Goal: Information Seeking & Learning: Learn about a topic

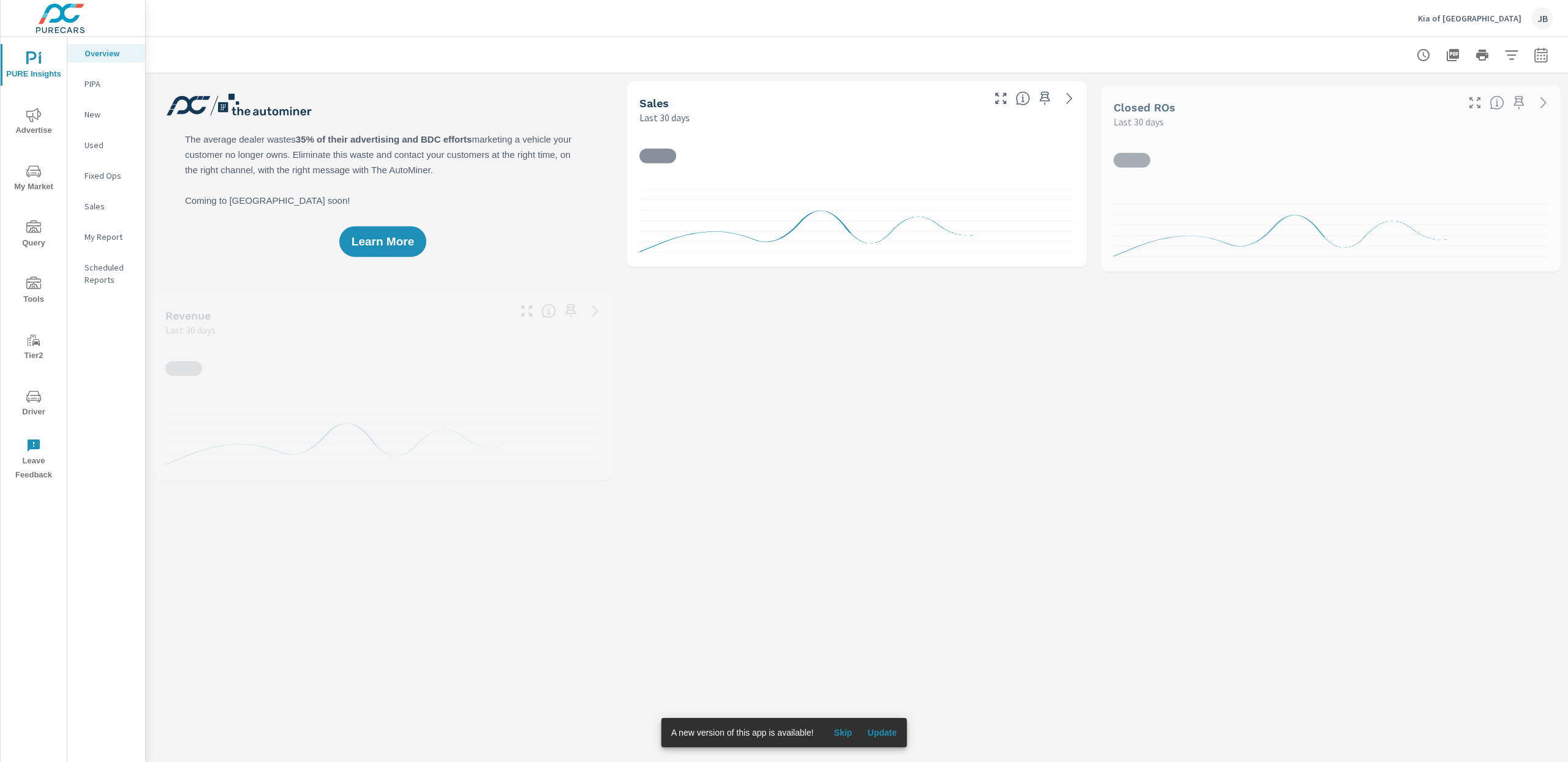
click at [28, 117] on icon "nav menu" at bounding box center [34, 115] width 15 height 15
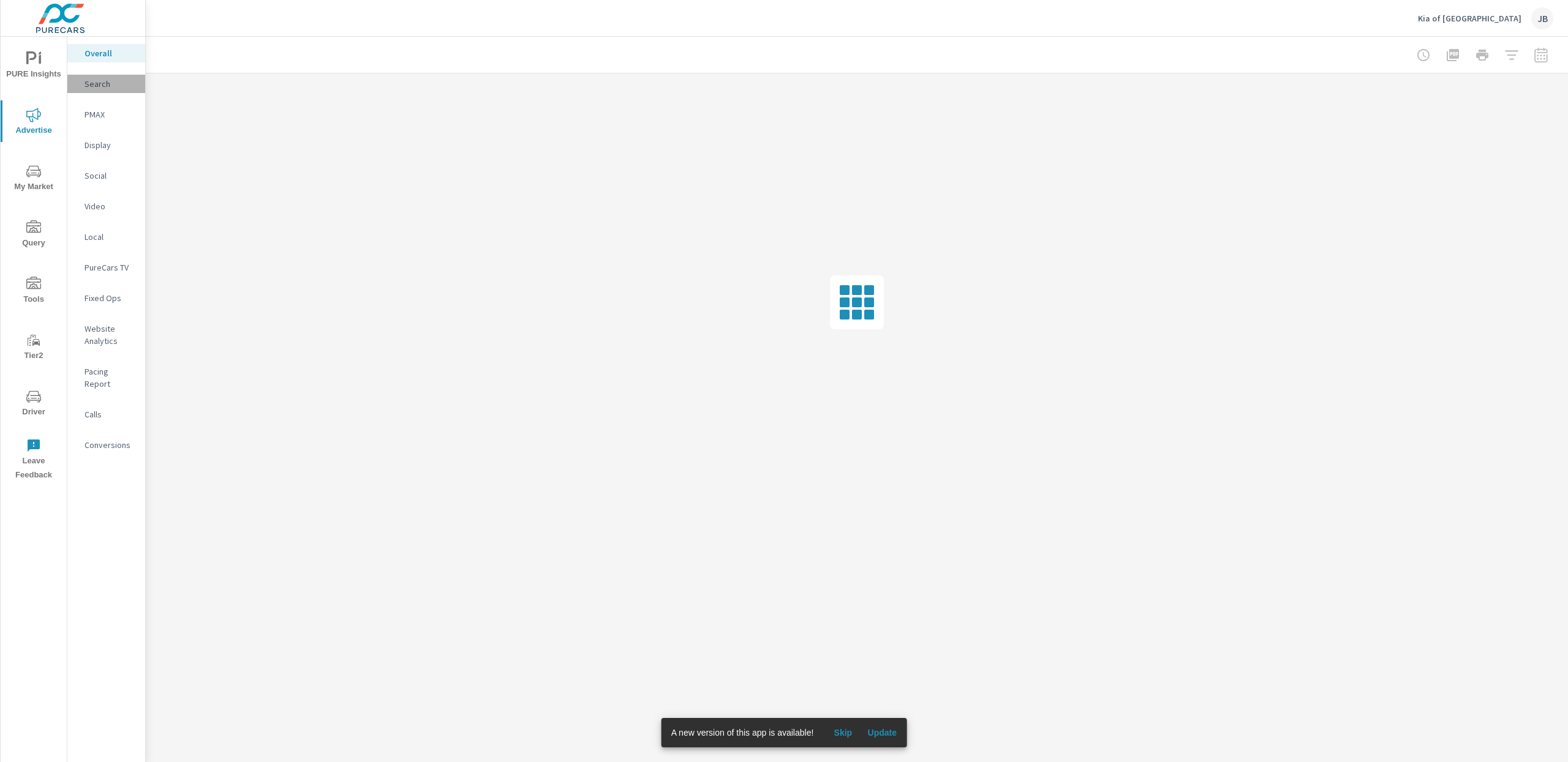
click at [85, 81] on p "Search" at bounding box center [110, 83] width 51 height 12
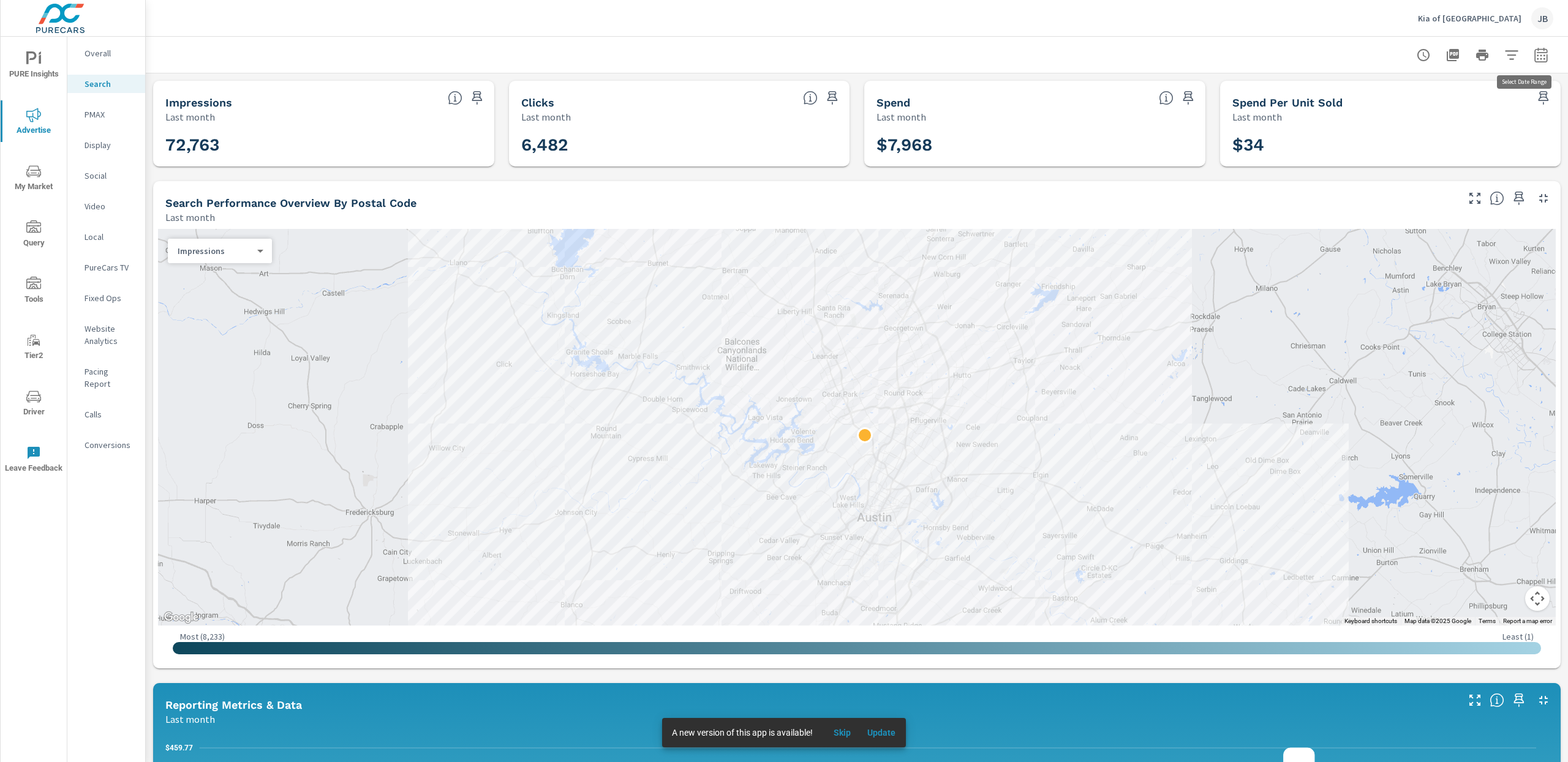
click at [1534, 58] on icon "button" at bounding box center [1541, 55] width 15 height 15
click at [1446, 103] on select "Custom [DATE] Last week Last 7 days Last 14 days Last 30 days Last 45 days Last…" at bounding box center [1430, 106] width 122 height 25
select select "Month to date"
click at [1413, 177] on span "Apply" at bounding box center [1403, 173] width 51 height 12
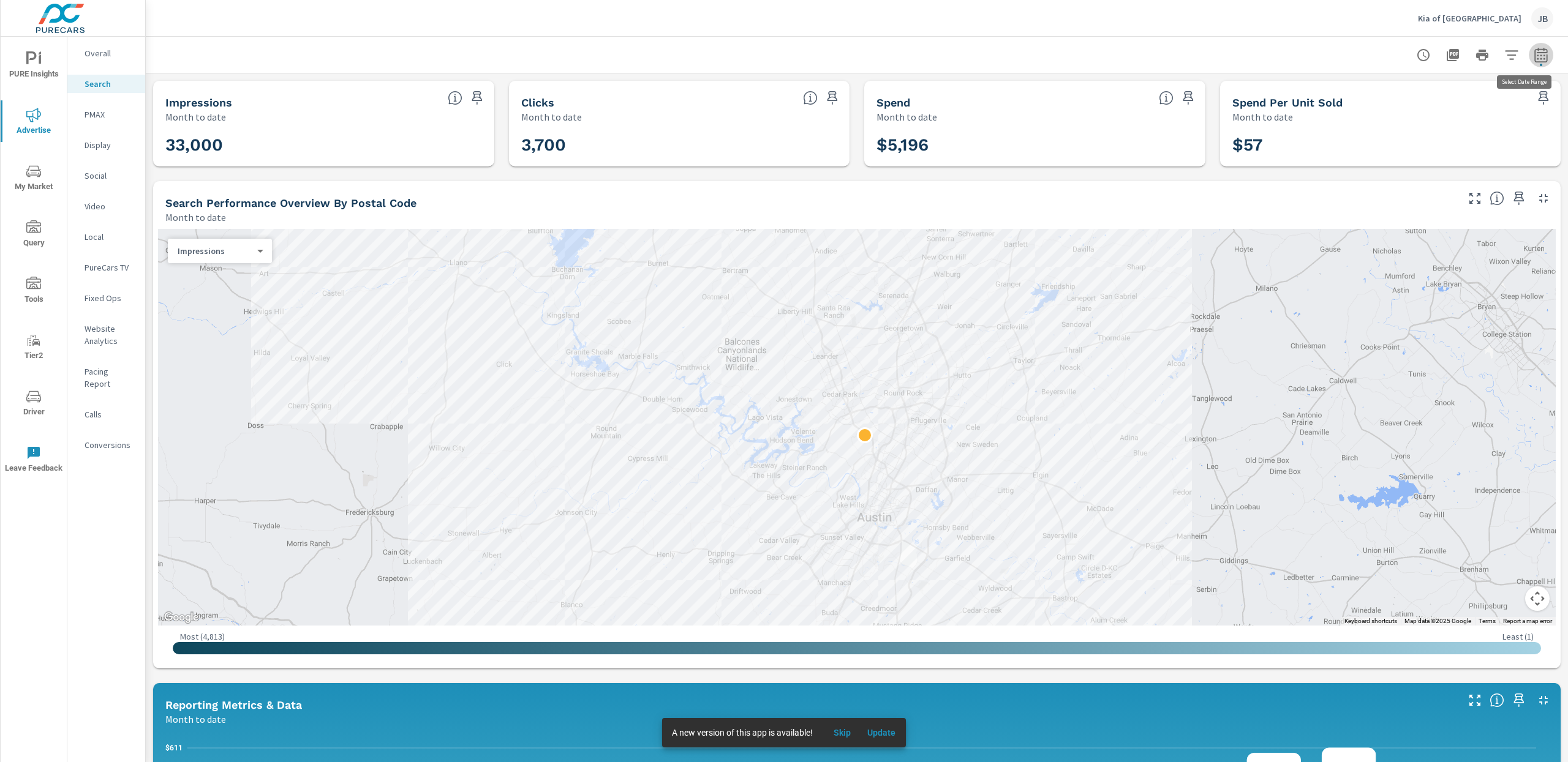
click at [1534, 52] on icon "button" at bounding box center [1541, 55] width 15 height 15
click at [1409, 108] on select "Custom [DATE] Last week Last 7 days Last 14 days Last 30 days Last 45 days Last…" at bounding box center [1430, 106] width 122 height 25
click at [1473, 109] on select "Custom [DATE] Last week Last 7 days Last 14 days Last 30 days Last 45 days Last…" at bounding box center [1430, 106] width 122 height 25
select select "custom"
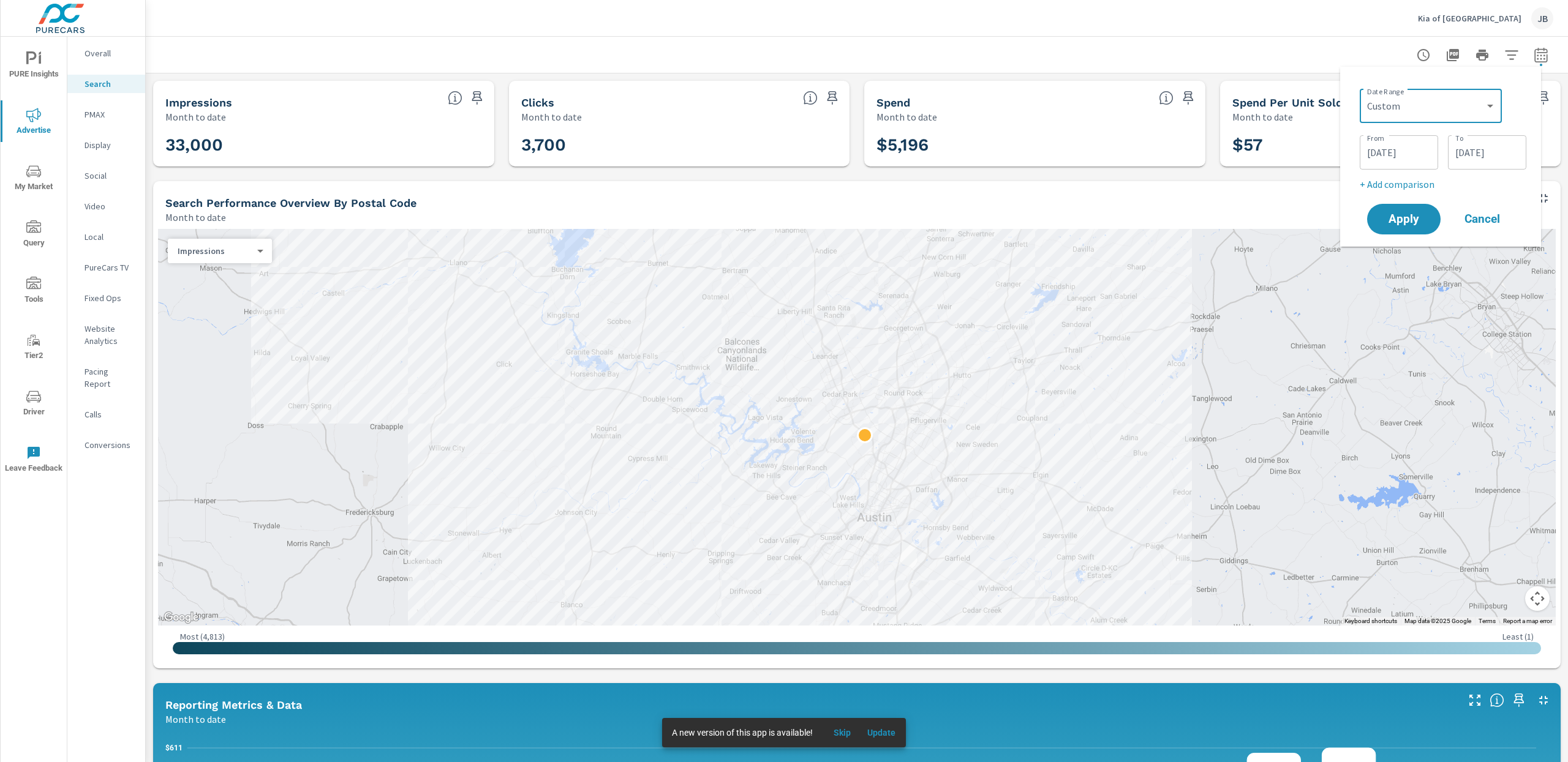
click at [1481, 159] on input "[DATE]" at bounding box center [1487, 152] width 68 height 25
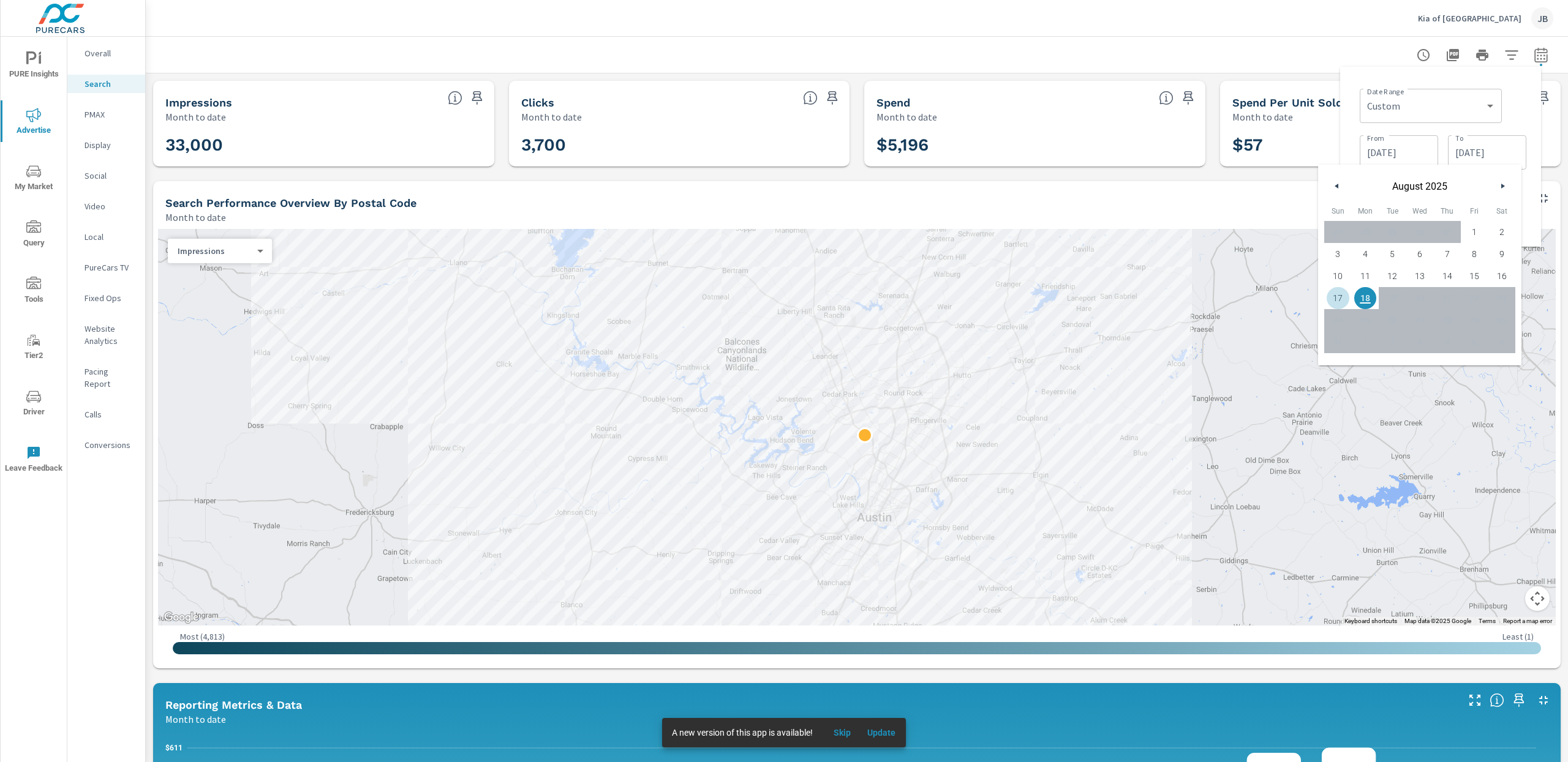
click at [1336, 294] on span "17" at bounding box center [1338, 297] width 28 height 16
type input "[DATE]"
click at [1527, 107] on div "Date Range Custom [DATE] Last week Last 7 days Last 14 days Last 30 days Last 4…" at bounding box center [1440, 156] width 181 height 160
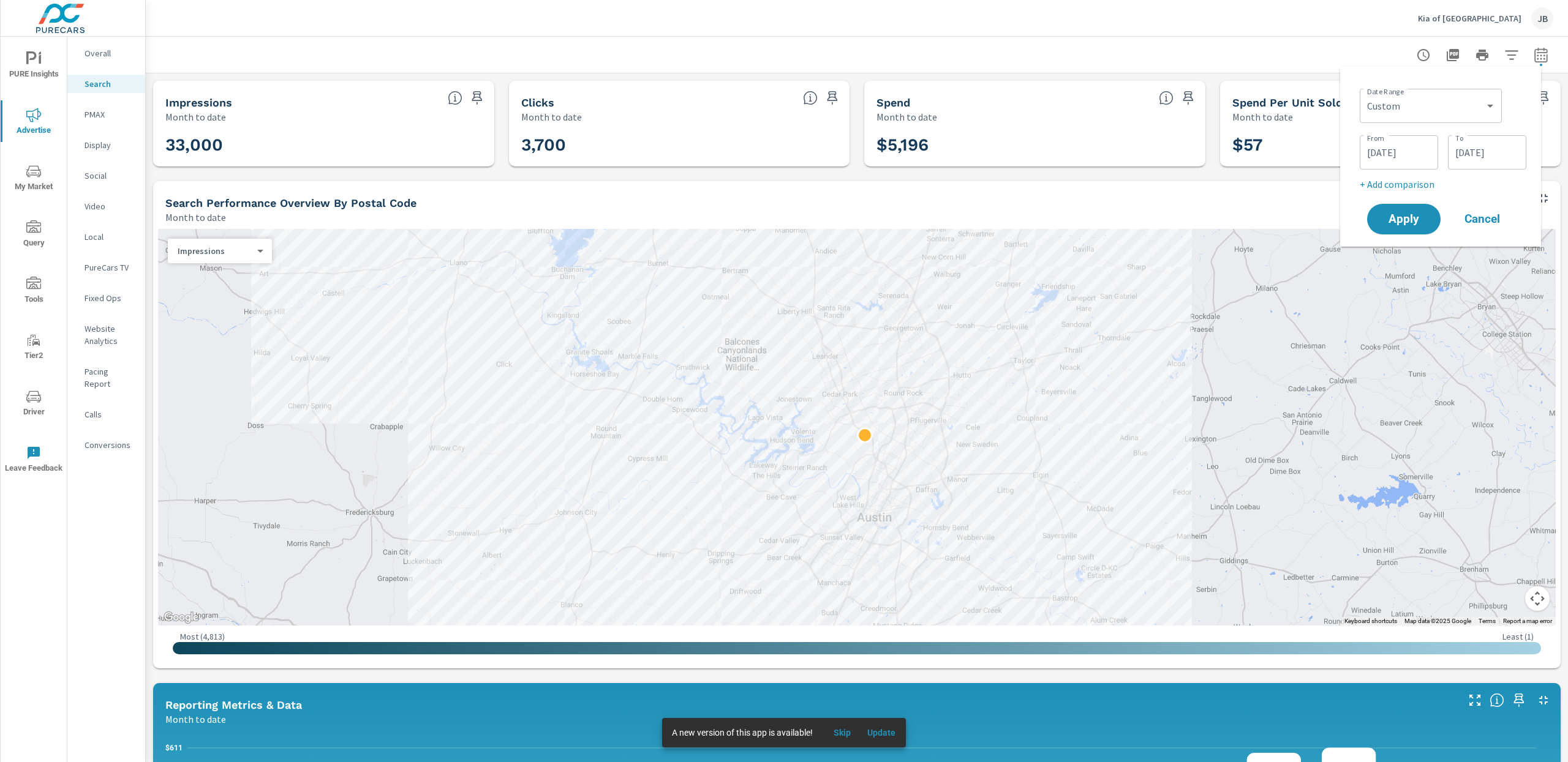
click at [1407, 179] on p "+ Add comparison" at bounding box center [1443, 184] width 167 height 15
click at [1382, 208] on select "Custom Previous period Previous month Previous year" at bounding box center [1431, 206] width 133 height 25
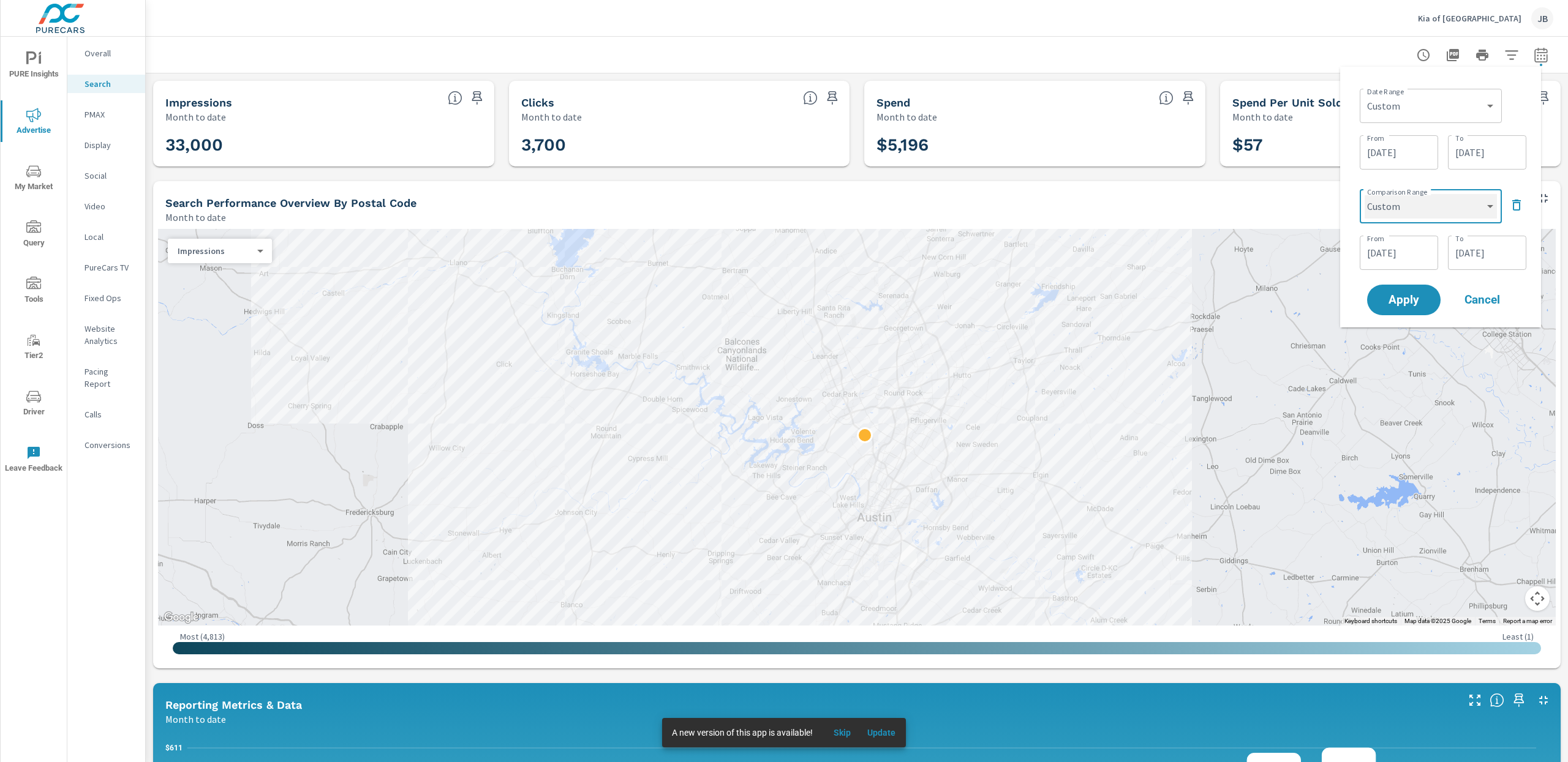
click at [1407, 205] on select "Custom Previous period Previous month Previous year" at bounding box center [1431, 206] width 133 height 25
click at [1411, 211] on select "Custom Previous period Previous month Previous year" at bounding box center [1431, 206] width 133 height 25
select select "custom"
click at [1412, 303] on span "Apply" at bounding box center [1403, 300] width 51 height 12
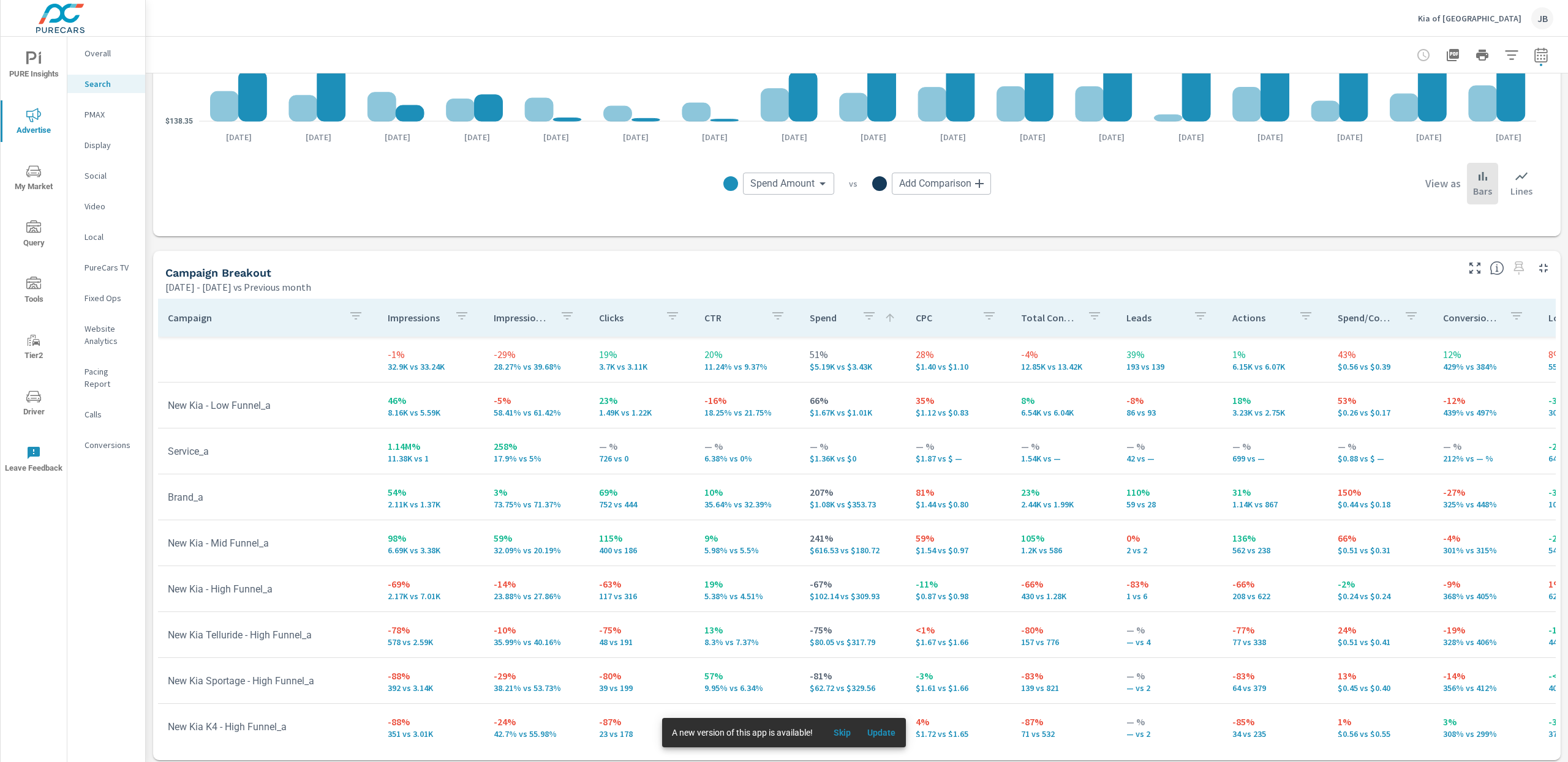
scroll to position [1014, 0]
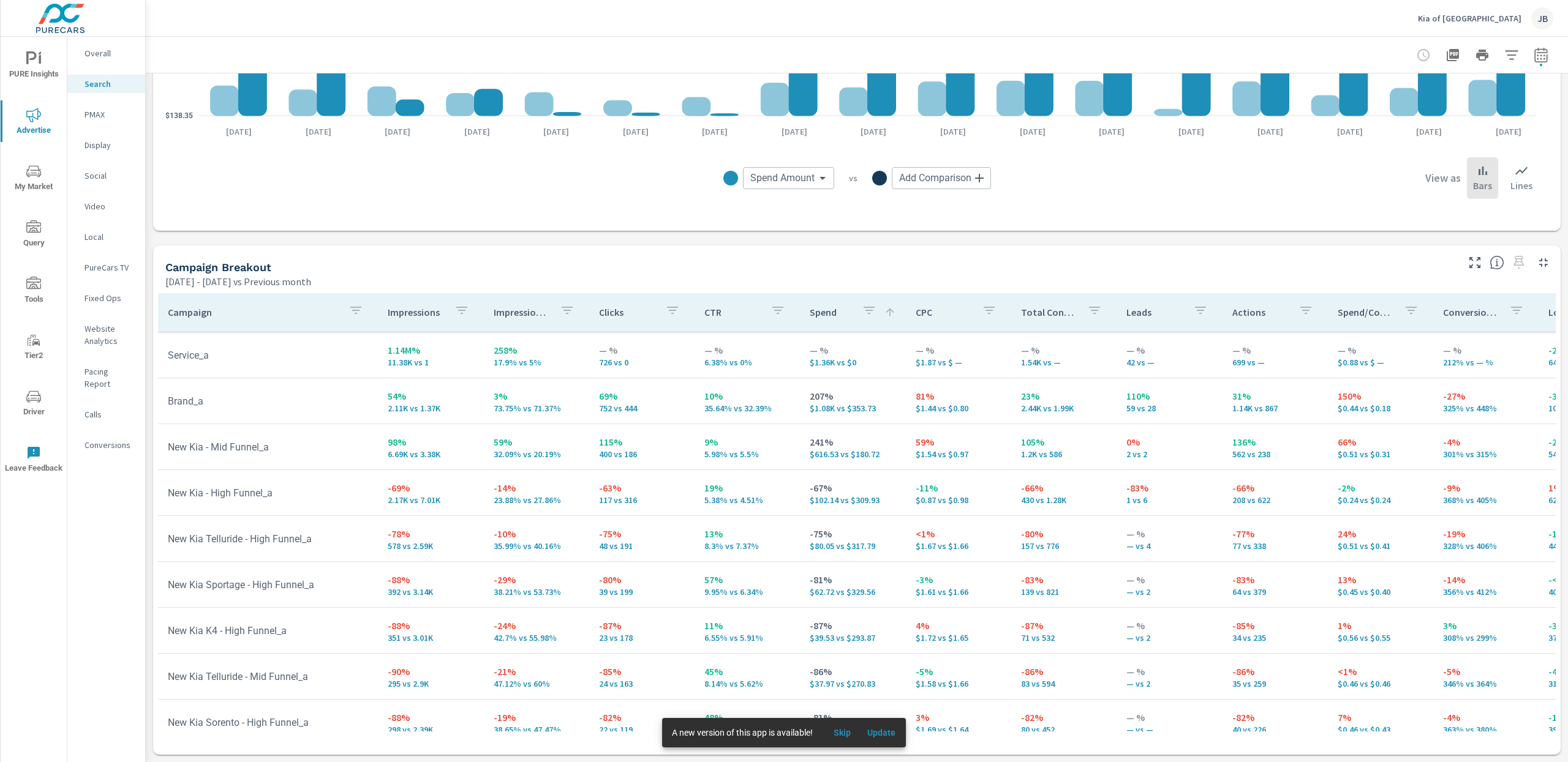
scroll to position [91, 0]
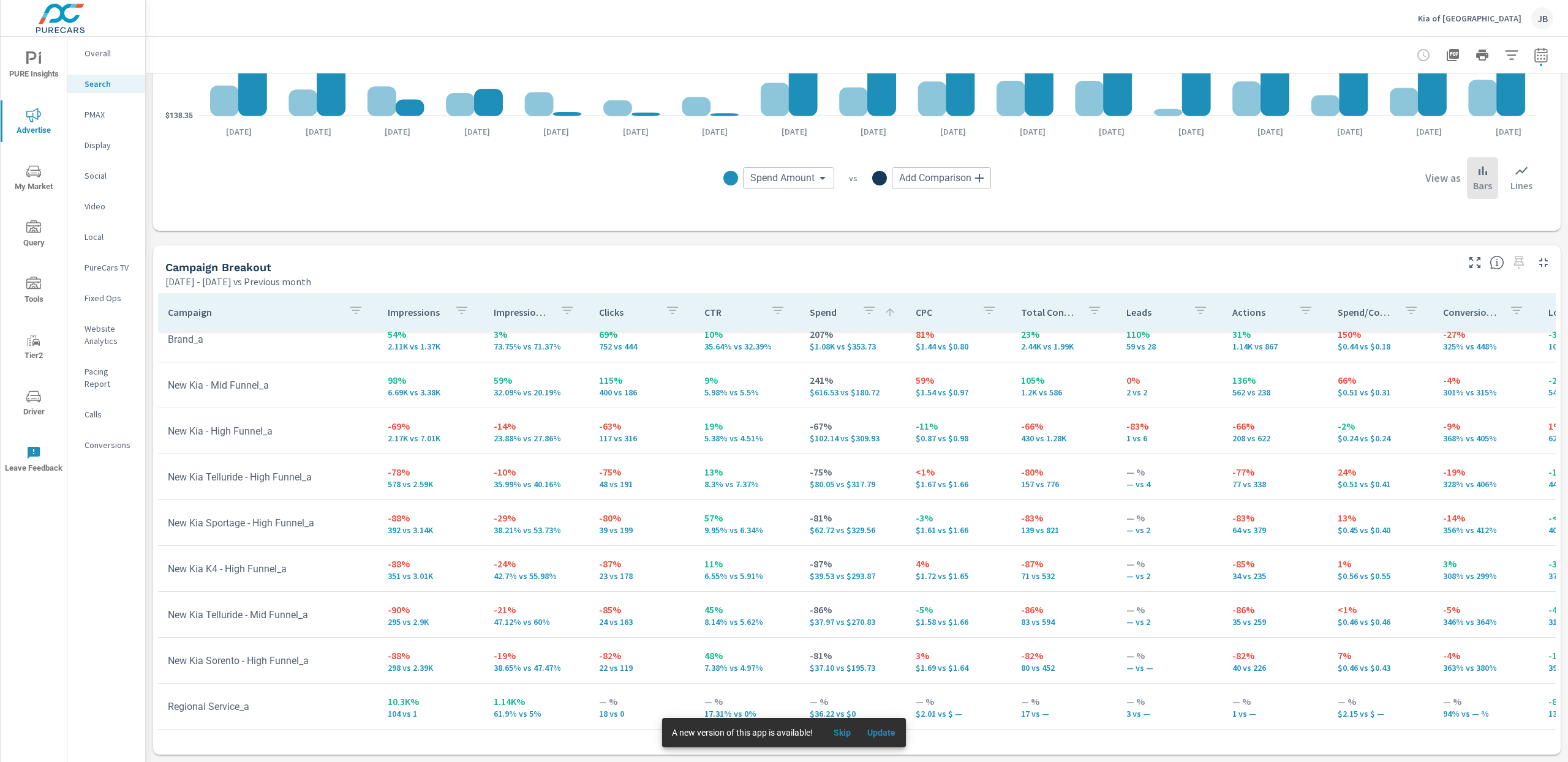
scroll to position [162, 0]
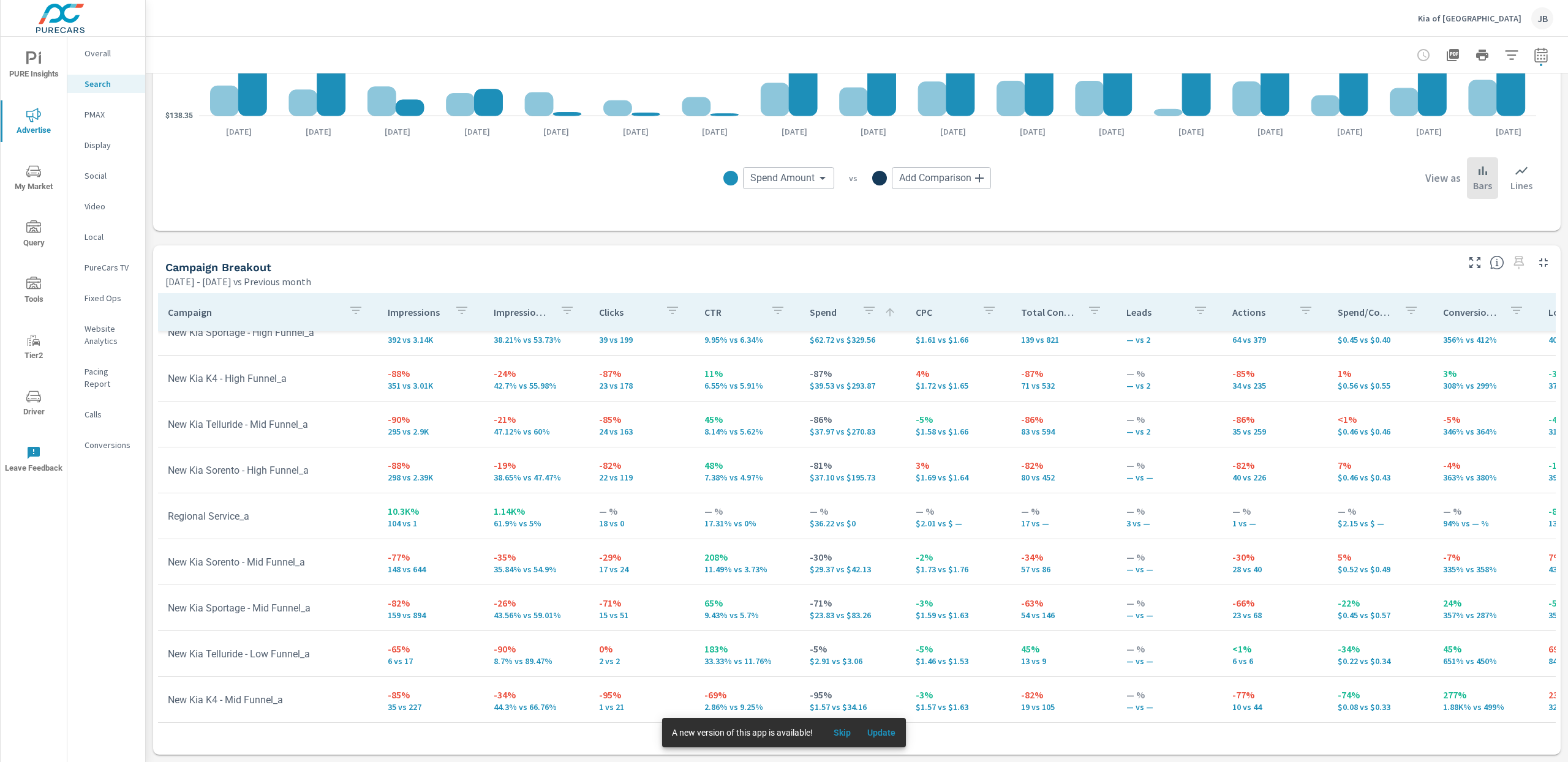
scroll to position [400, 0]
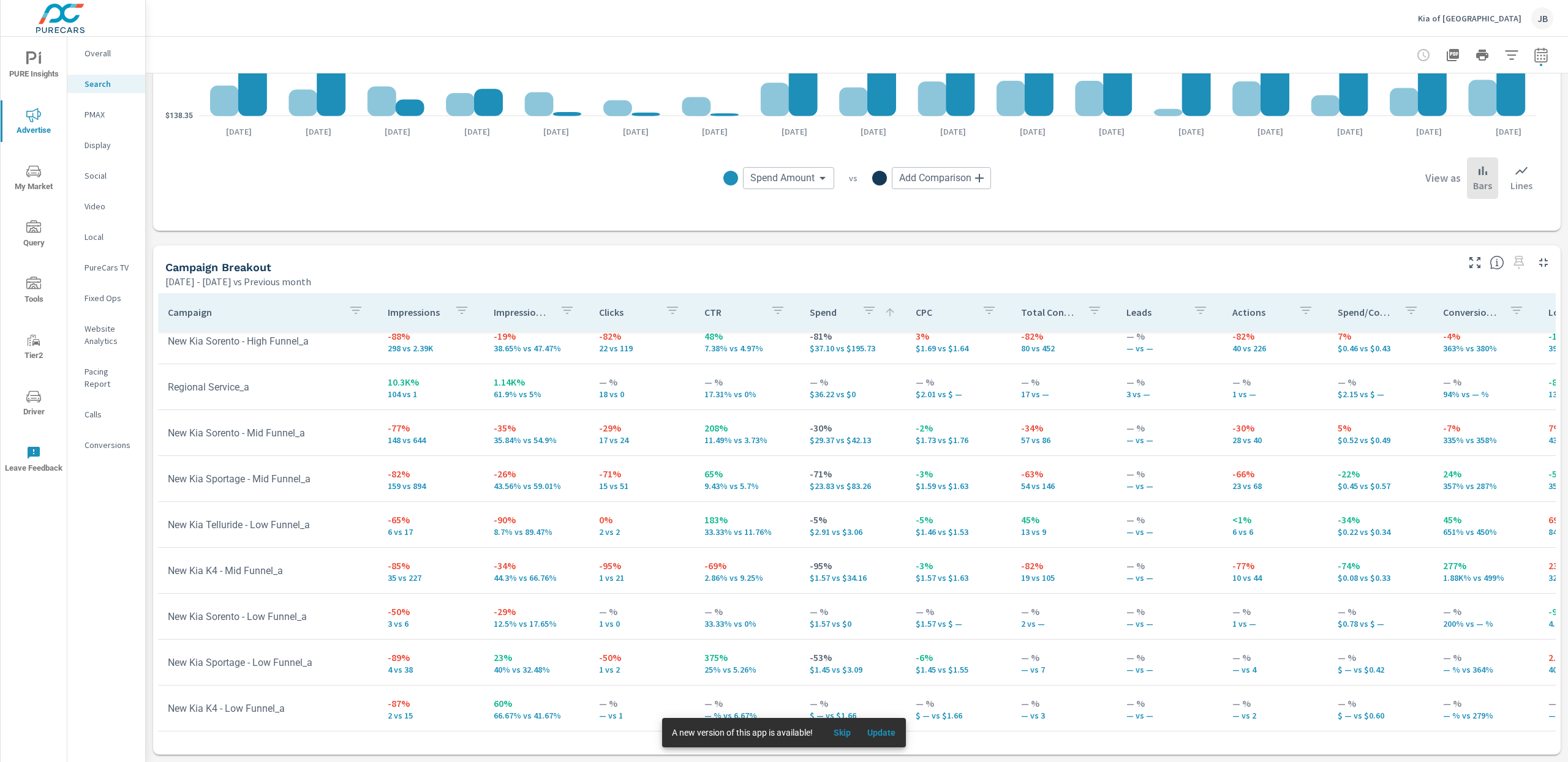
scroll to position [7, 0]
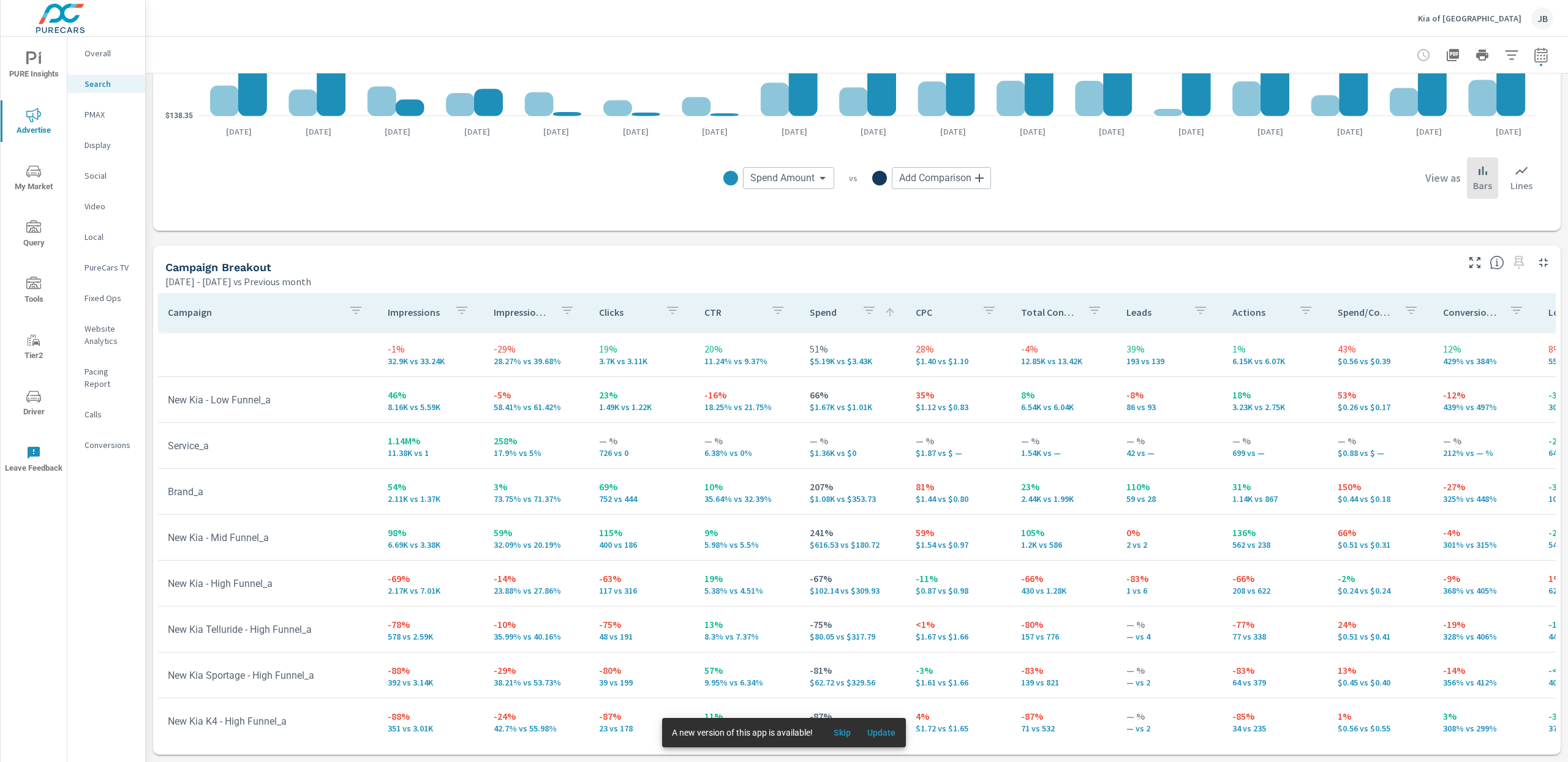
click at [96, 110] on p "PMAX" at bounding box center [110, 114] width 51 height 12
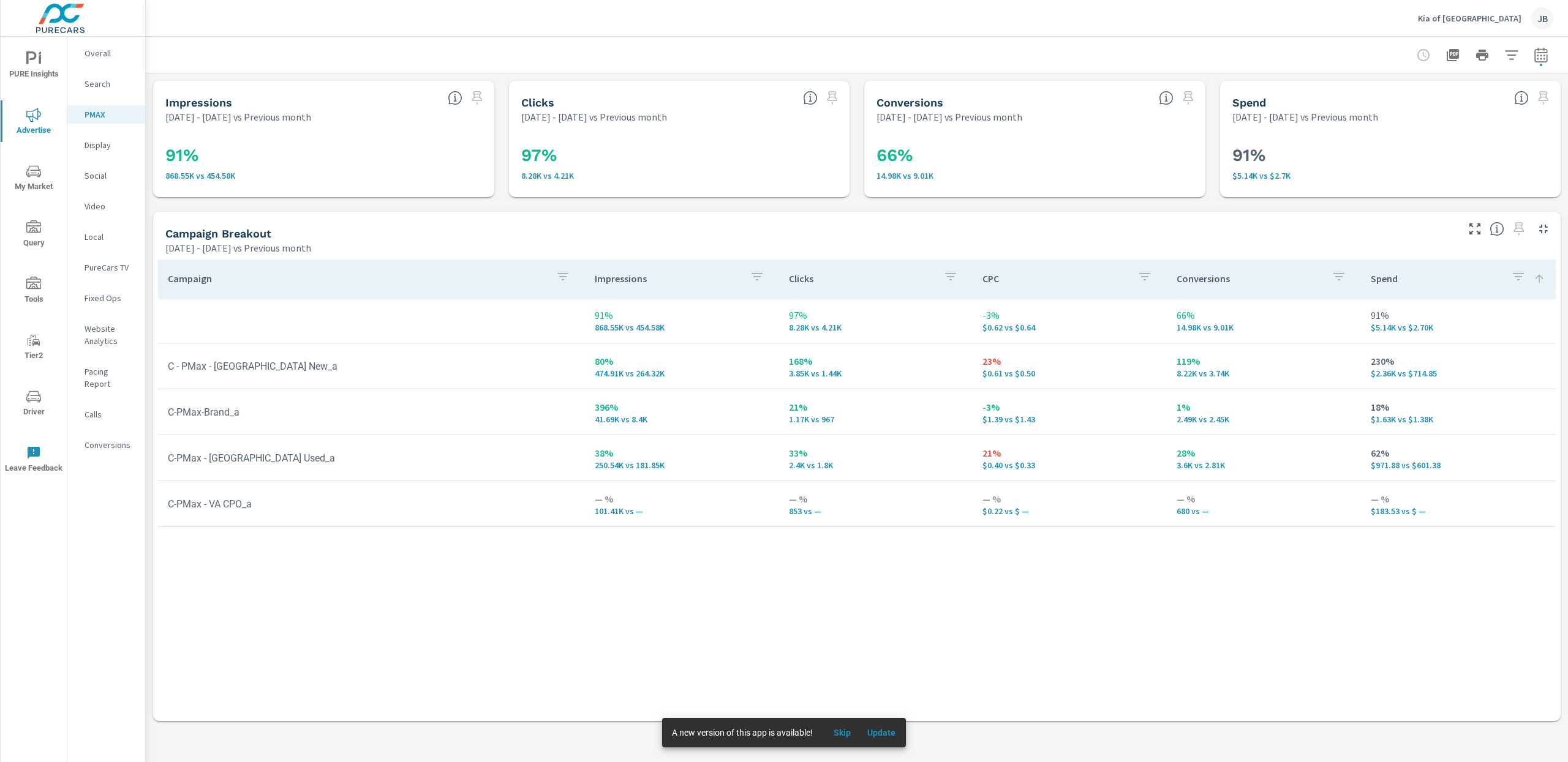
click at [116, 76] on div "Search" at bounding box center [106, 84] width 77 height 18
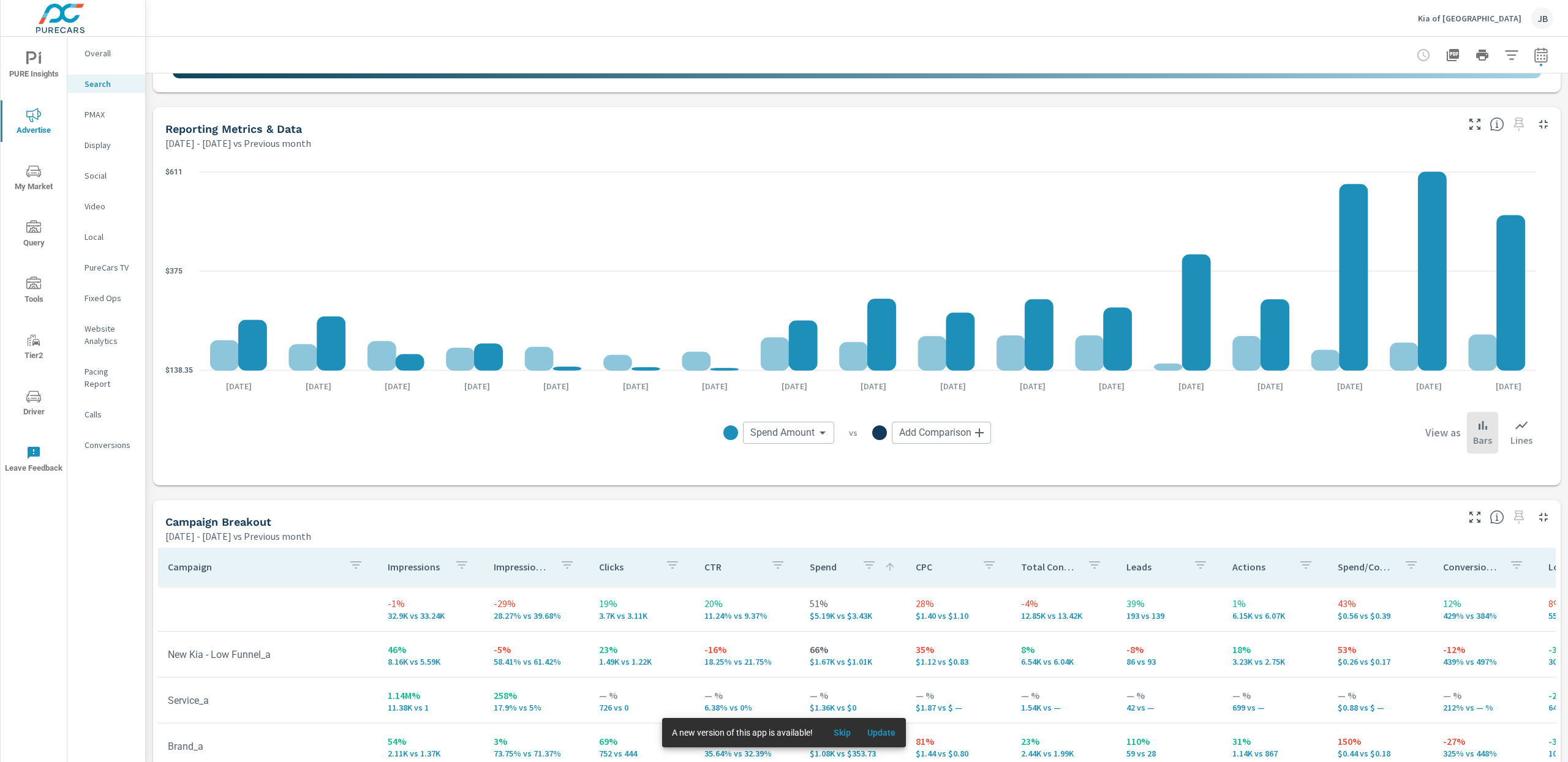
scroll to position [831, 0]
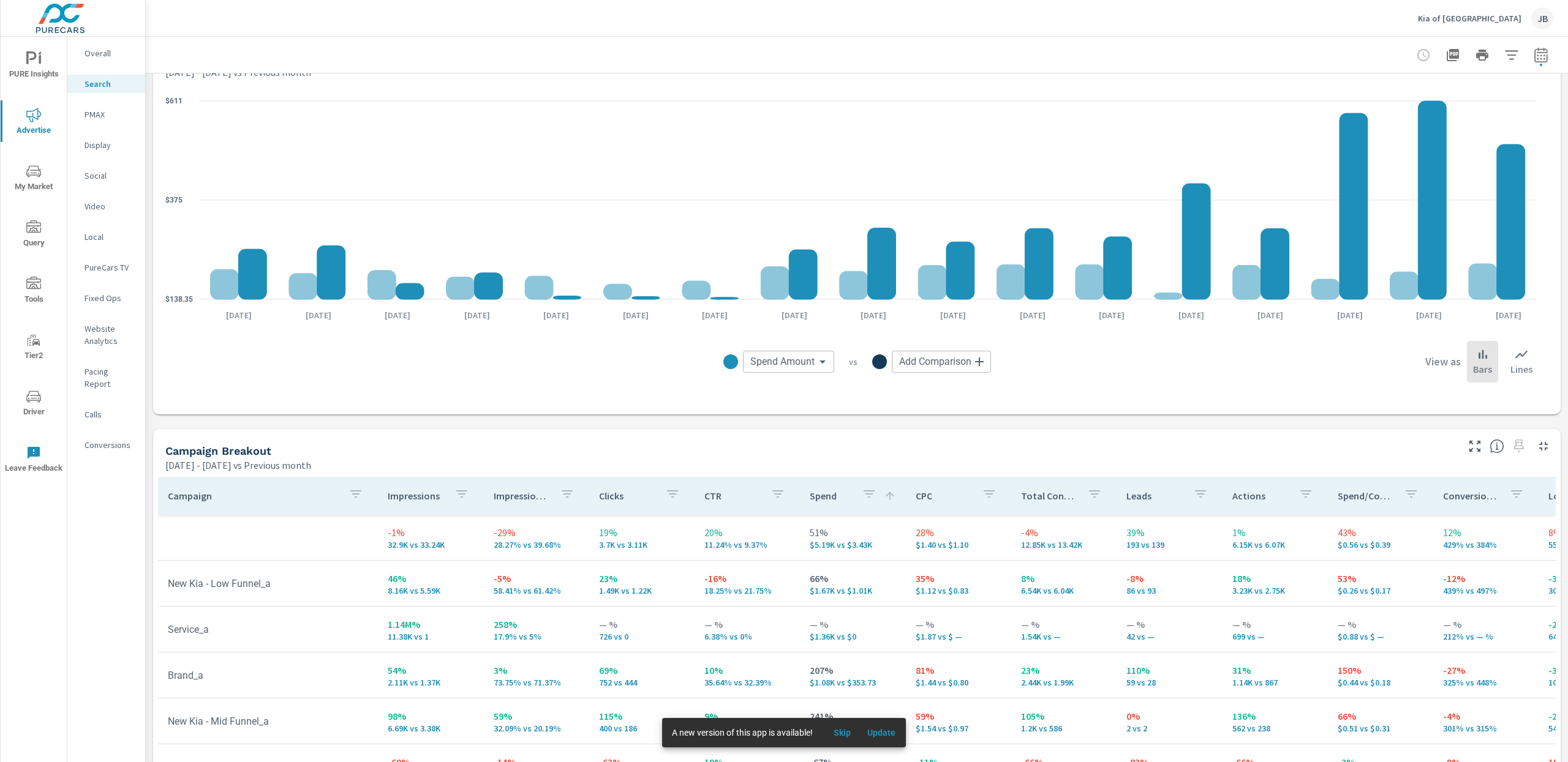
click at [738, 377] on div "Spend Amount Spend Amount ​ vs Add Comparison ​ View as Bars Lines" at bounding box center [856, 362] width 1364 height 62
drag, startPoint x: 727, startPoint y: 366, endPoint x: 722, endPoint y: 363, distance: 5.8
click at [726, 366] on div "Spend Amount Spend Amount ​ vs Add Comparison ​" at bounding box center [857, 362] width 455 height 22
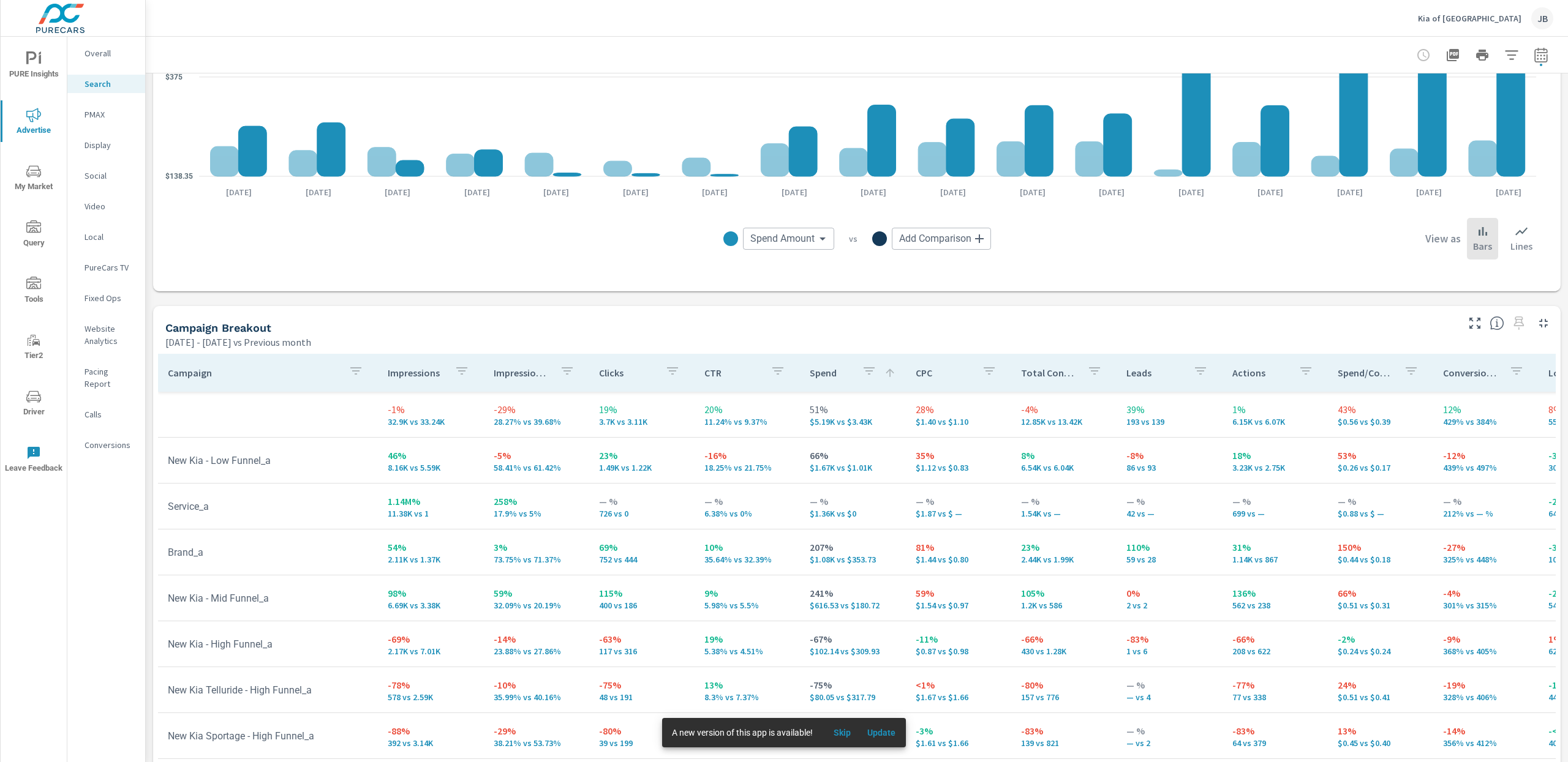
scroll to position [1014, 0]
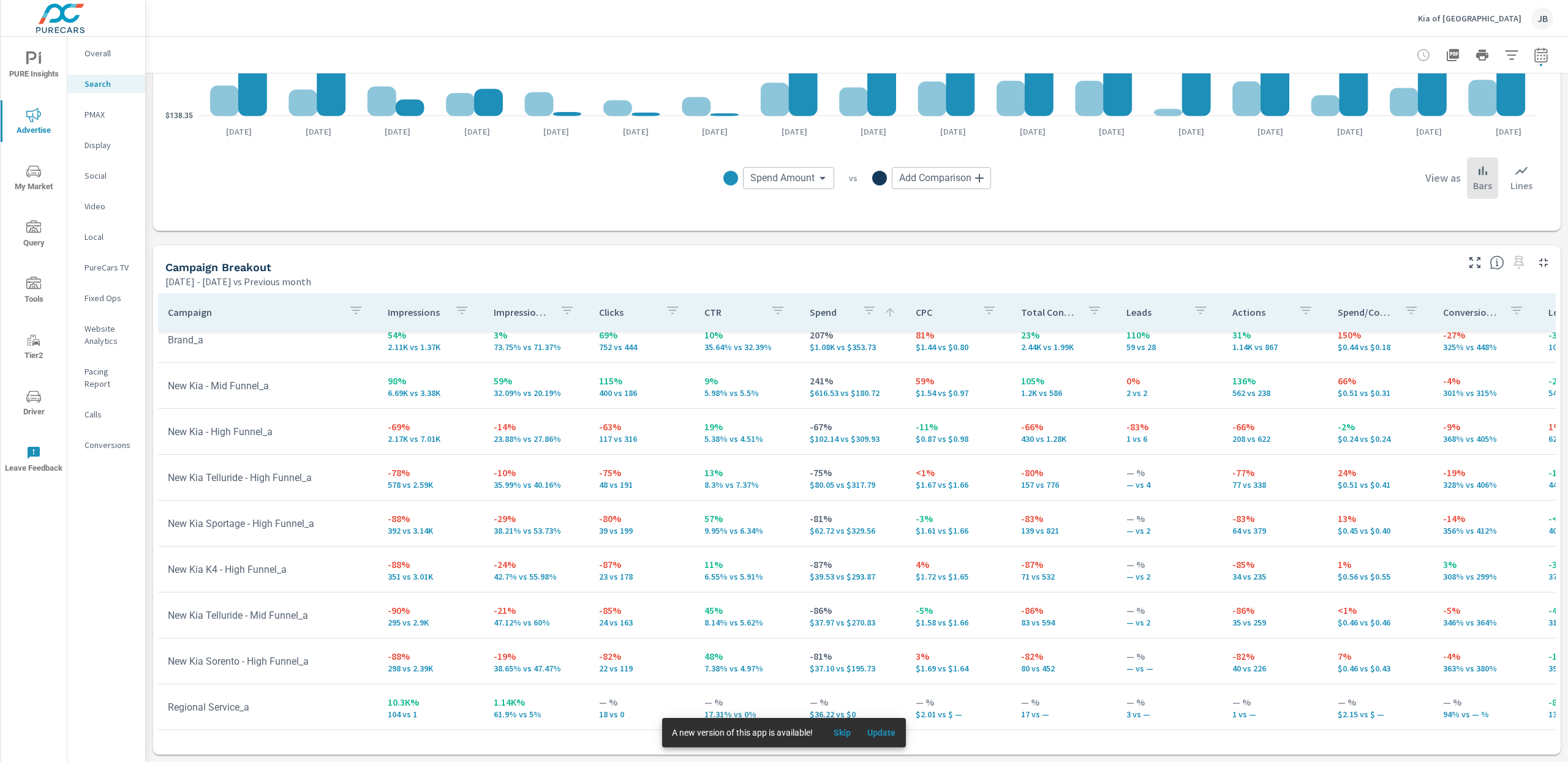
scroll to position [197, 0]
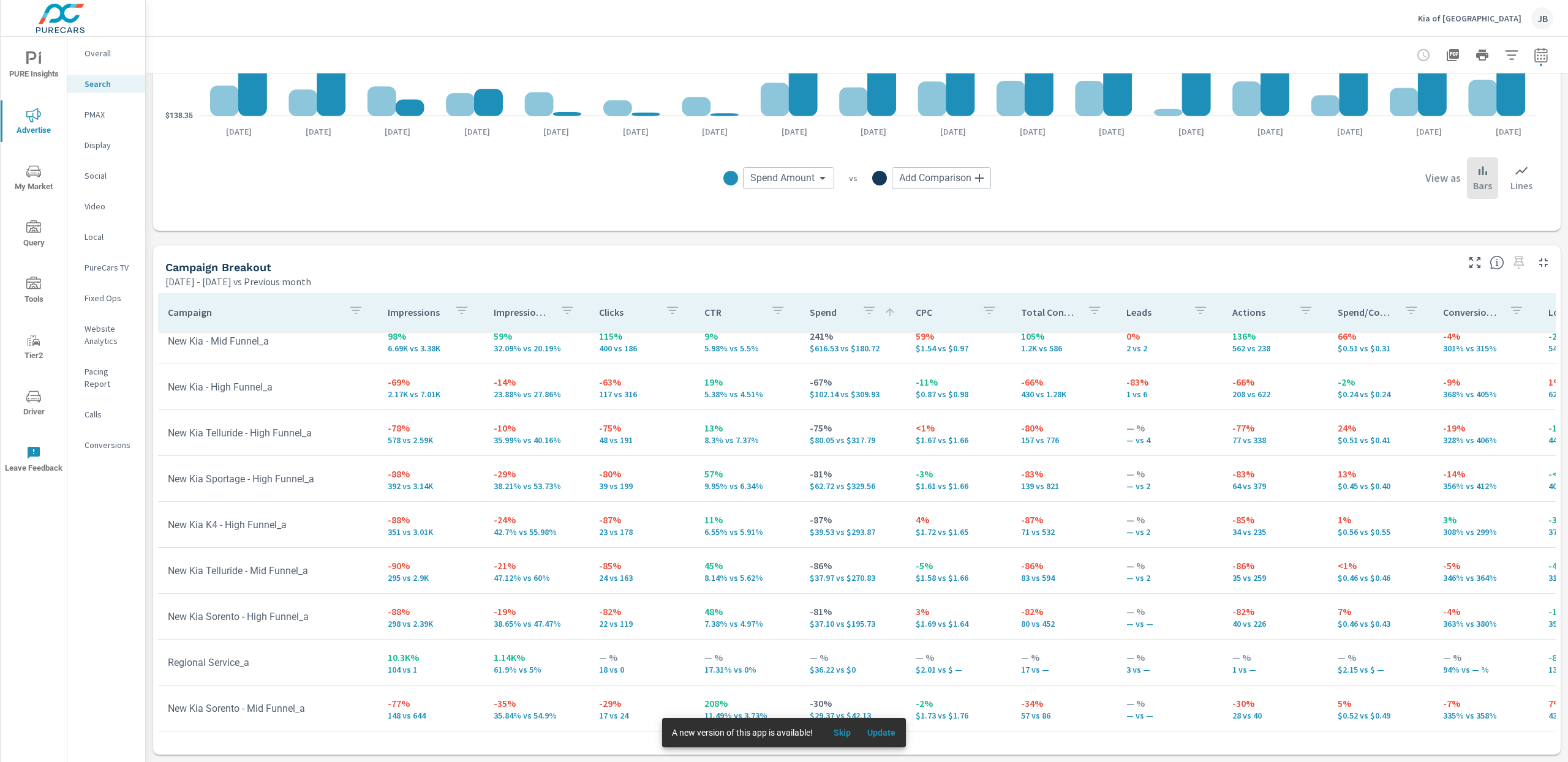
click at [216, 388] on td "New Kia - High Funnel_a" at bounding box center [268, 387] width 220 height 31
click at [261, 440] on td "New Kia Telluride - High Funnel_a" at bounding box center [268, 433] width 220 height 31
click at [262, 435] on td "New Kia Telluride - High Funnel_a" at bounding box center [268, 433] width 220 height 31
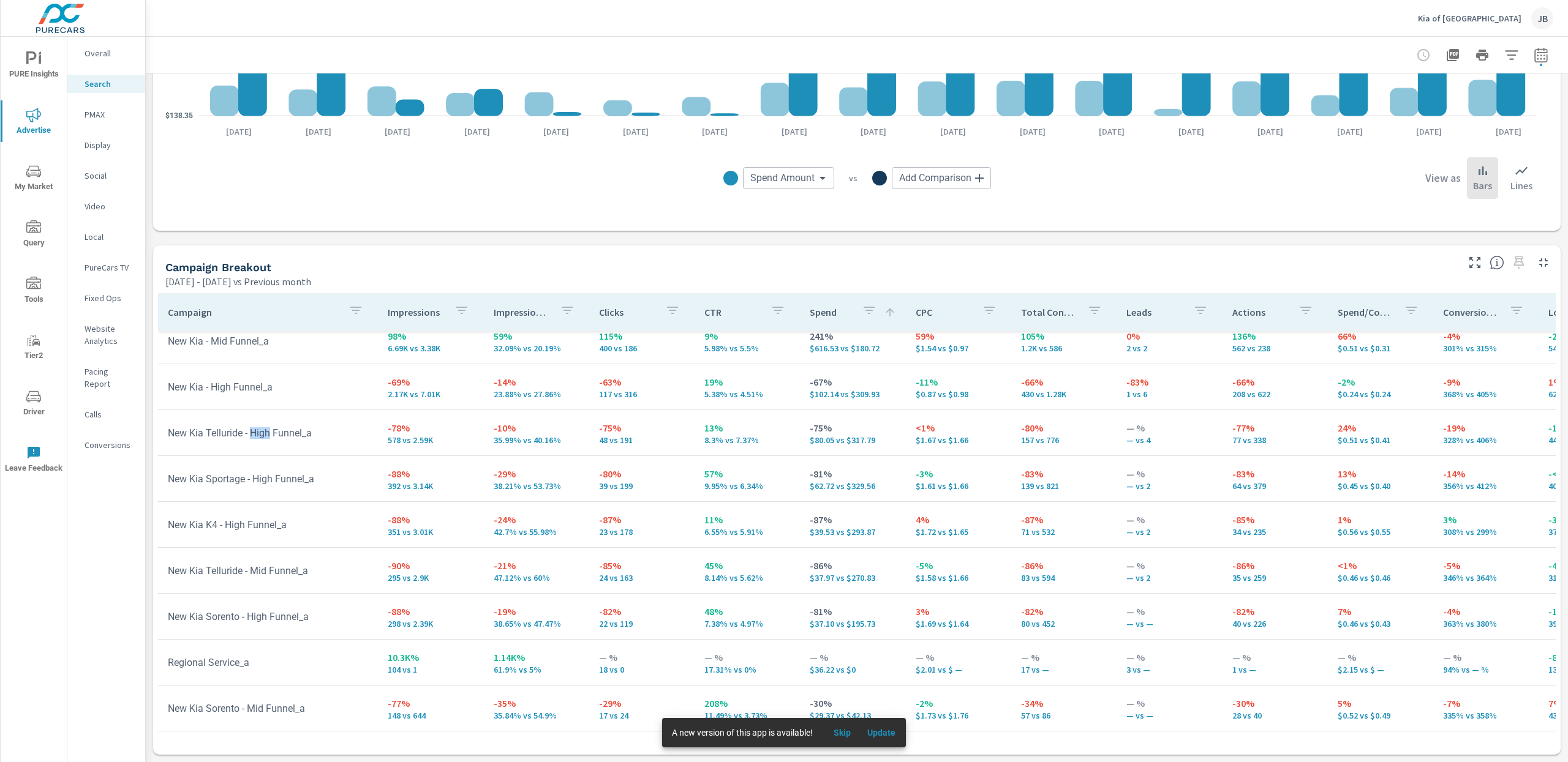
click at [262, 435] on td "New Kia Telluride - High Funnel_a" at bounding box center [268, 433] width 220 height 31
click at [270, 479] on td "New Kia Sportage - High Funnel_a" at bounding box center [268, 479] width 220 height 31
click at [261, 433] on td "New Kia Telluride - High Funnel_a" at bounding box center [268, 433] width 220 height 31
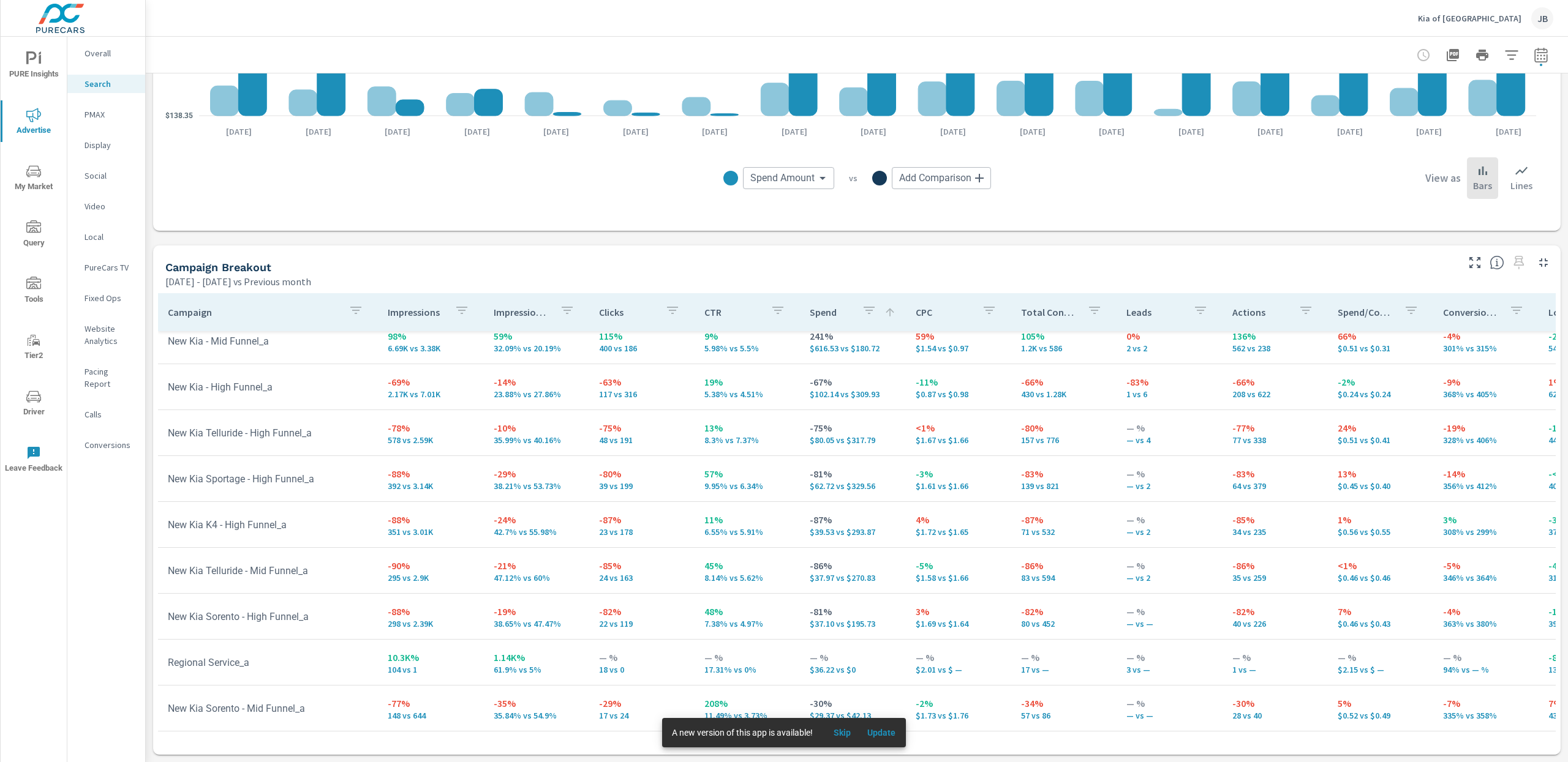
click at [219, 387] on td "New Kia - High Funnel_a" at bounding box center [268, 387] width 220 height 31
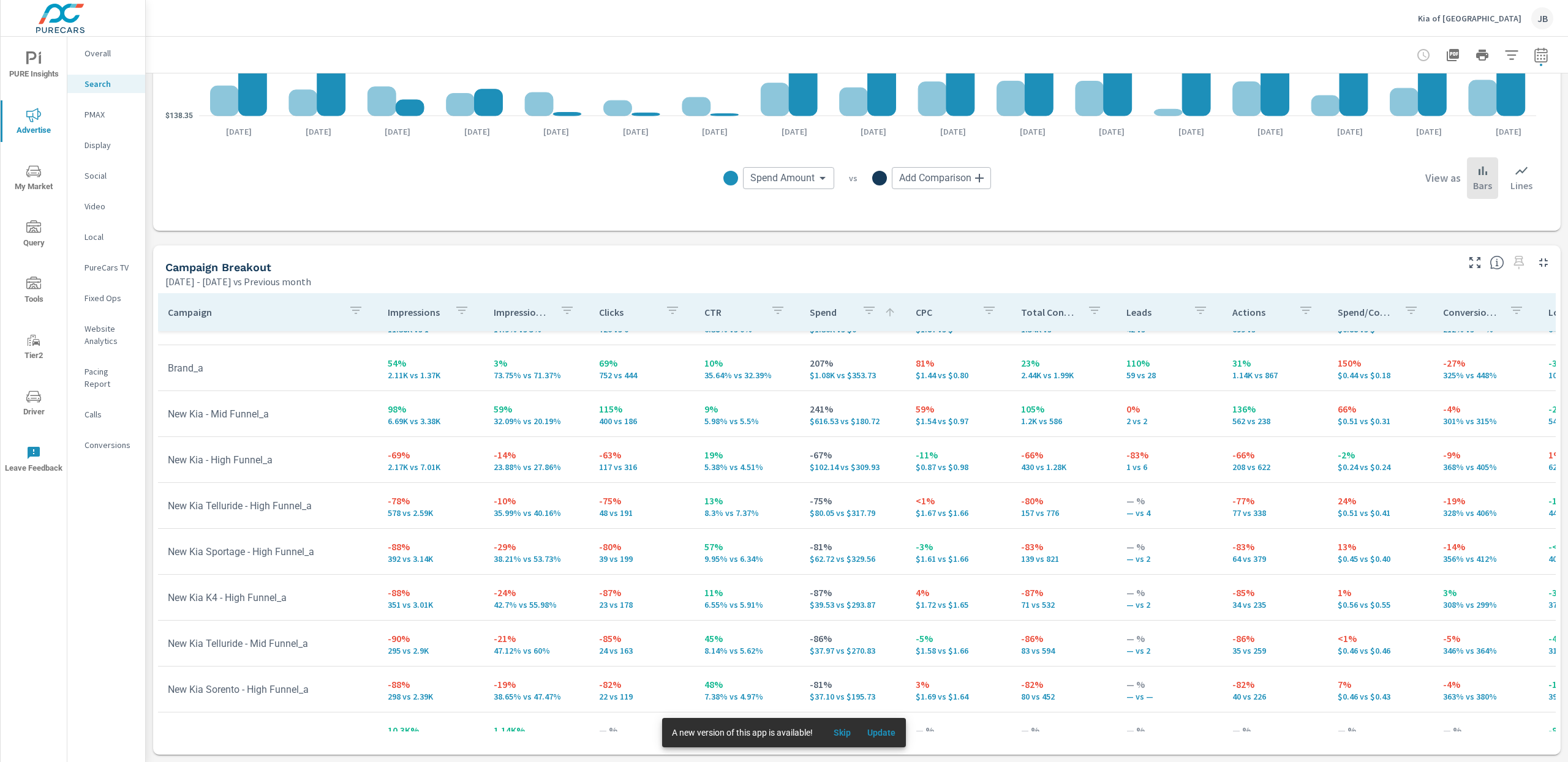
scroll to position [29, 0]
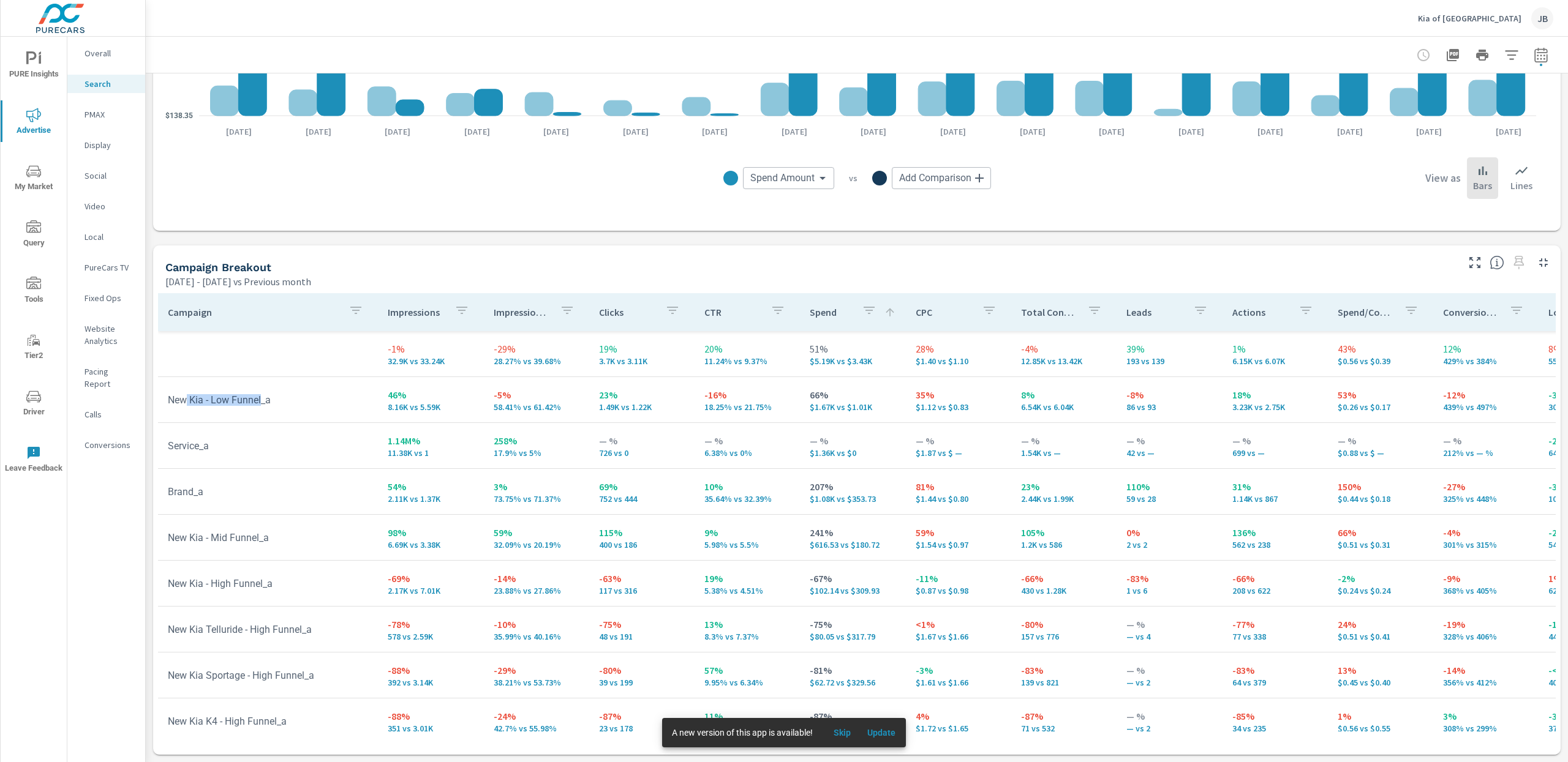
drag, startPoint x: 266, startPoint y: 398, endPoint x: 188, endPoint y: 403, distance: 78.2
click at [188, 403] on td "New Kia - Low Funnel_a" at bounding box center [268, 400] width 220 height 31
click at [98, 114] on p "PMAX" at bounding box center [110, 114] width 51 height 12
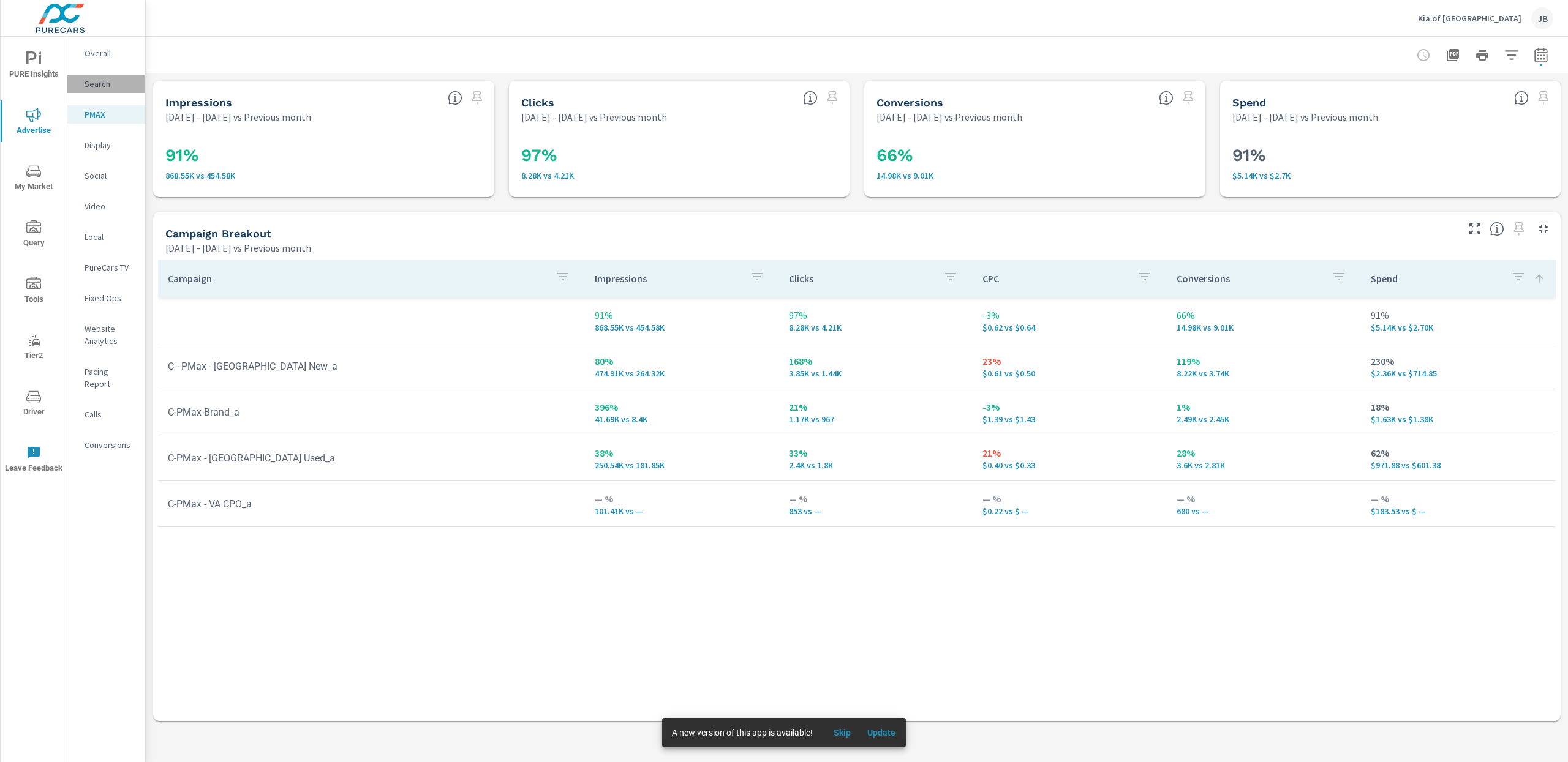
click at [107, 81] on p "Search" at bounding box center [110, 83] width 51 height 12
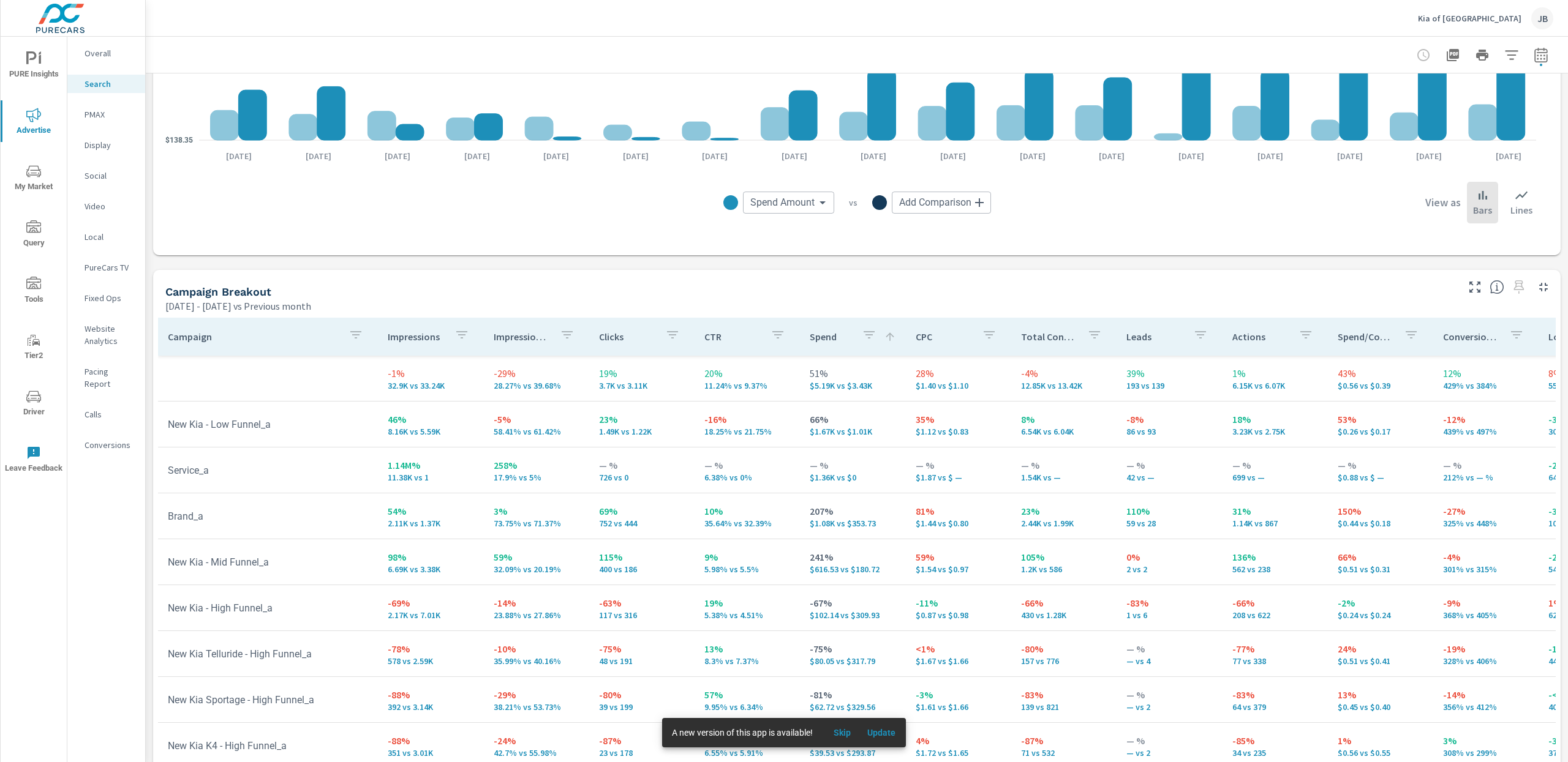
scroll to position [1014, 0]
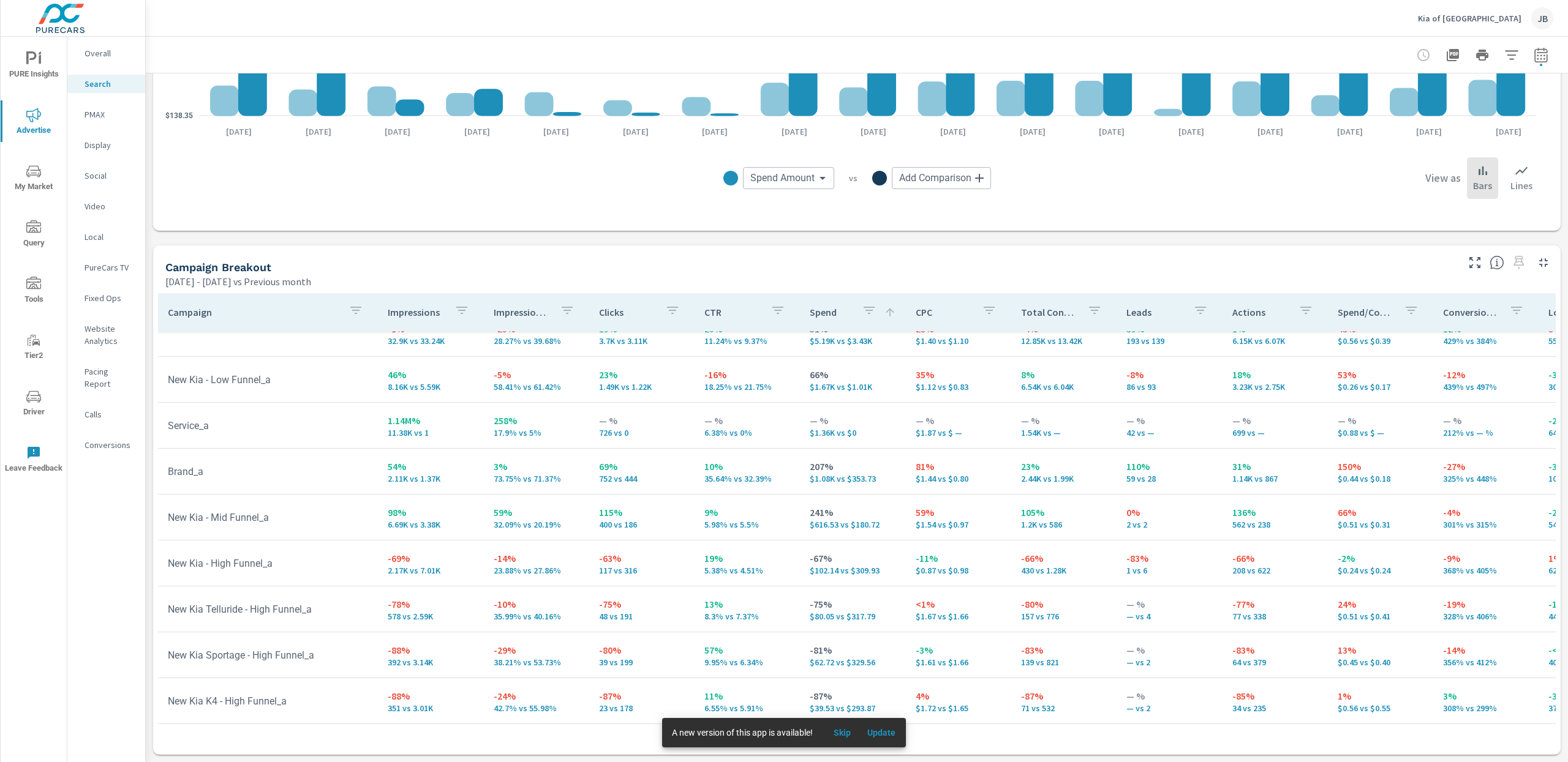
scroll to position [211, 0]
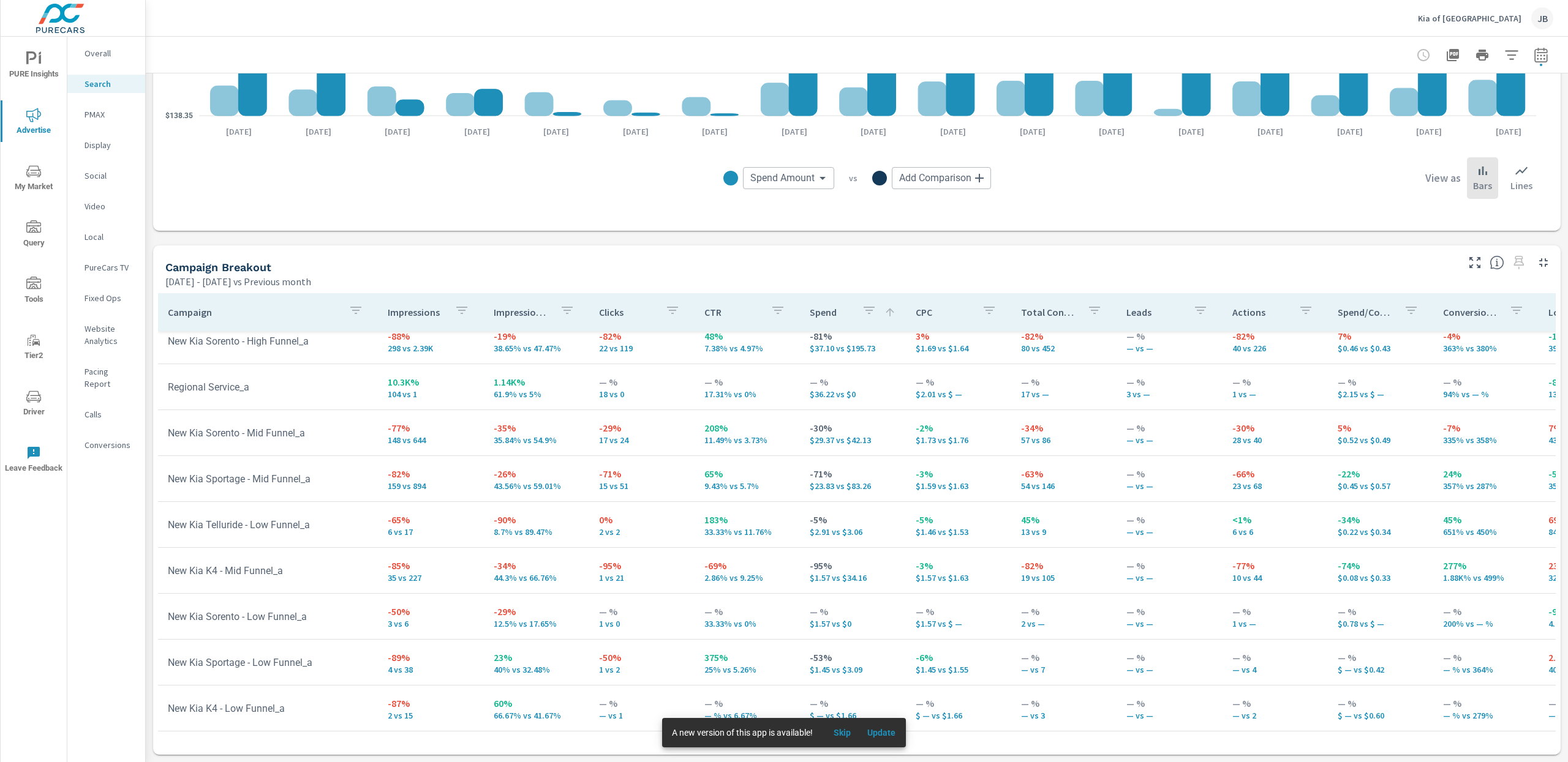
scroll to position [483, 0]
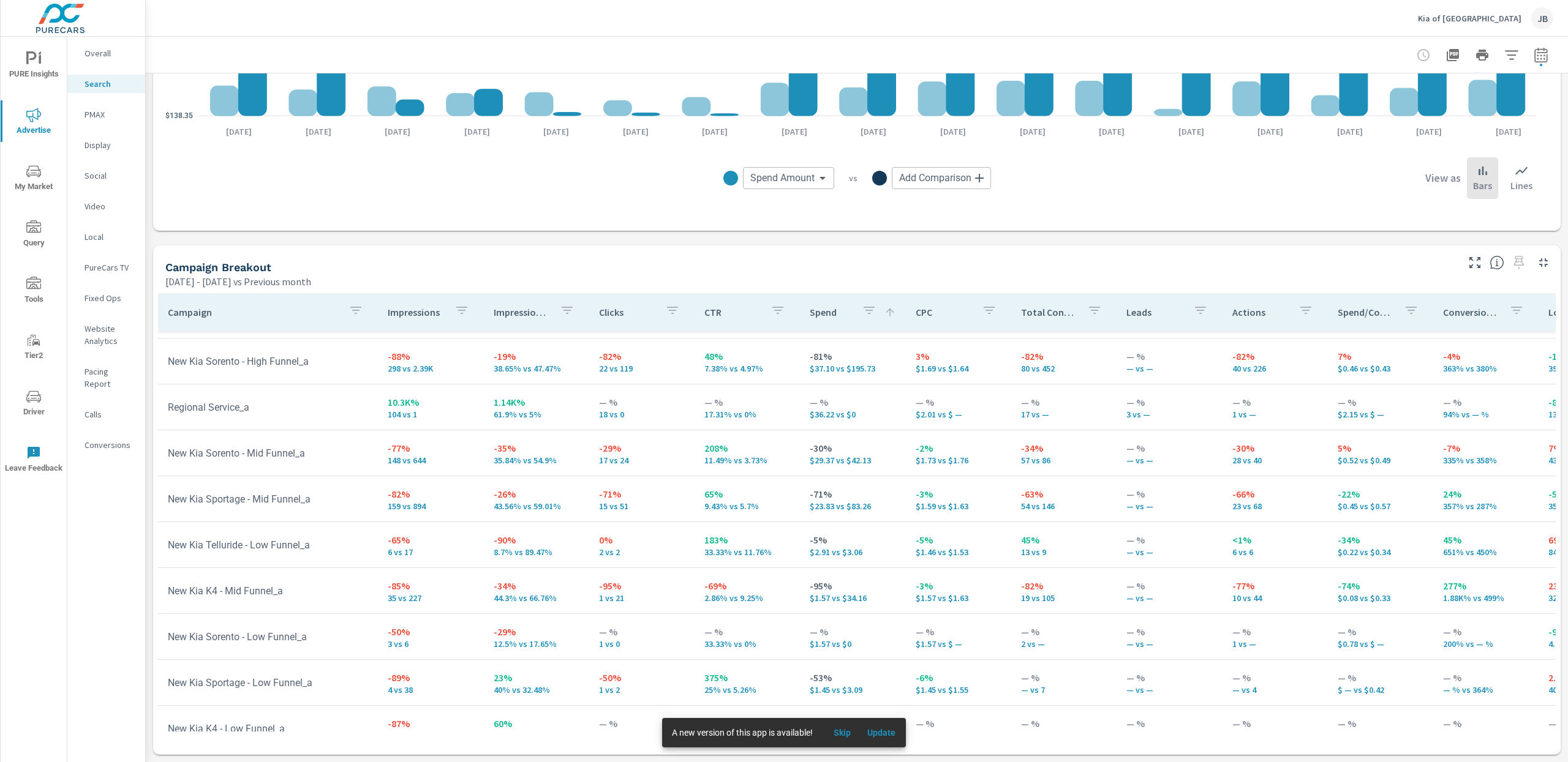
scroll to position [98, 0]
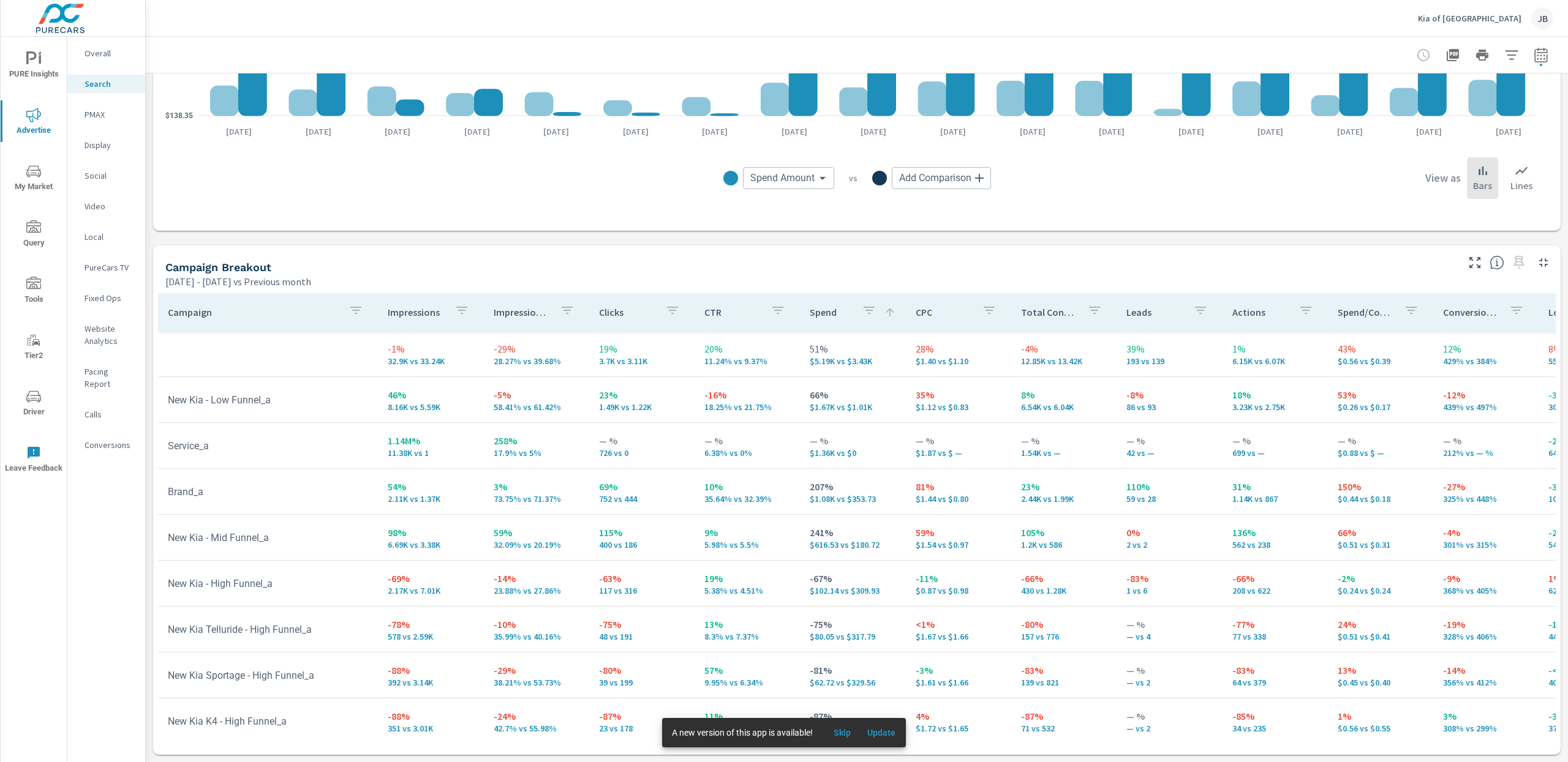
click at [840, 736] on span "Skip" at bounding box center [842, 733] width 29 height 11
click at [101, 112] on p "PMAX" at bounding box center [110, 114] width 51 height 12
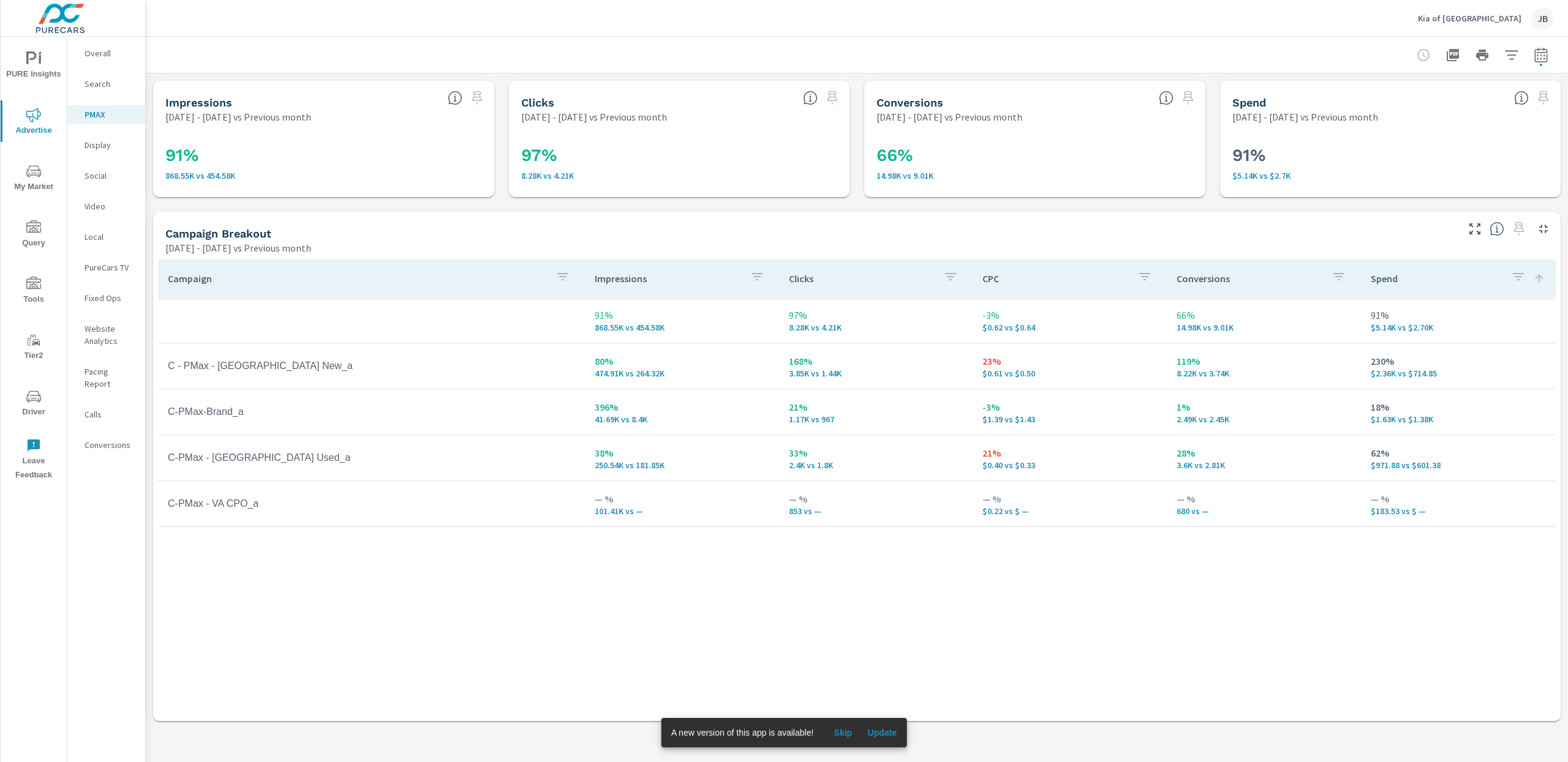
click at [244, 505] on td "C-PMax - VA CPO_a" at bounding box center [372, 503] width 427 height 30
drag, startPoint x: 225, startPoint y: 457, endPoint x: 267, endPoint y: 458, distance: 42.0
click at [250, 459] on td "C-PMax - [GEOGRAPHIC_DATA] Used_a" at bounding box center [372, 457] width 427 height 30
click at [107, 332] on p "Website Analytics" at bounding box center [110, 335] width 51 height 25
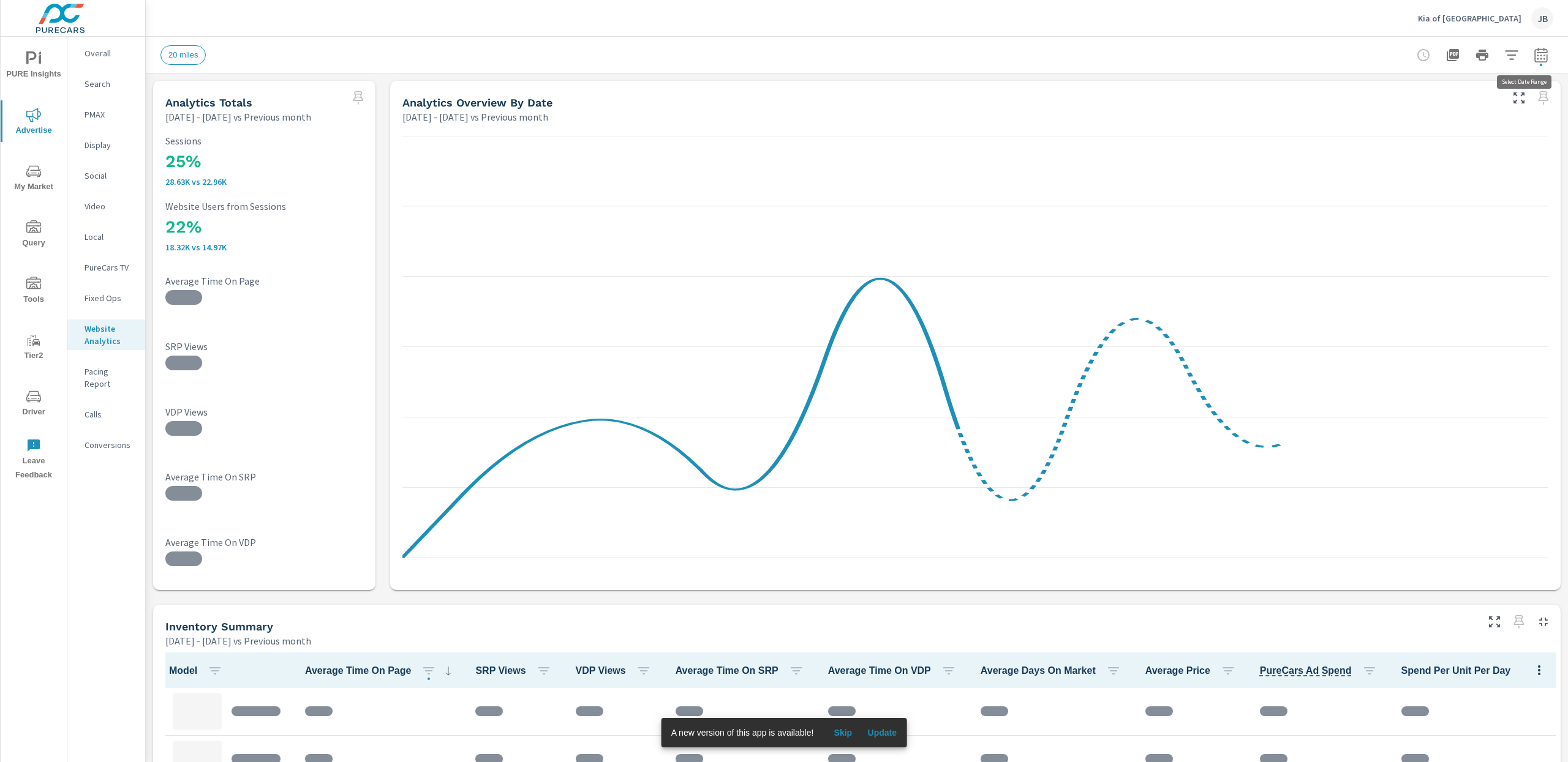
click at [1534, 54] on icon "button" at bounding box center [1541, 55] width 15 height 15
select select "Previous month"
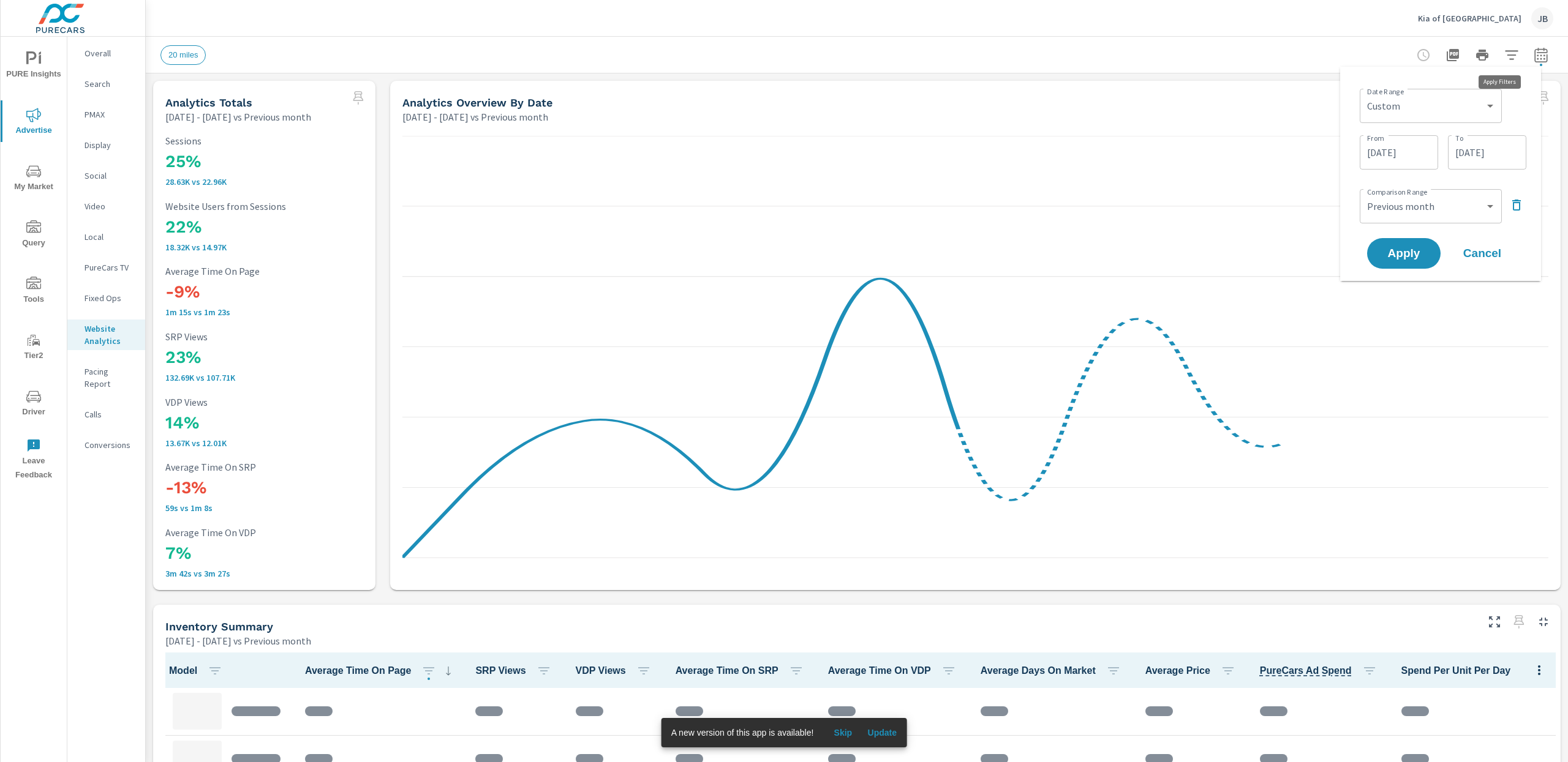
click at [1504, 57] on icon "button" at bounding box center [1512, 55] width 15 height 15
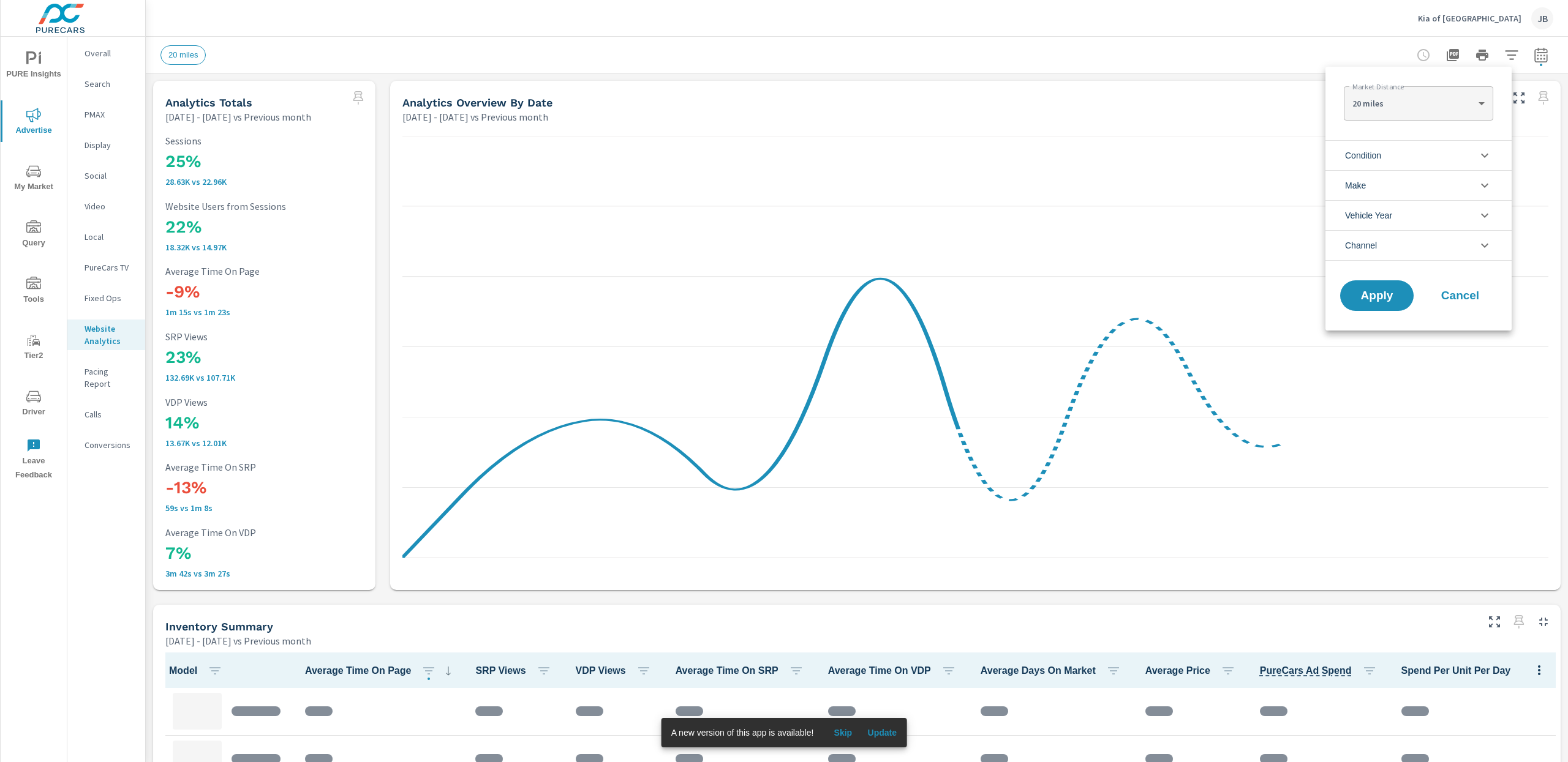
click at [1418, 105] on body "PURE Insights Advertise My Market Query Tools Tier2 Driver Leave Feedback Overa…" at bounding box center [784, 381] width 1568 height 762
click at [1367, 180] on li "100 miles" at bounding box center [1418, 181] width 149 height 19
type Distance "100"
click at [1379, 291] on span "Apply" at bounding box center [1376, 295] width 51 height 12
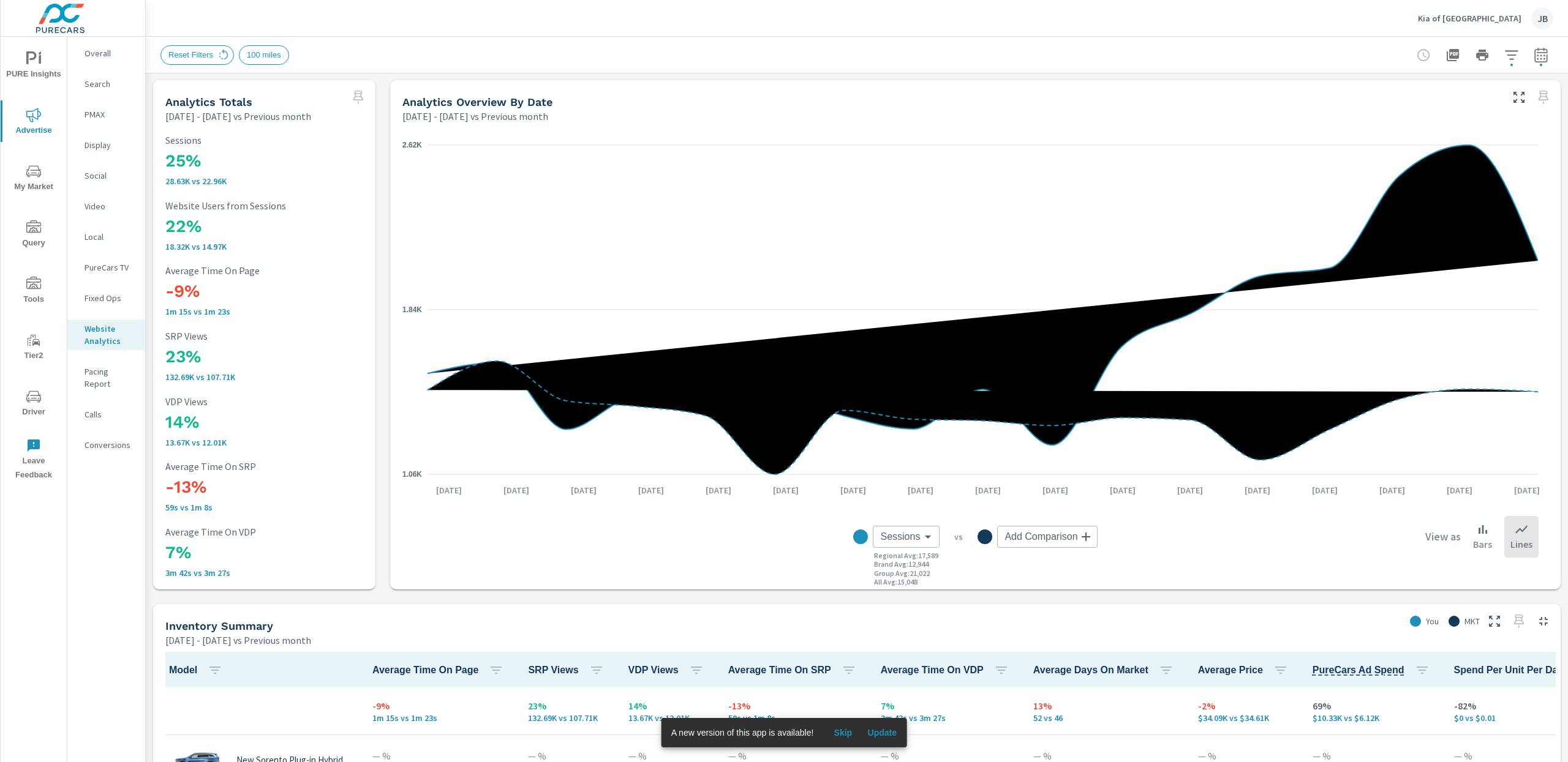
scroll to position [1, 0]
click at [1032, 527] on body "PURE Insights Advertise My Market Query Tools Tier2 Driver Leave Feedback Overa…" at bounding box center [784, 381] width 1568 height 762
click at [1264, 547] on div at bounding box center [784, 381] width 1568 height 762
click at [915, 538] on body "PURE Insights Advertise My Market Query Tools Tier2 Driver Leave Feedback Overa…" at bounding box center [784, 381] width 1568 height 762
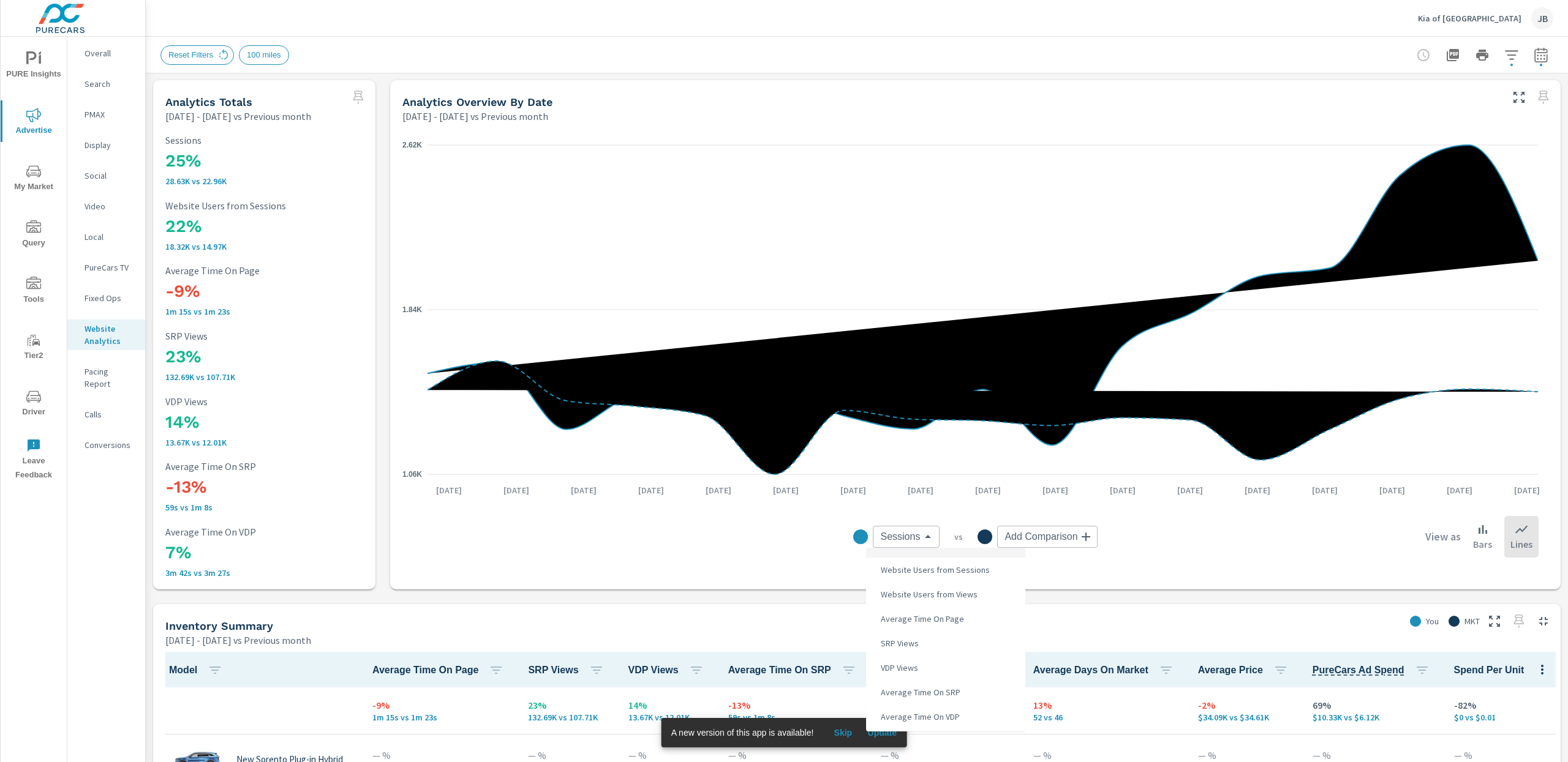
click at [894, 668] on span "VDP Views" at bounding box center [898, 667] width 45 height 17
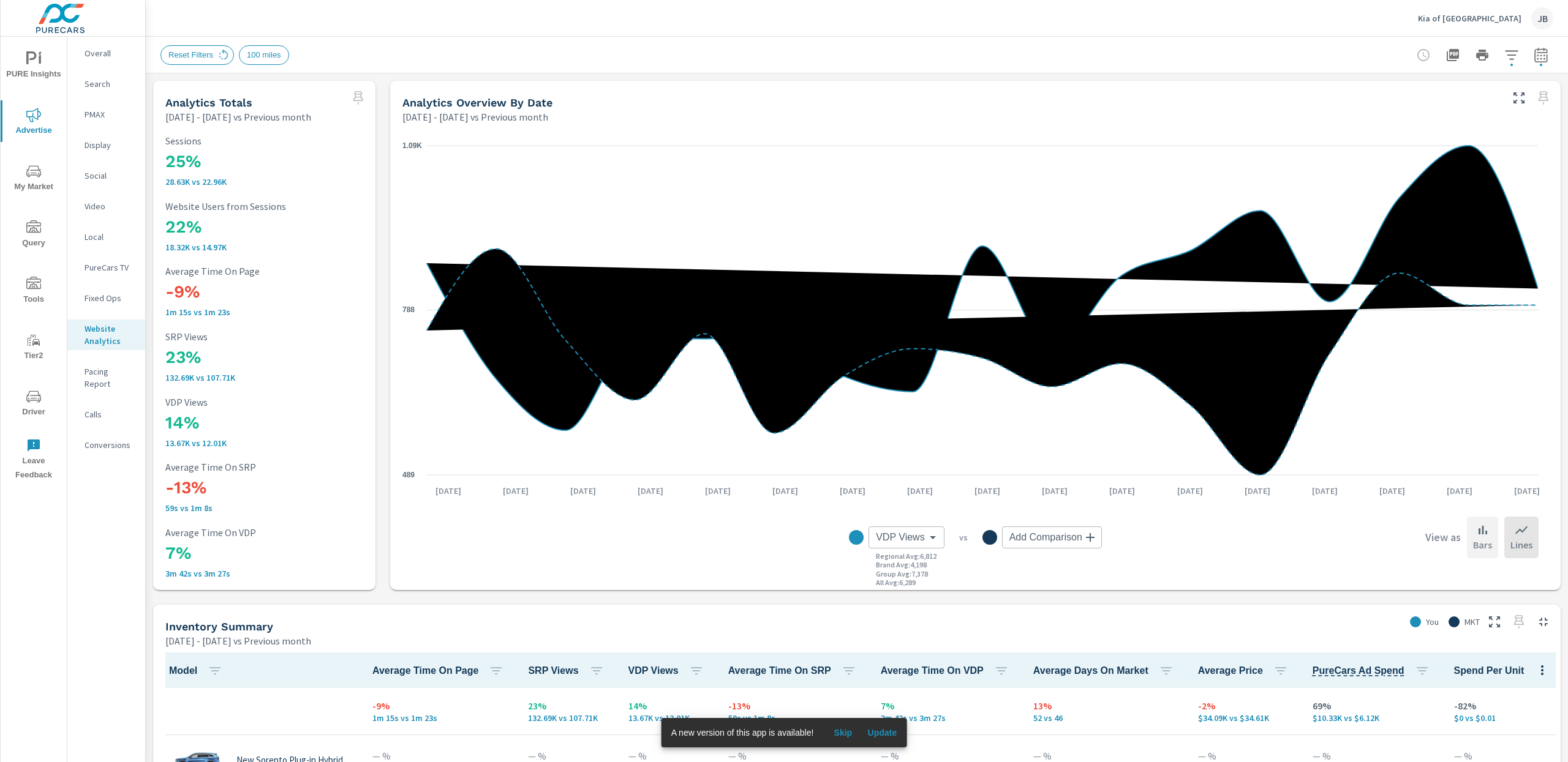
click at [1477, 537] on p "Bars" at bounding box center [1482, 545] width 19 height 15
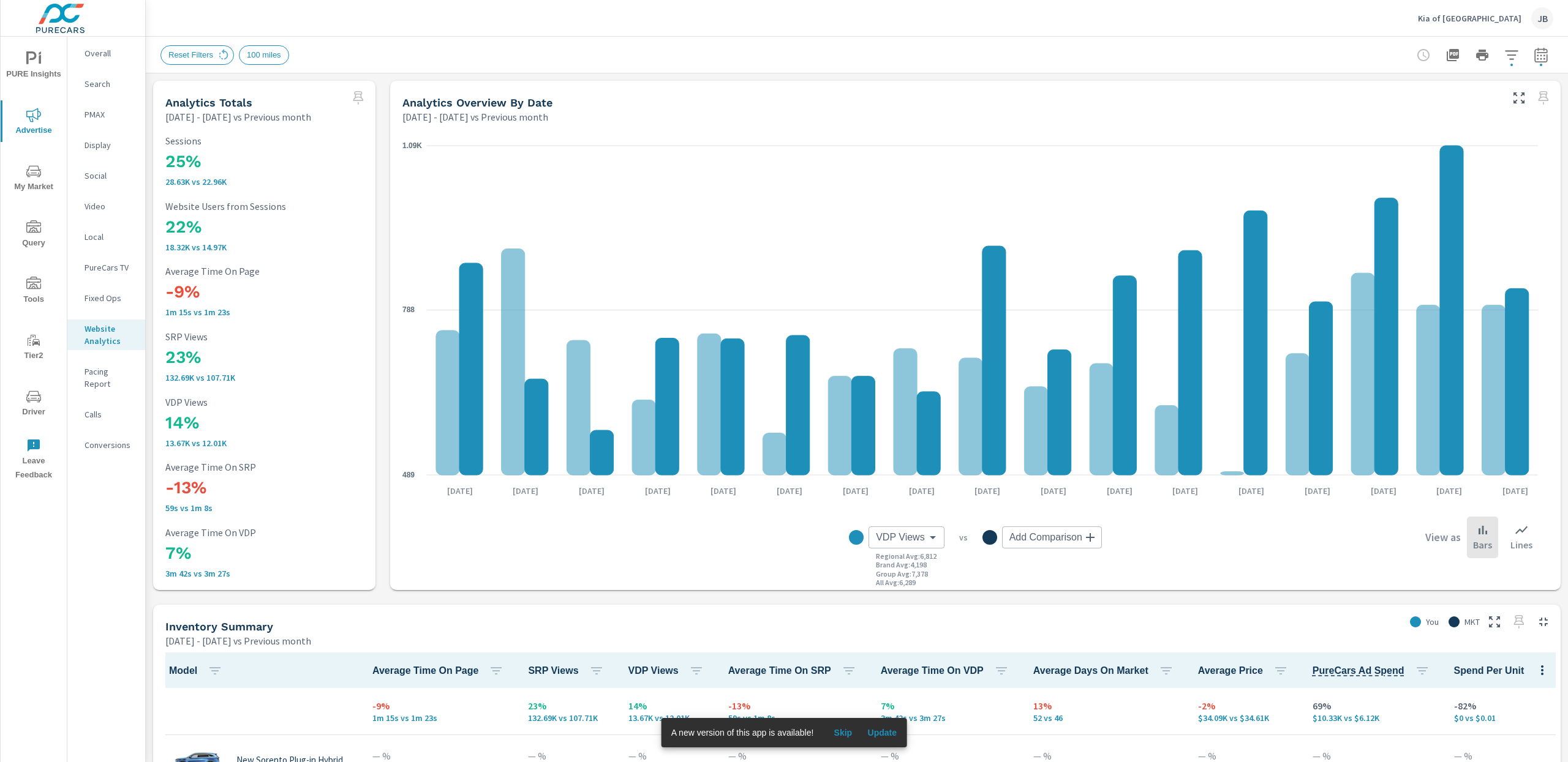
click at [885, 530] on body "PURE Insights Advertise My Market Query Tools Tier2 Driver Leave Feedback Overa…" at bounding box center [784, 381] width 1568 height 762
click at [914, 674] on span "PureCars Ad Spend" at bounding box center [911, 671] width 78 height 17
type input "PureCars Ad Spend"
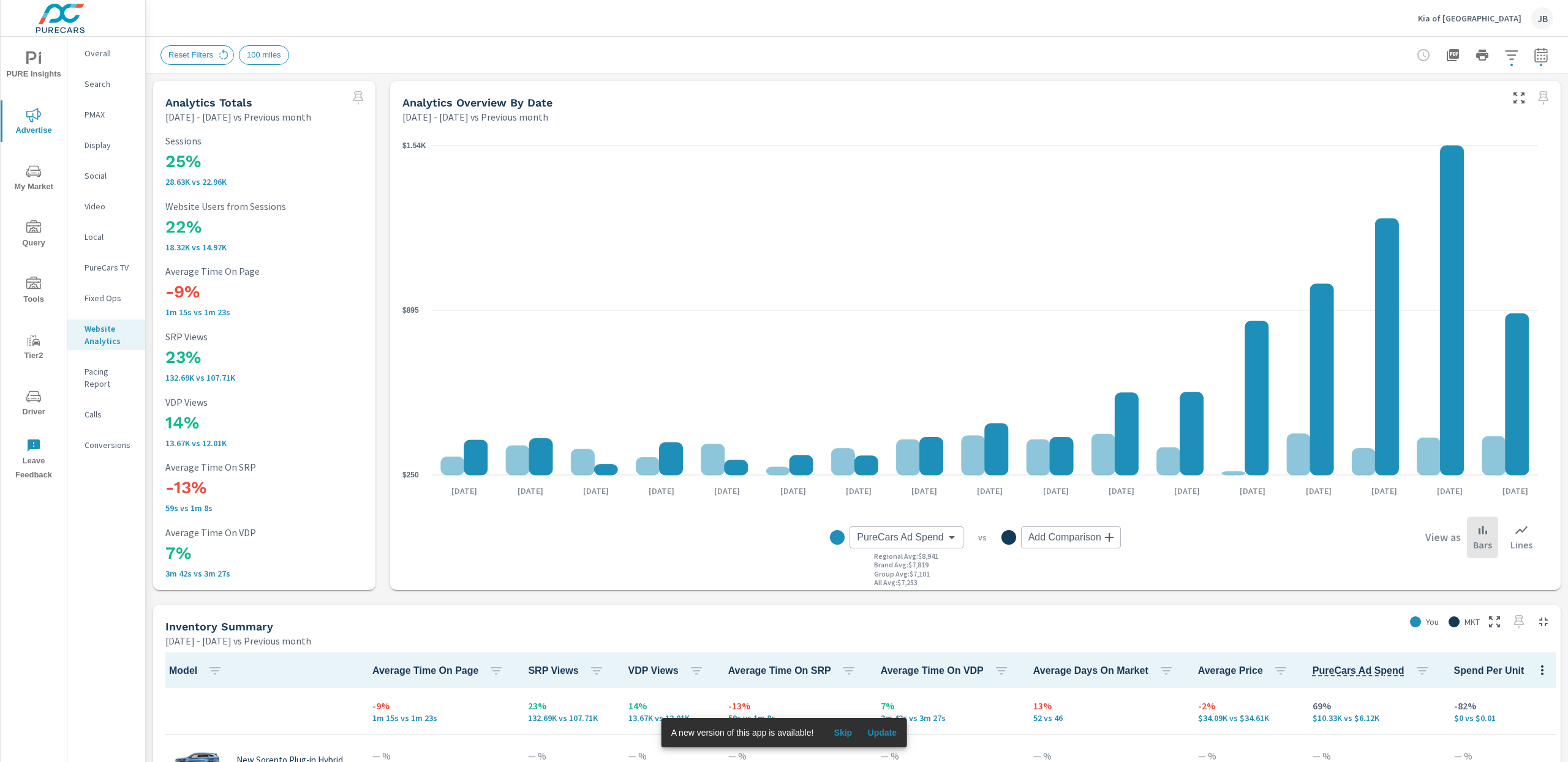
click at [1534, 57] on icon "button" at bounding box center [1541, 55] width 15 height 15
select select "Previous month"
click at [1388, 157] on input "[DATE]" at bounding box center [1399, 152] width 68 height 25
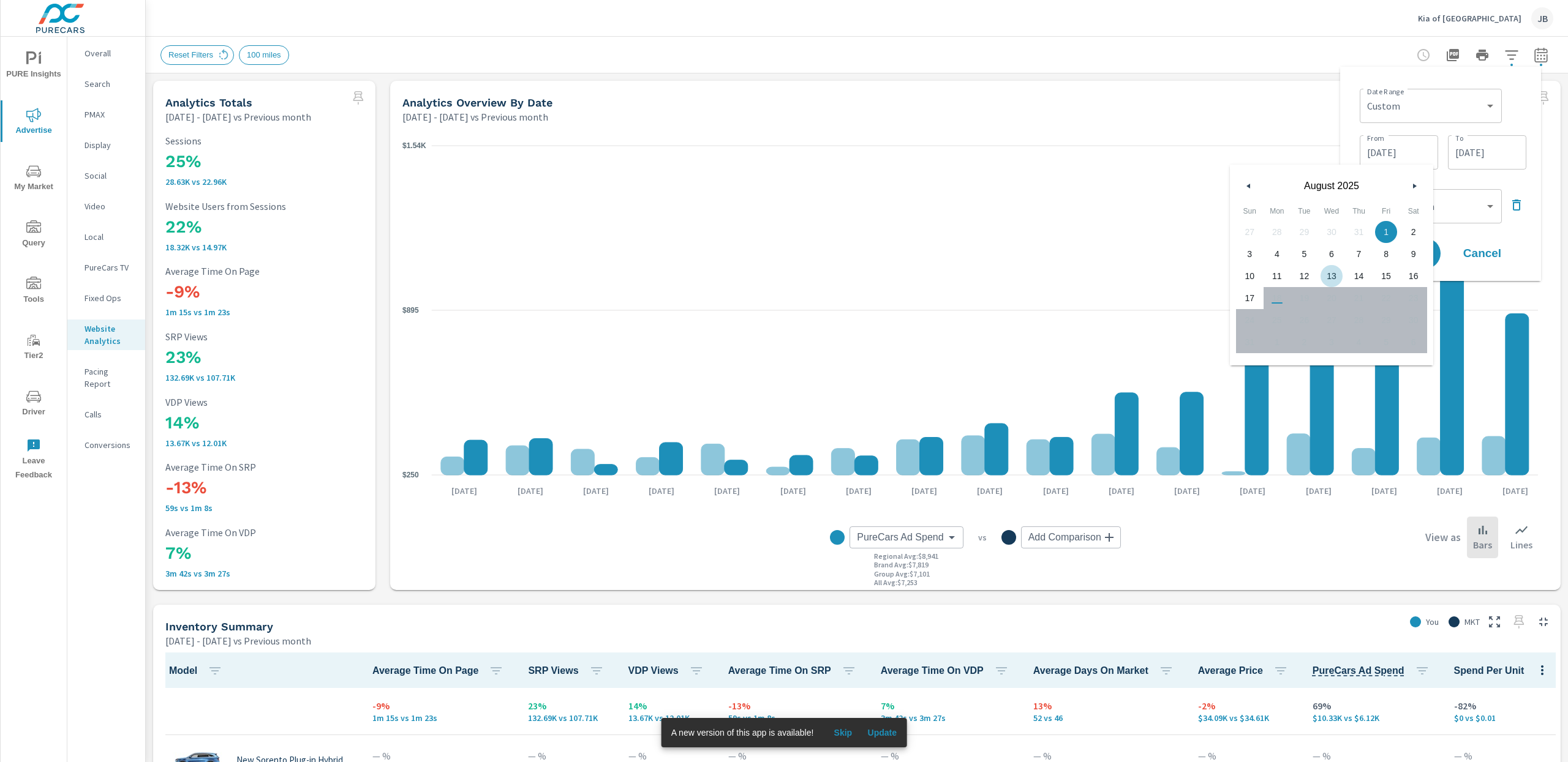
click at [1336, 270] on span "13" at bounding box center [1331, 275] width 28 height 16
type input "08/13/2025"
click at [1527, 99] on div "Date Range Custom Yesterday Last week Last 7 days Last 14 days Last 30 days Las…" at bounding box center [1440, 174] width 181 height 195
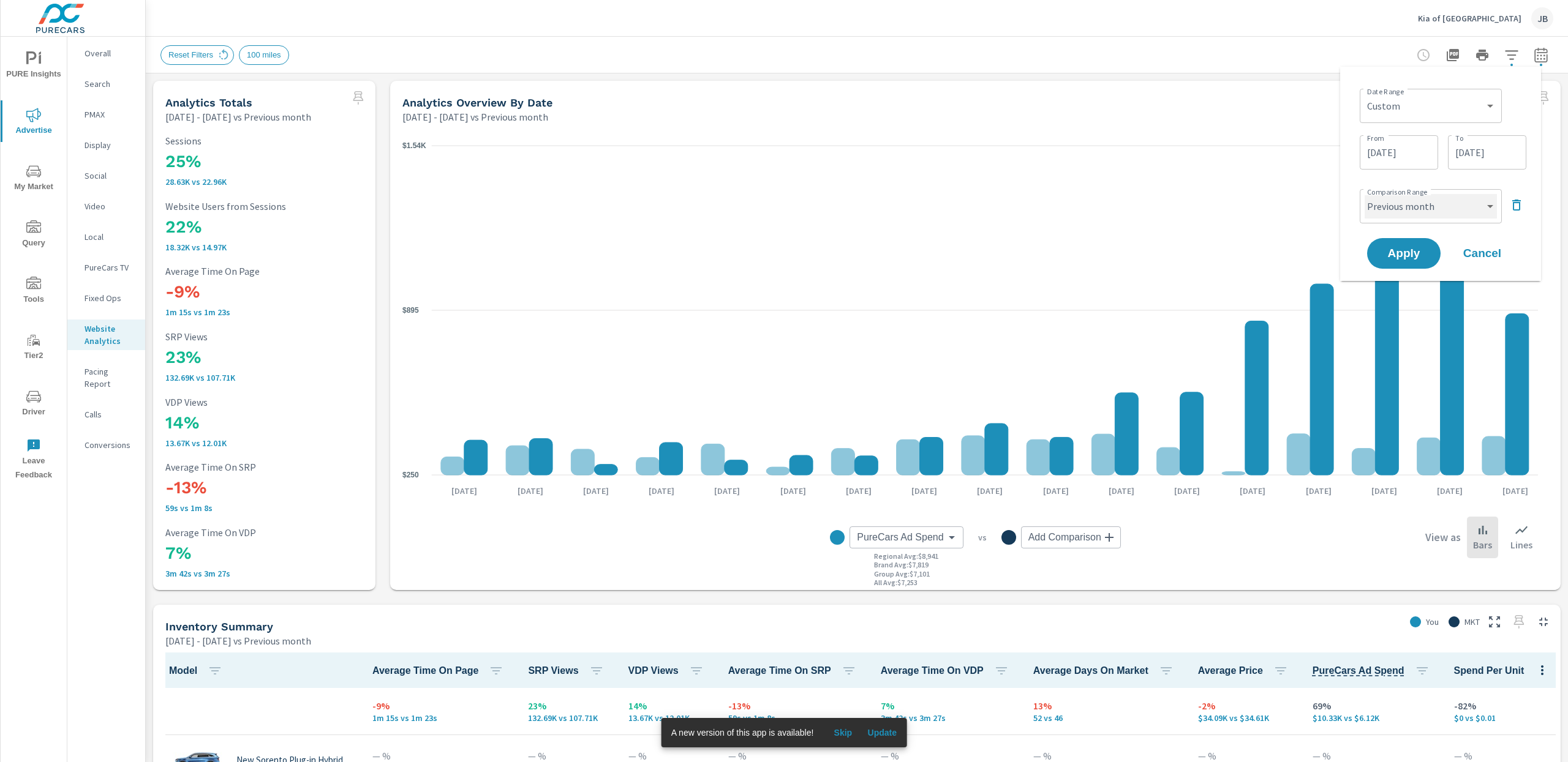
click at [1467, 205] on select "Custom Previous period Previous month Previous year" at bounding box center [1431, 206] width 133 height 25
select select "custom"
click at [1420, 299] on span "Apply" at bounding box center [1403, 300] width 51 height 12
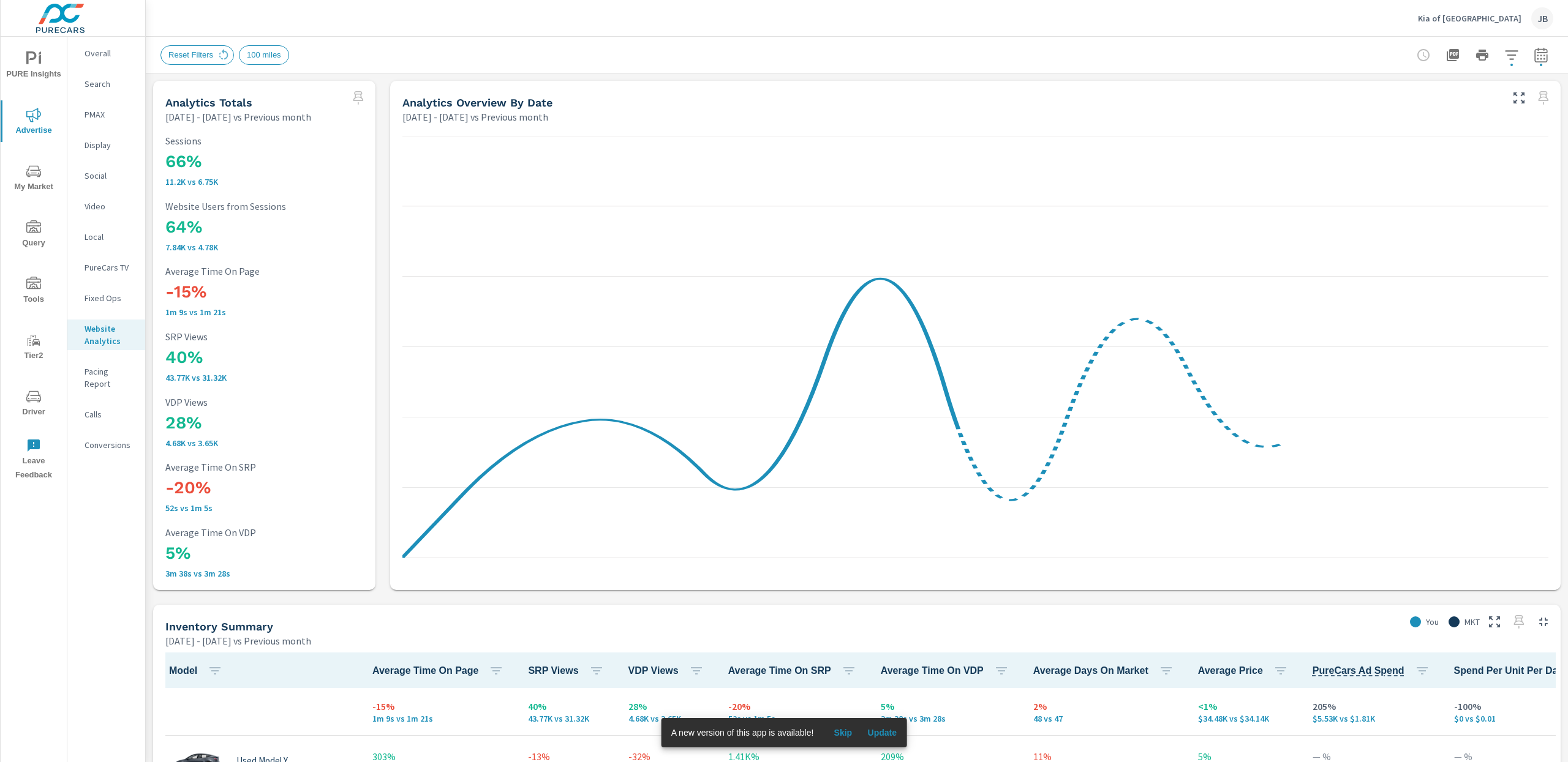
scroll to position [1, 0]
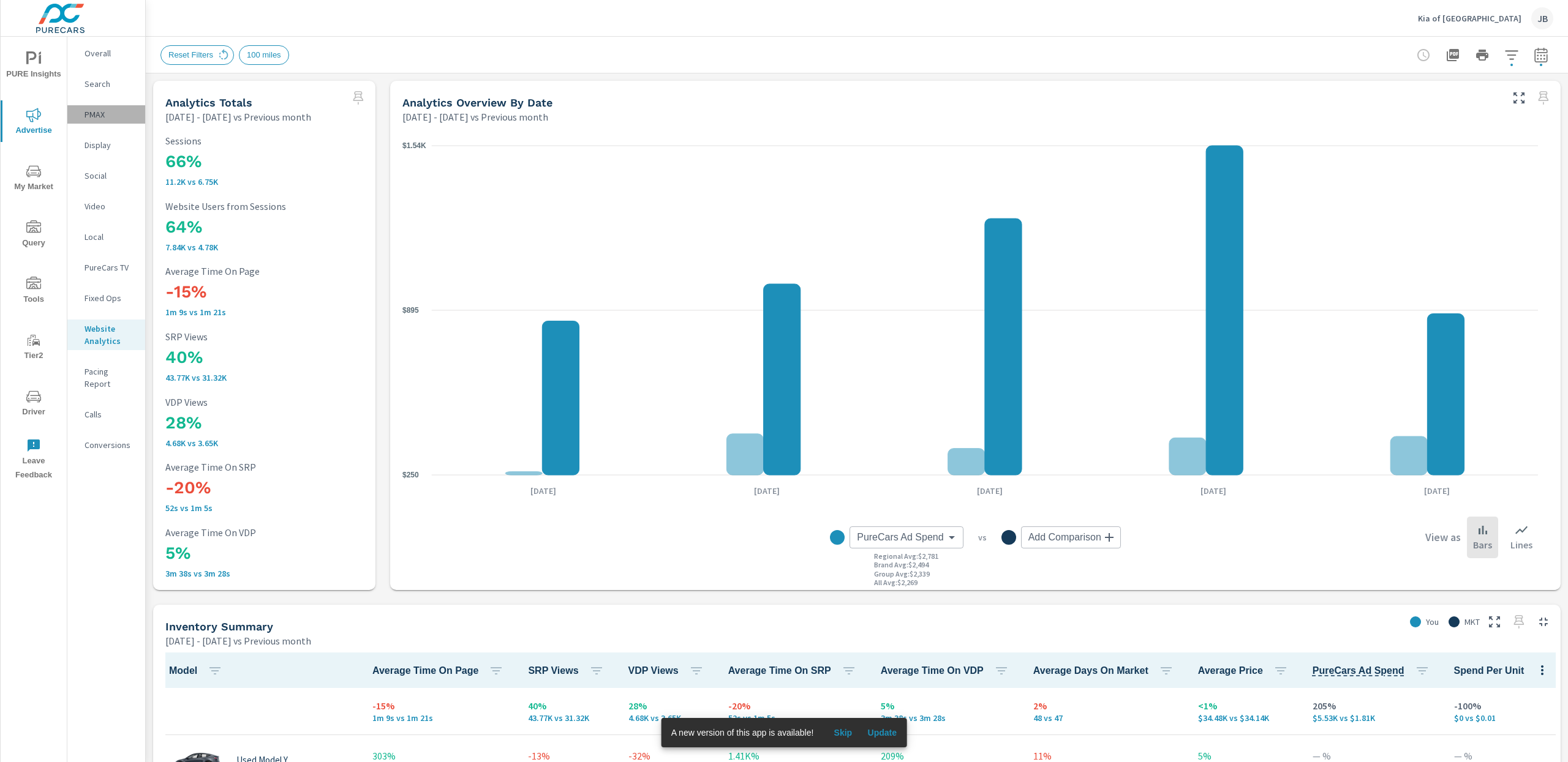
click at [88, 111] on p "PMAX" at bounding box center [110, 114] width 51 height 12
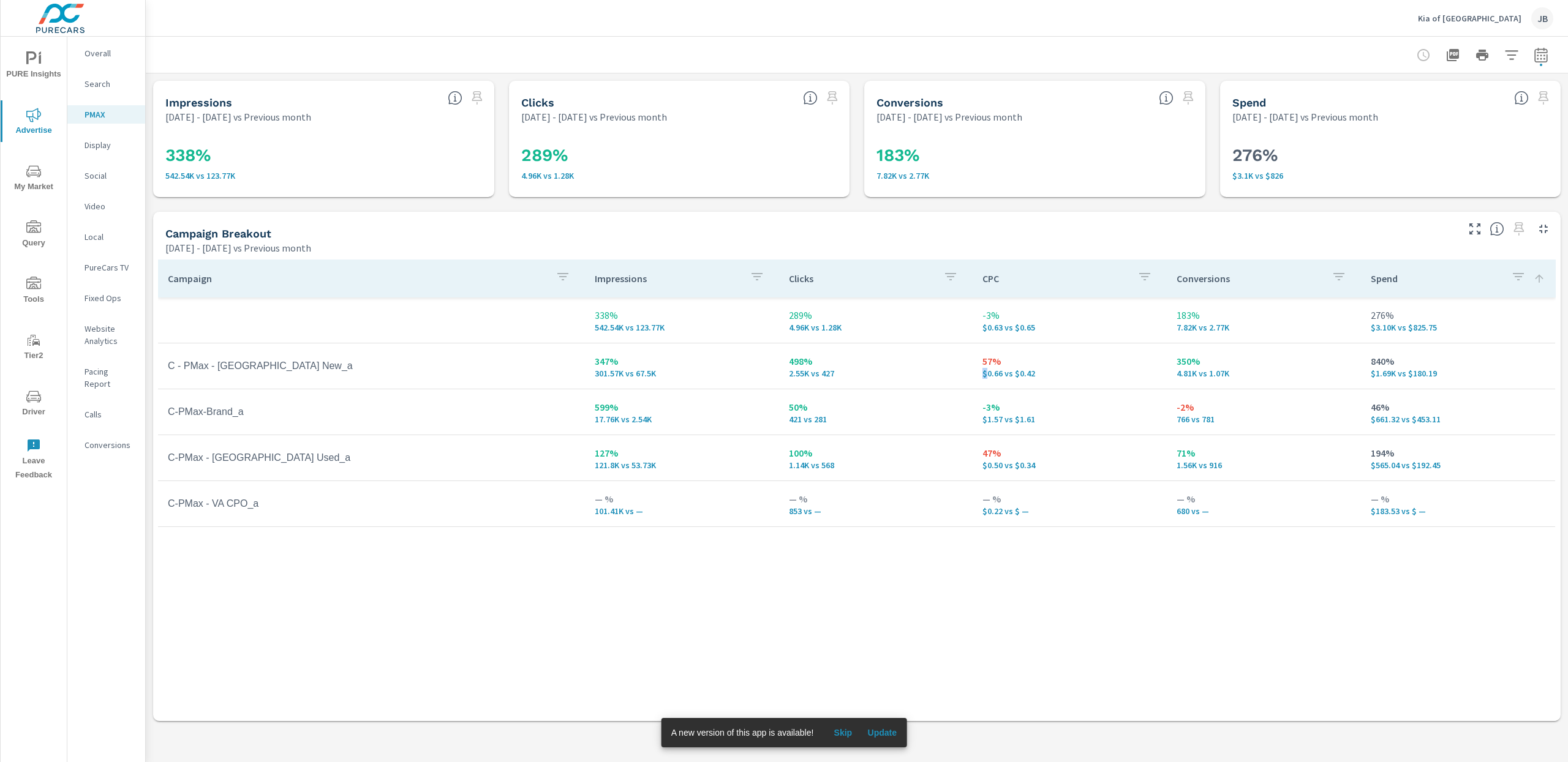
drag, startPoint x: 1004, startPoint y: 370, endPoint x: 987, endPoint y: 370, distance: 17.0
click at [987, 370] on div "57% $0.66 vs $0.42" at bounding box center [1070, 365] width 175 height 25
click at [996, 364] on p "57%" at bounding box center [1070, 361] width 175 height 15
click at [998, 455] on p "47%" at bounding box center [1070, 453] width 175 height 15
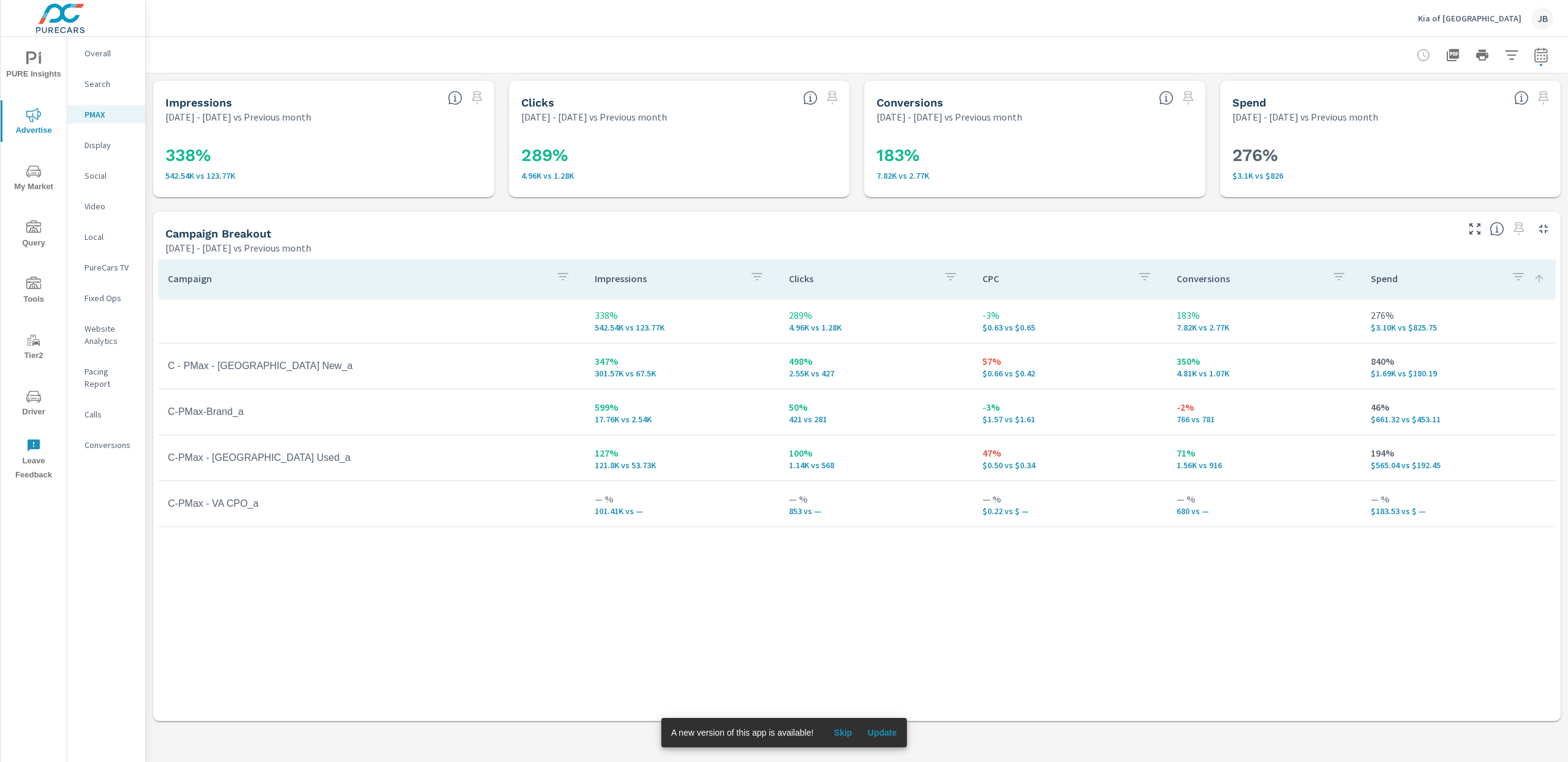
click at [998, 455] on p "47%" at bounding box center [1070, 453] width 175 height 15
click at [987, 360] on p "57%" at bounding box center [1070, 361] width 175 height 15
click at [989, 455] on p "47%" at bounding box center [1070, 453] width 175 height 15
drag, startPoint x: 168, startPoint y: 367, endPoint x: 227, endPoint y: 368, distance: 59.0
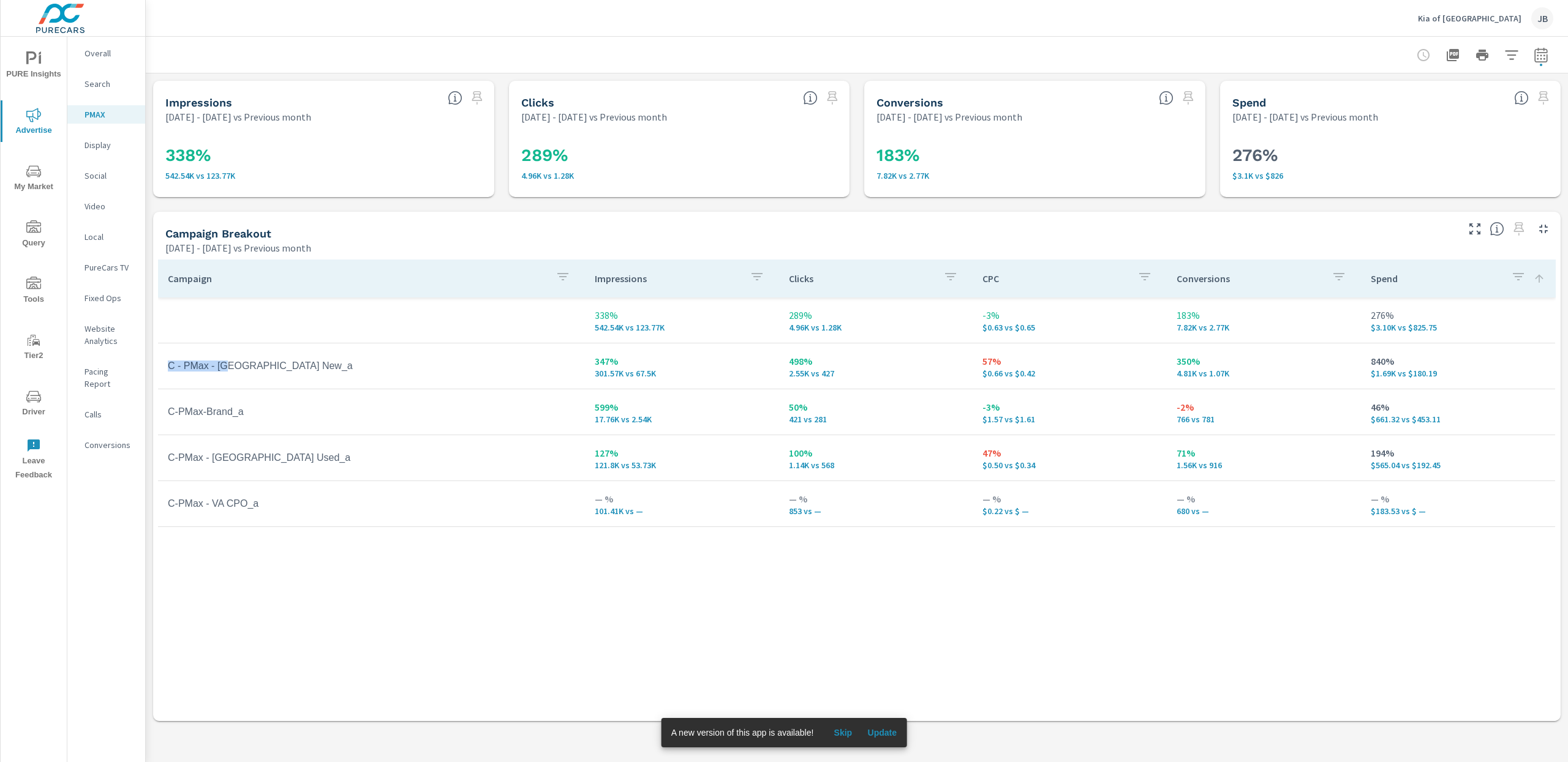
click at [227, 368] on td "C - PMax - [GEOGRAPHIC_DATA] New_a" at bounding box center [372, 365] width 427 height 30
click at [967, 587] on div "Campaign Impressions Clicks CPC Conversions Spend 338% 542.54K vs 123.77K 289% …" at bounding box center [857, 479] width 1398 height 438
click at [103, 83] on p "Search" at bounding box center [110, 83] width 51 height 12
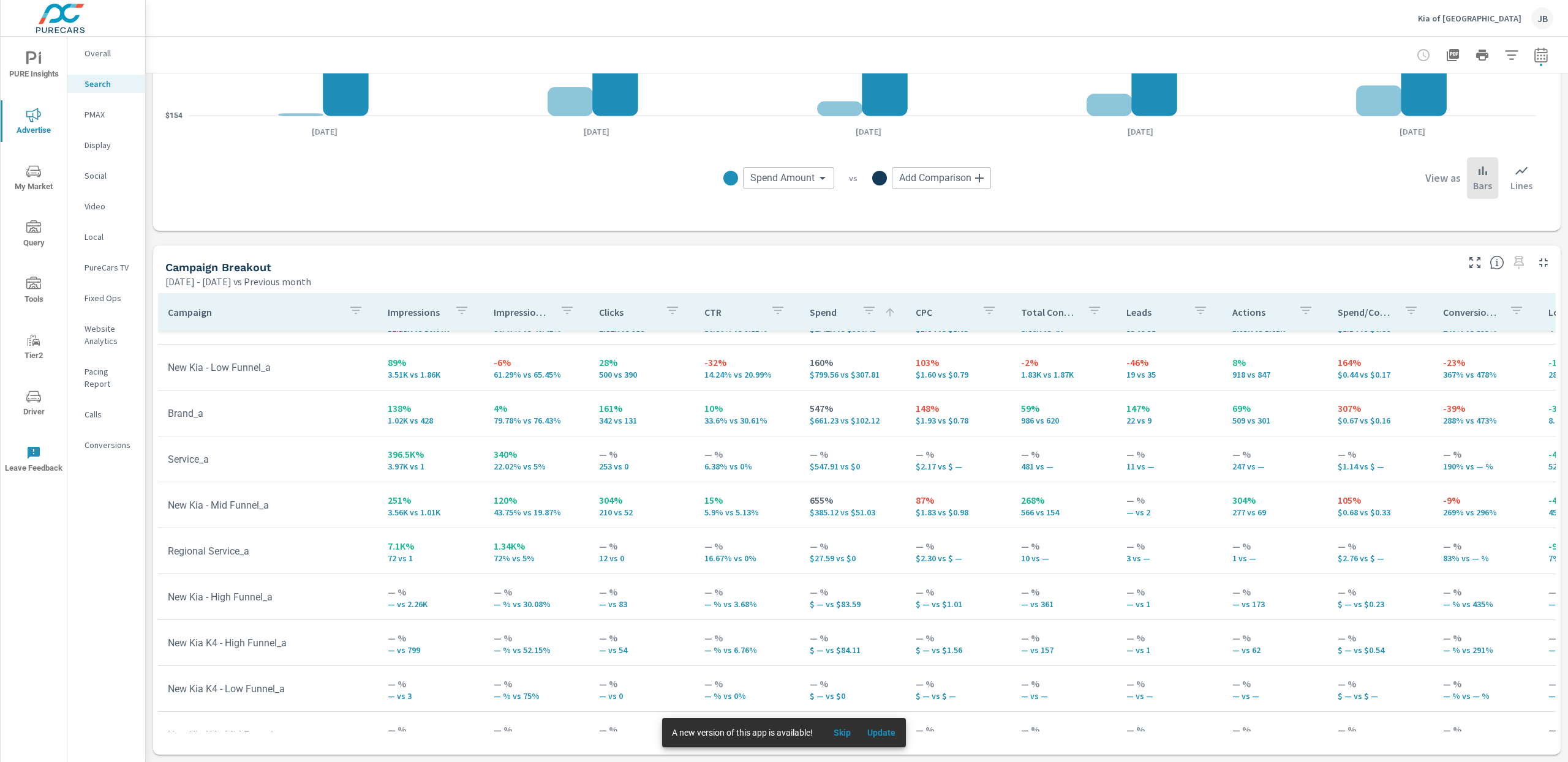
scroll to position [35, 0]
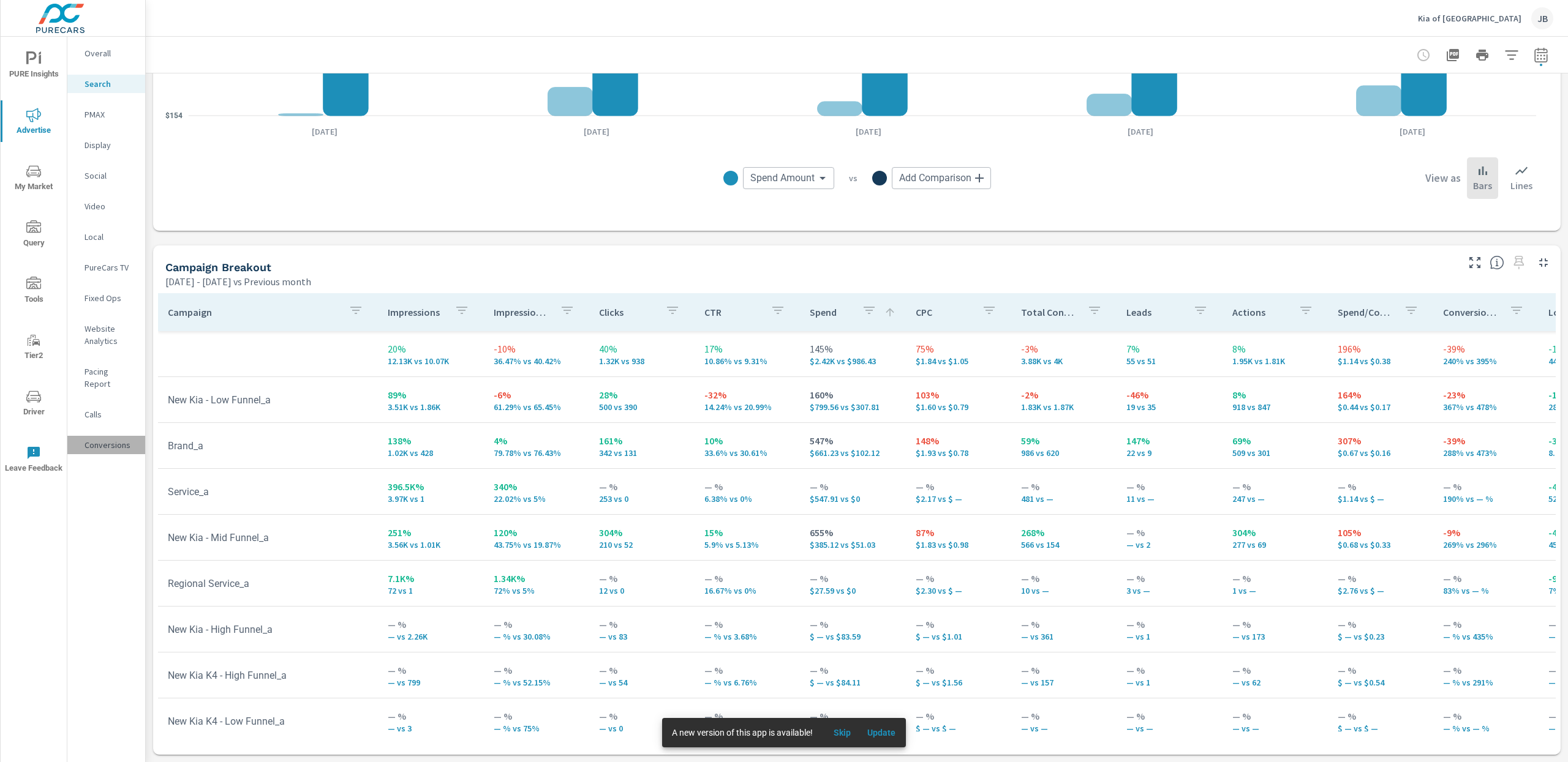
click at [100, 439] on p "Conversions" at bounding box center [110, 444] width 51 height 12
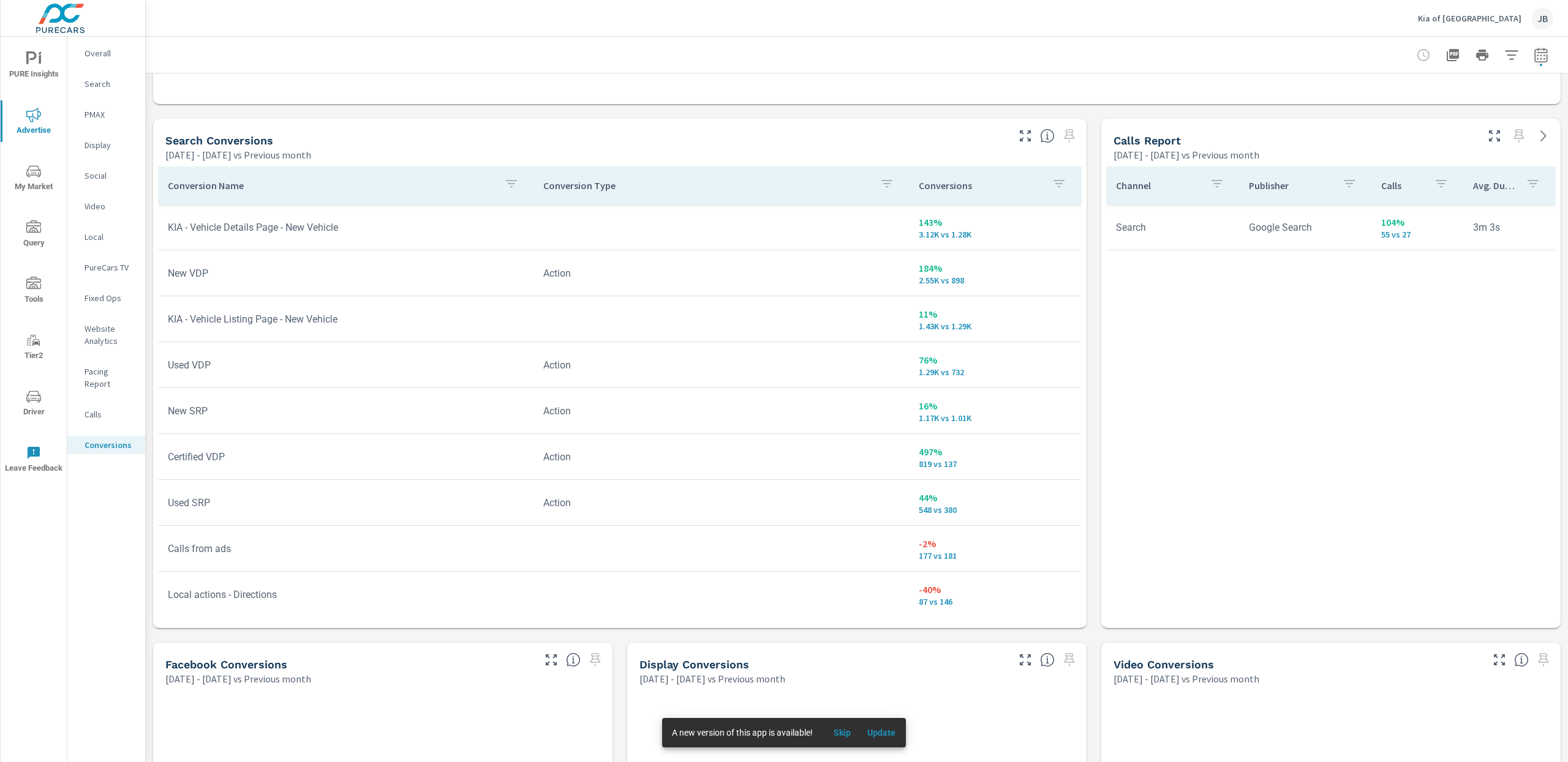
scroll to position [642, 0]
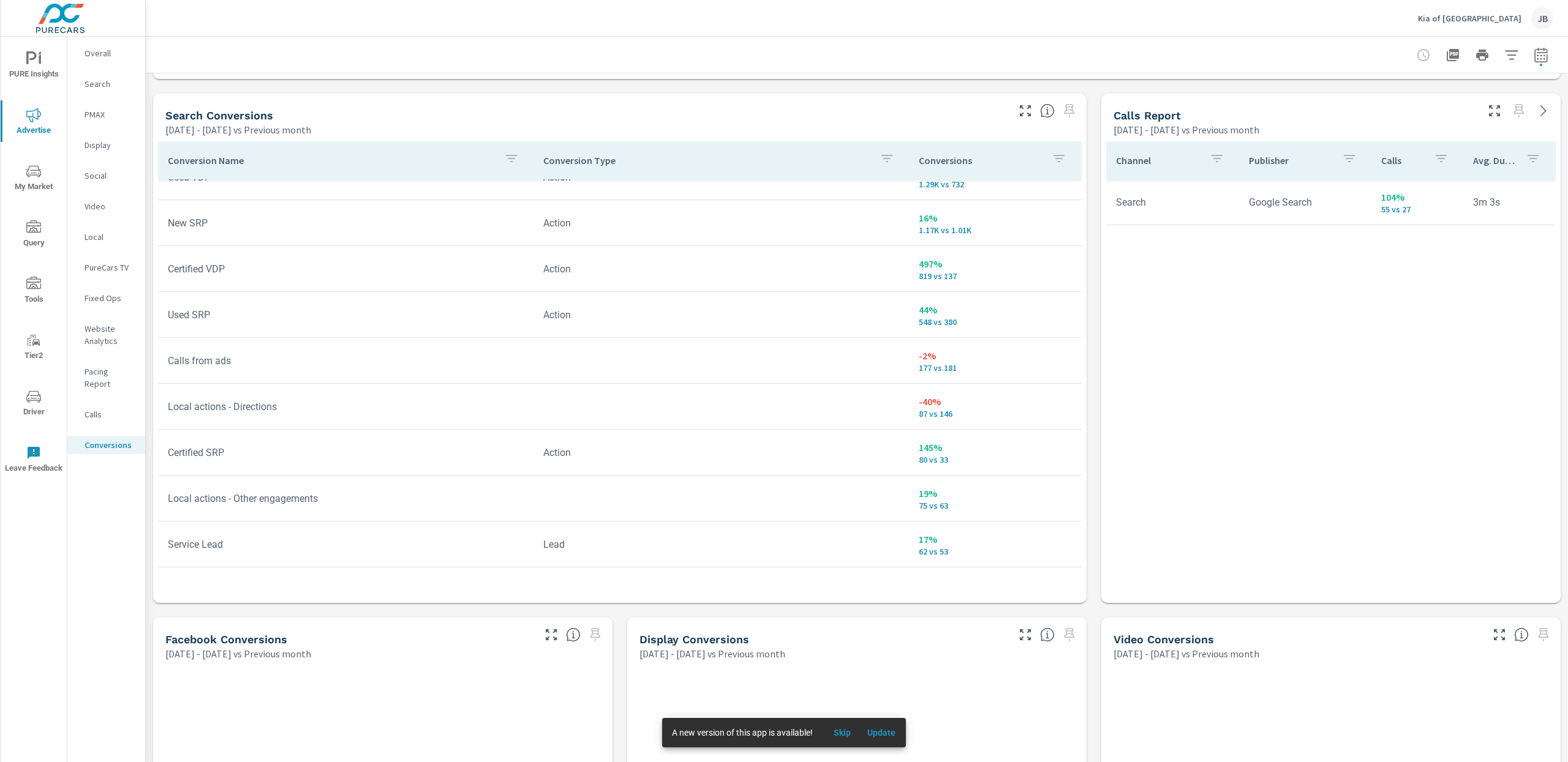
scroll to position [173, 0]
drag, startPoint x: 251, startPoint y: 395, endPoint x: 199, endPoint y: 398, distance: 52.1
click at [199, 398] on td "Local actions - Directions" at bounding box center [346, 397] width 376 height 31
drag, startPoint x: 203, startPoint y: 348, endPoint x: 195, endPoint y: 349, distance: 8.1
click at [195, 348] on td "Calls from ads" at bounding box center [346, 352] width 376 height 31
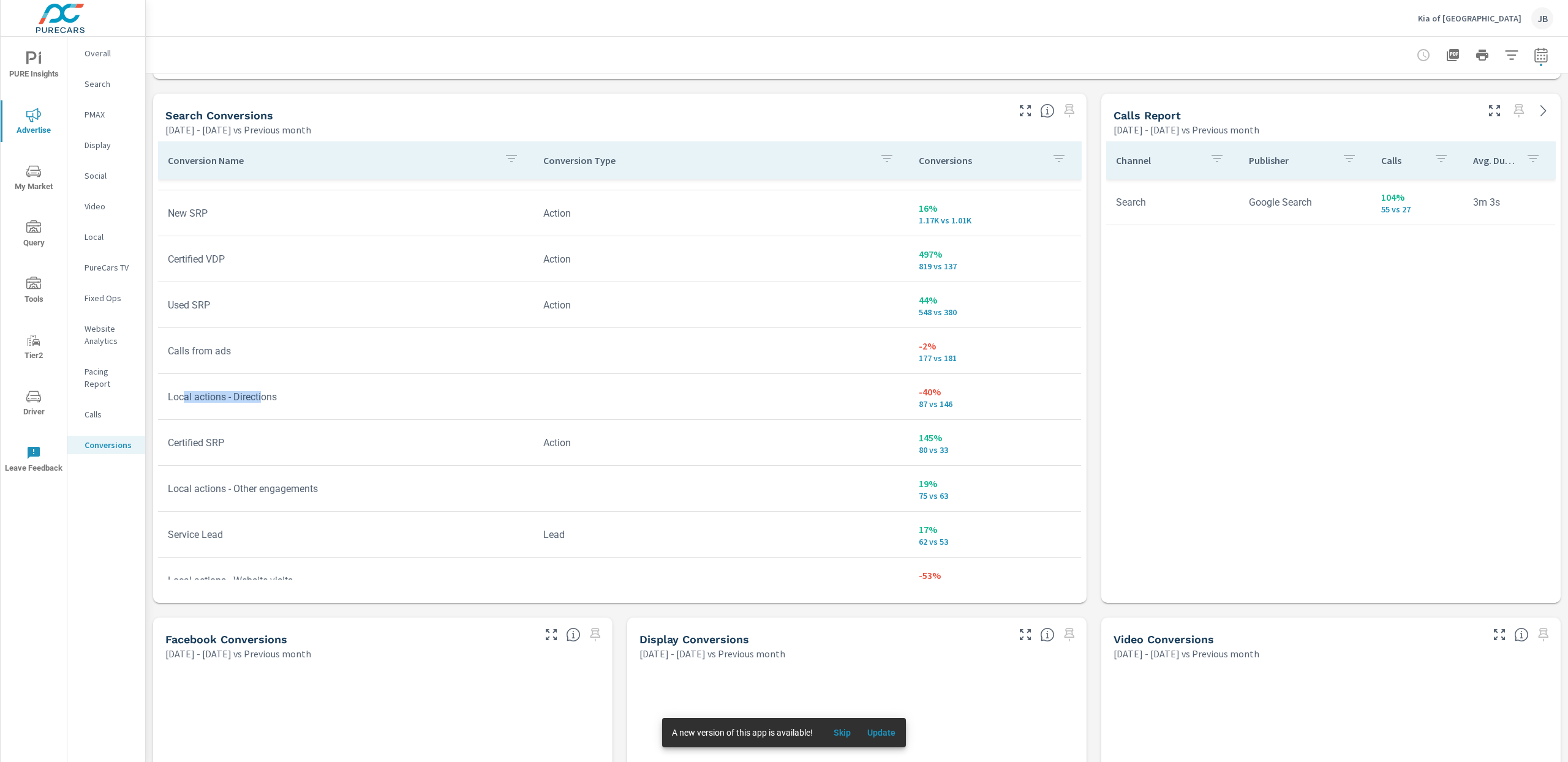
drag, startPoint x: 264, startPoint y: 394, endPoint x: 183, endPoint y: 401, distance: 81.3
click at [183, 401] on td "Local actions - Directions" at bounding box center [346, 397] width 376 height 31
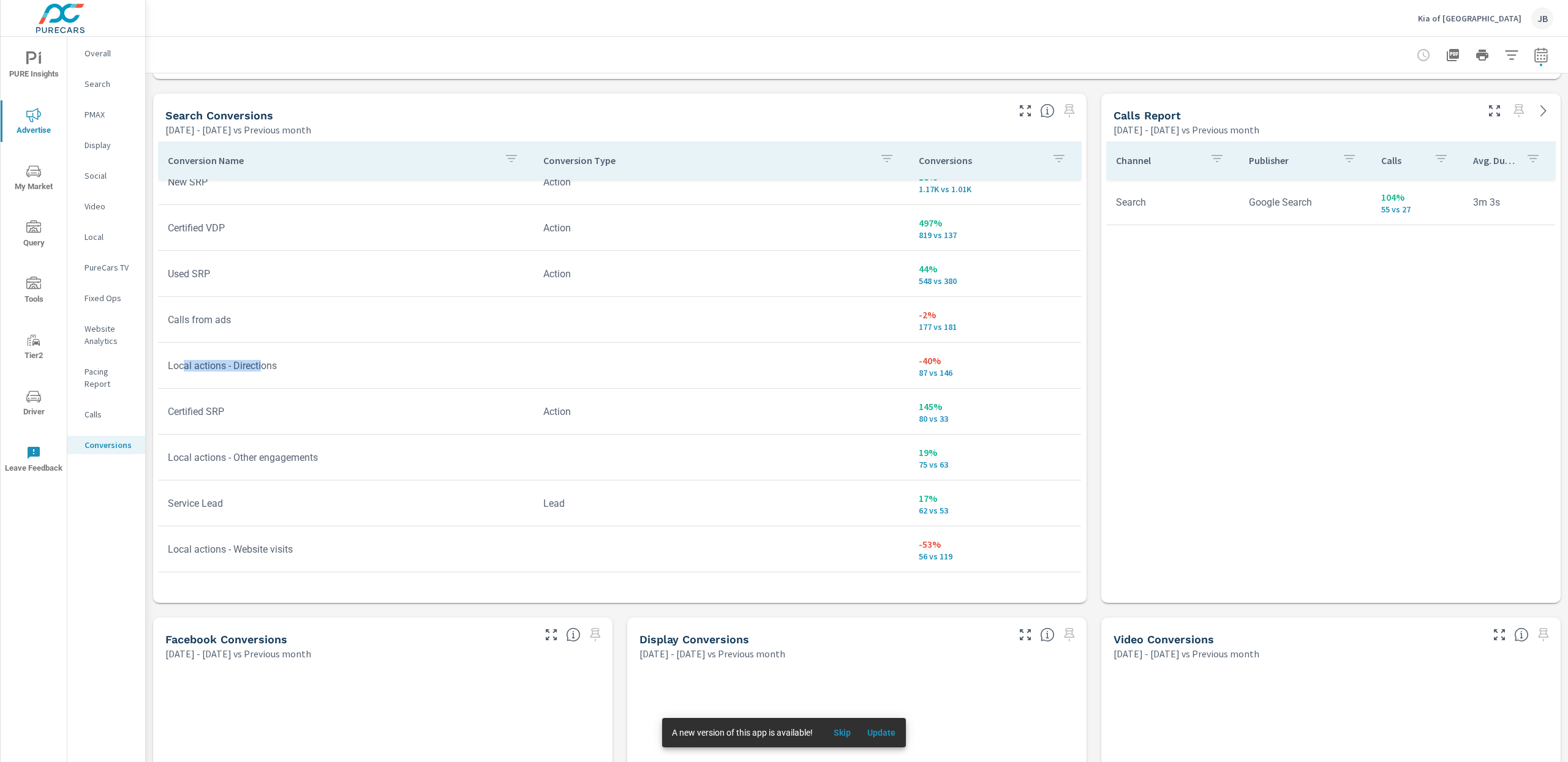
scroll to position [209, 0]
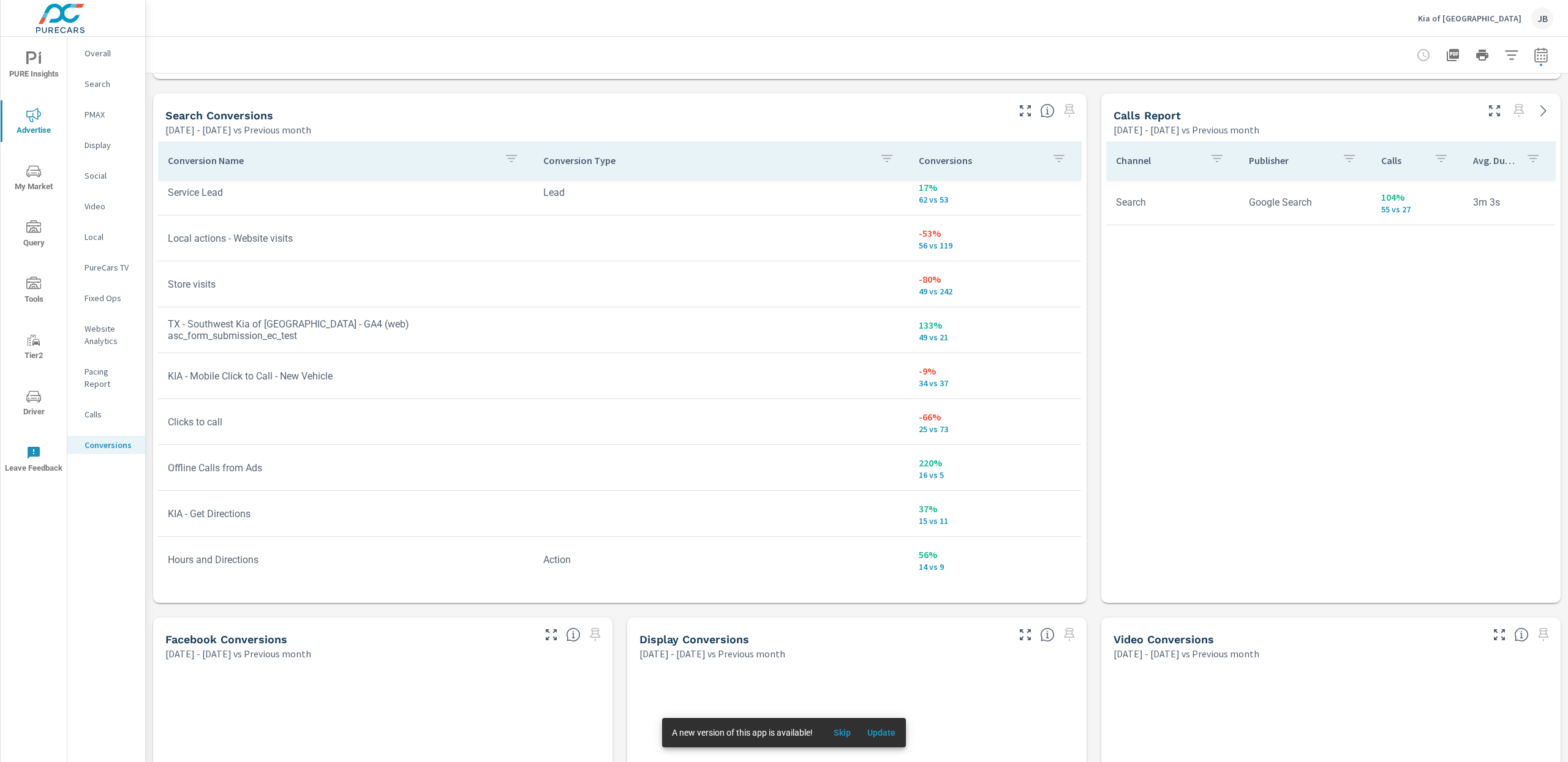
scroll to position [529, 0]
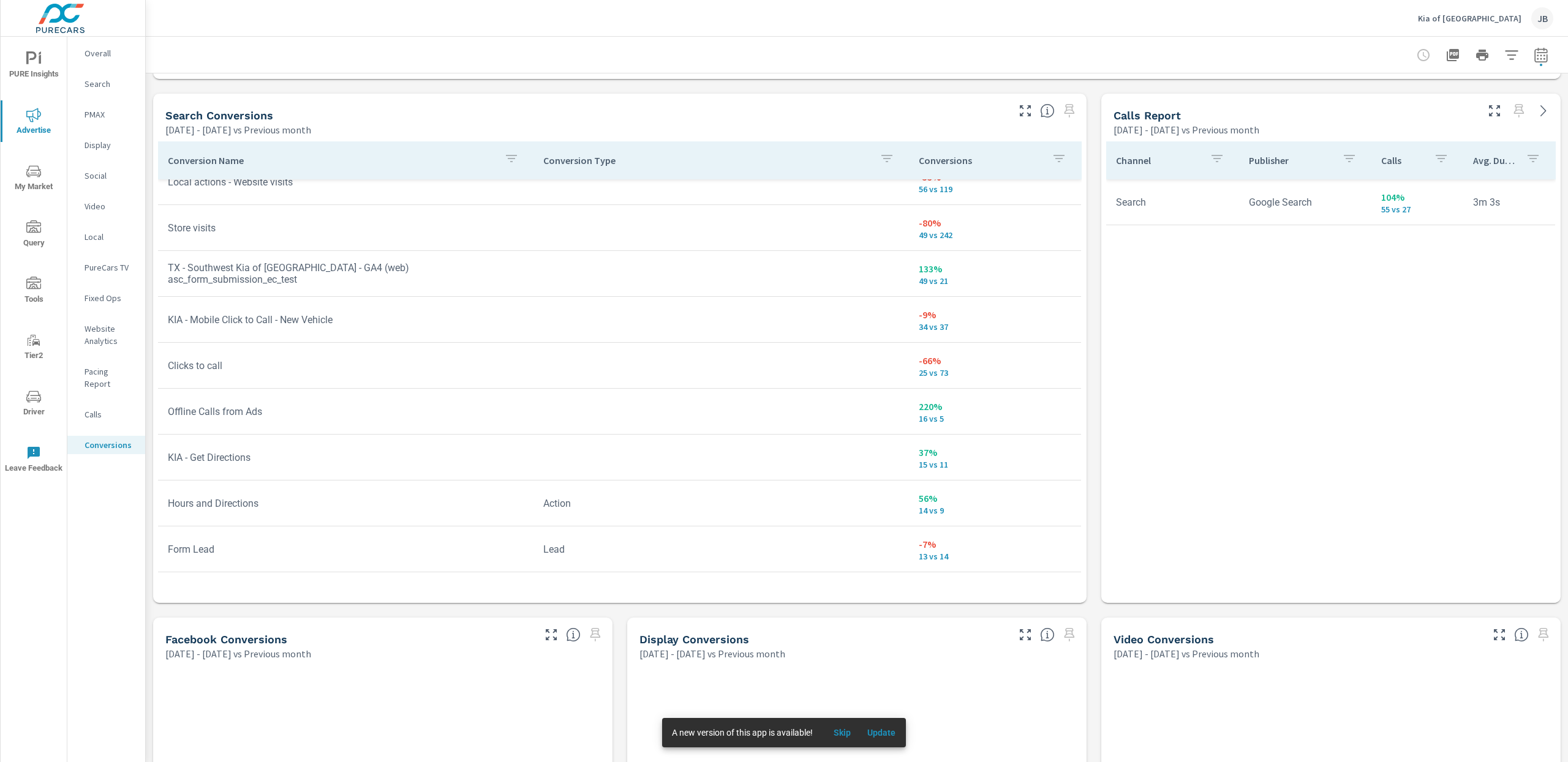
scroll to position [549, 0]
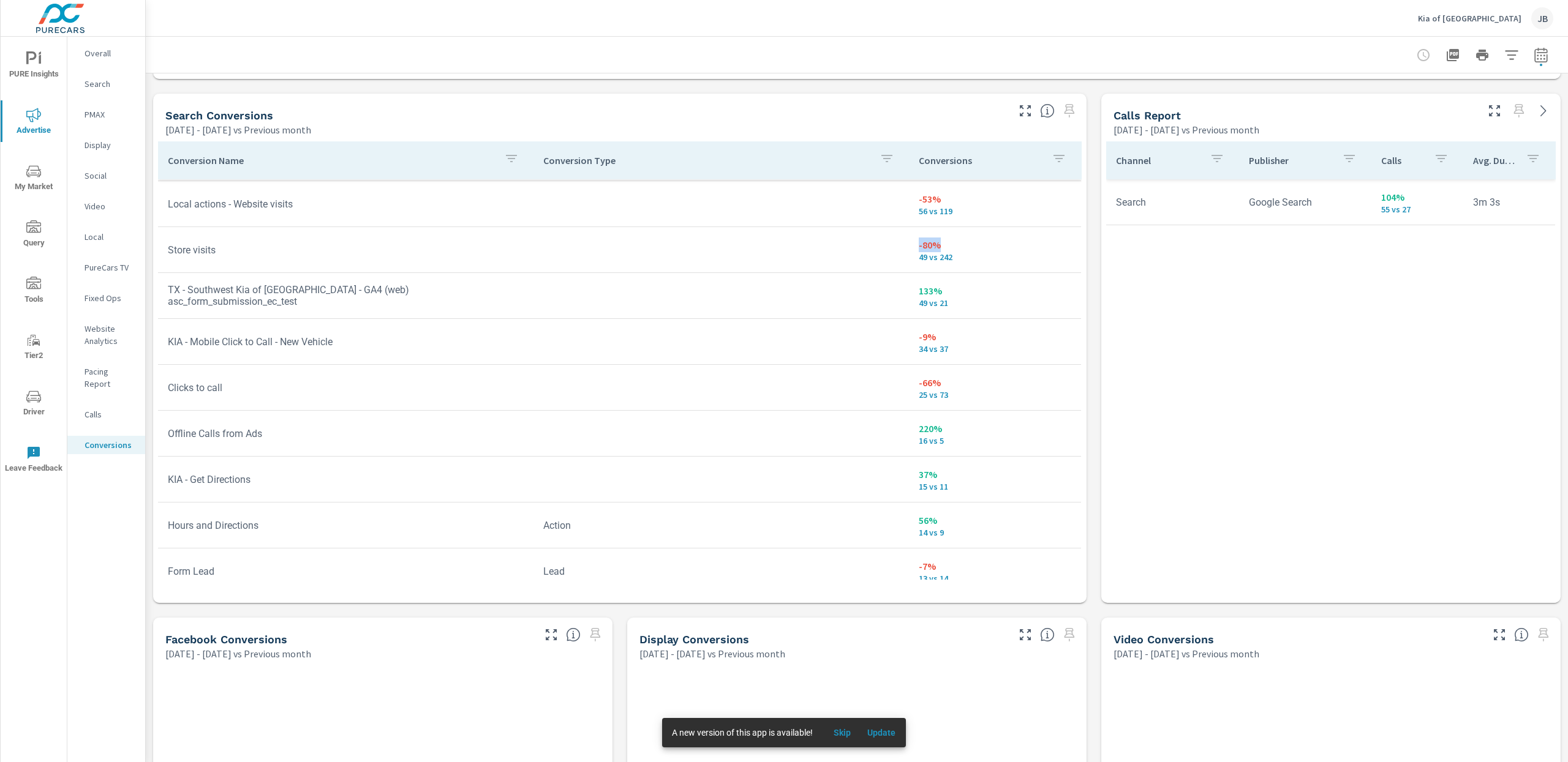
drag, startPoint x: 937, startPoint y: 238, endPoint x: 872, endPoint y: 238, distance: 65.0
click at [872, 238] on tr "Store visits -80% 49 vs 242" at bounding box center [620, 250] width 923 height 46
drag, startPoint x: 220, startPoint y: 247, endPoint x: 142, endPoint y: 264, distance: 79.8
click at [142, 264] on div "PURE Insights Advertise My Market Query Tools Tier2 Driver Leave Feedback Overa…" at bounding box center [784, 381] width 1568 height 762
click at [588, 346] on td at bounding box center [721, 341] width 376 height 19
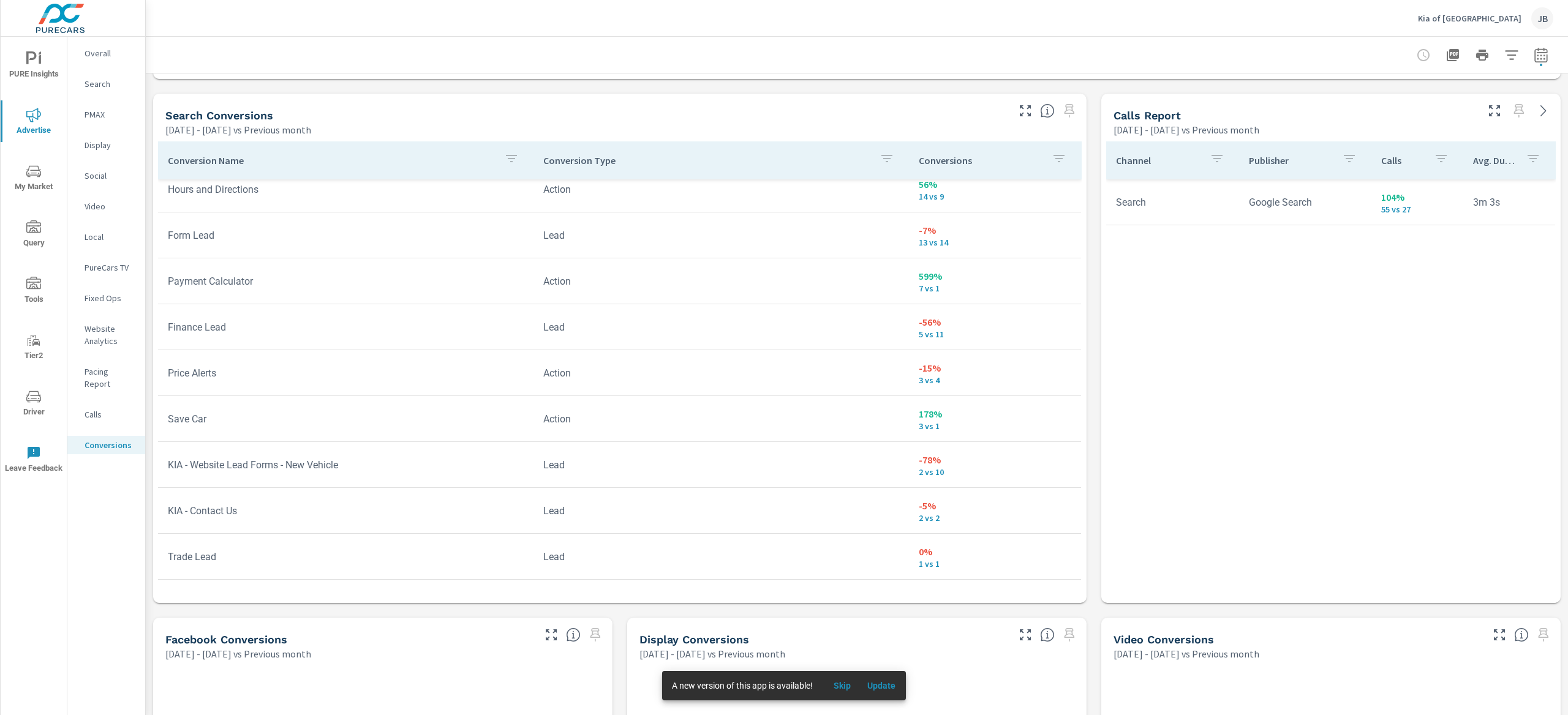
scroll to position [885, 0]
click at [42, 74] on span "PURE Insights" at bounding box center [34, 66] width 59 height 30
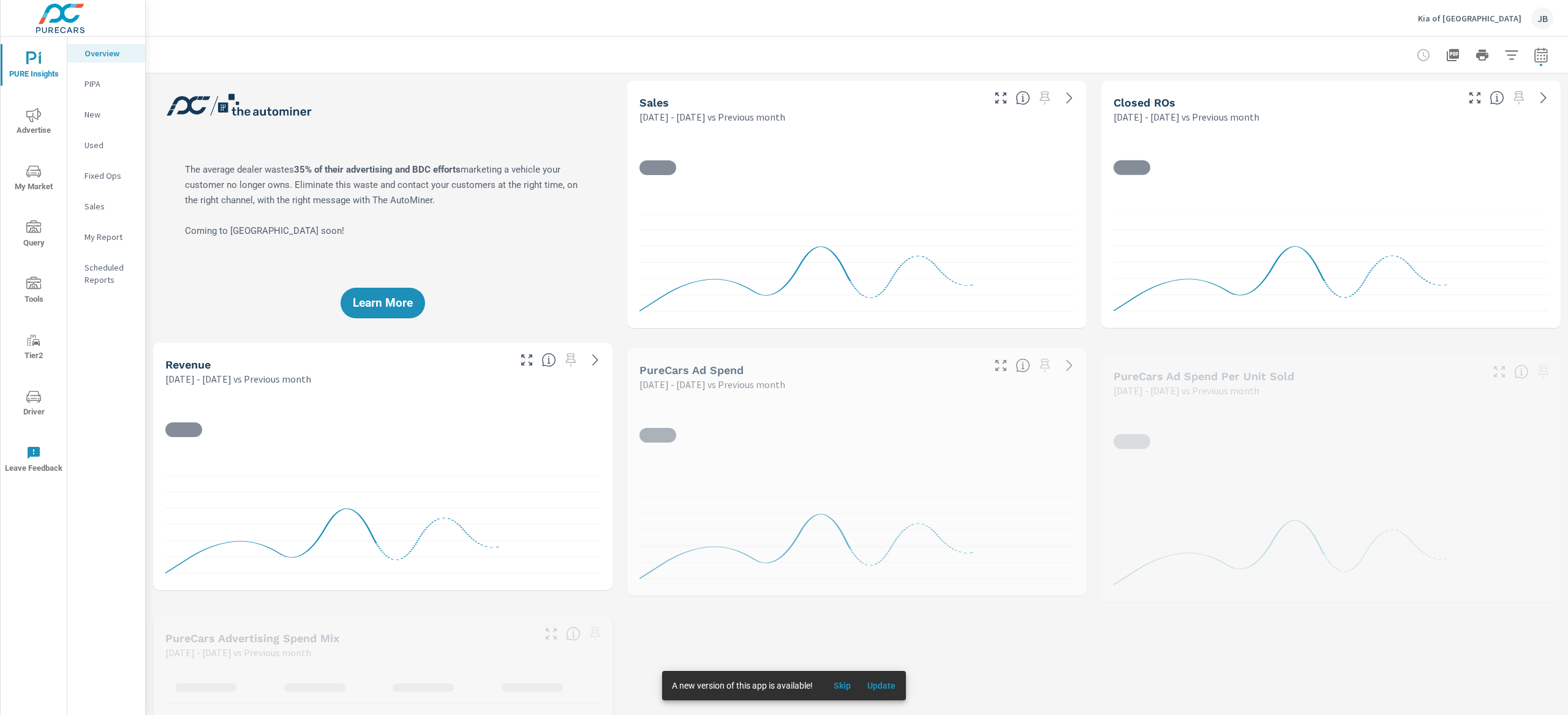
scroll to position [574, 0]
click at [845, 683] on span "Skip" at bounding box center [842, 686] width 29 height 11
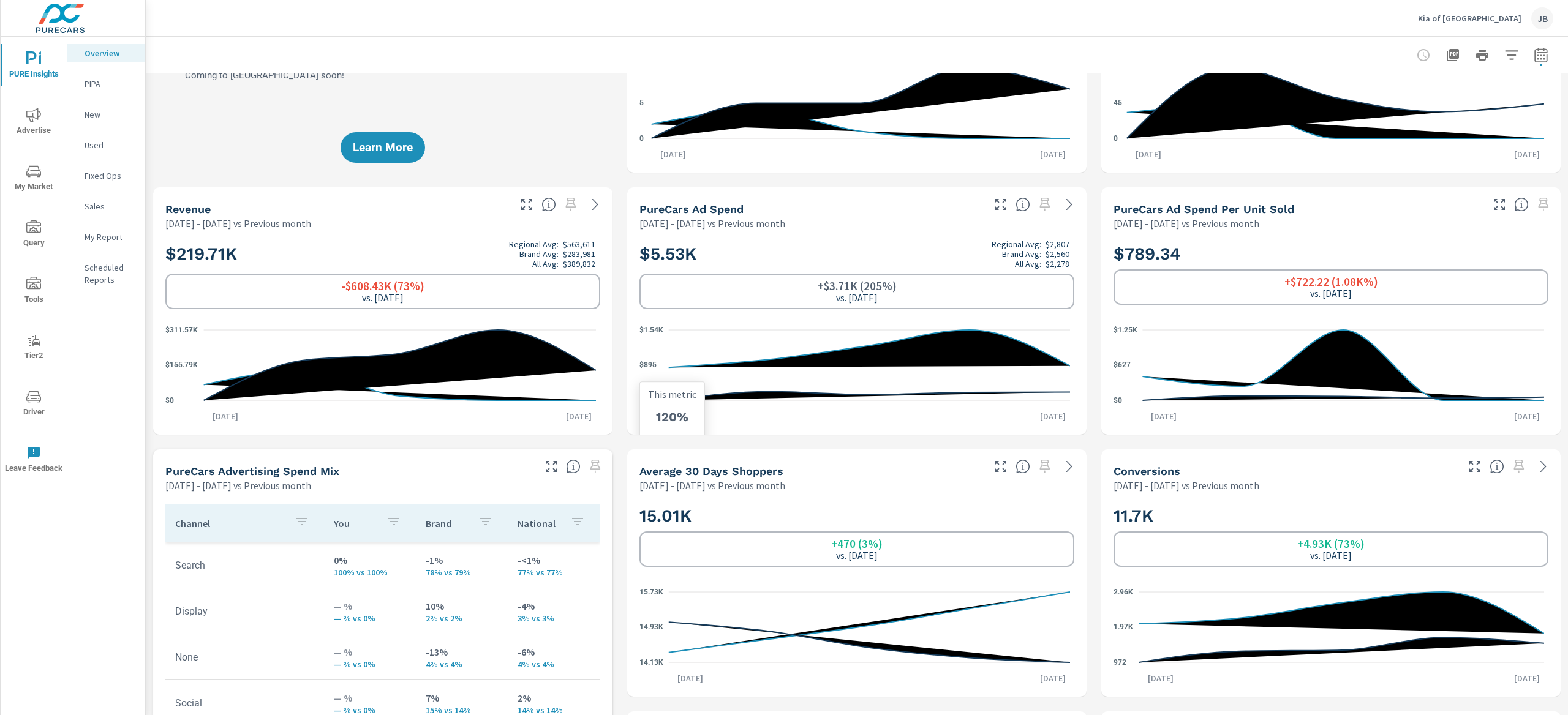
scroll to position [907, 0]
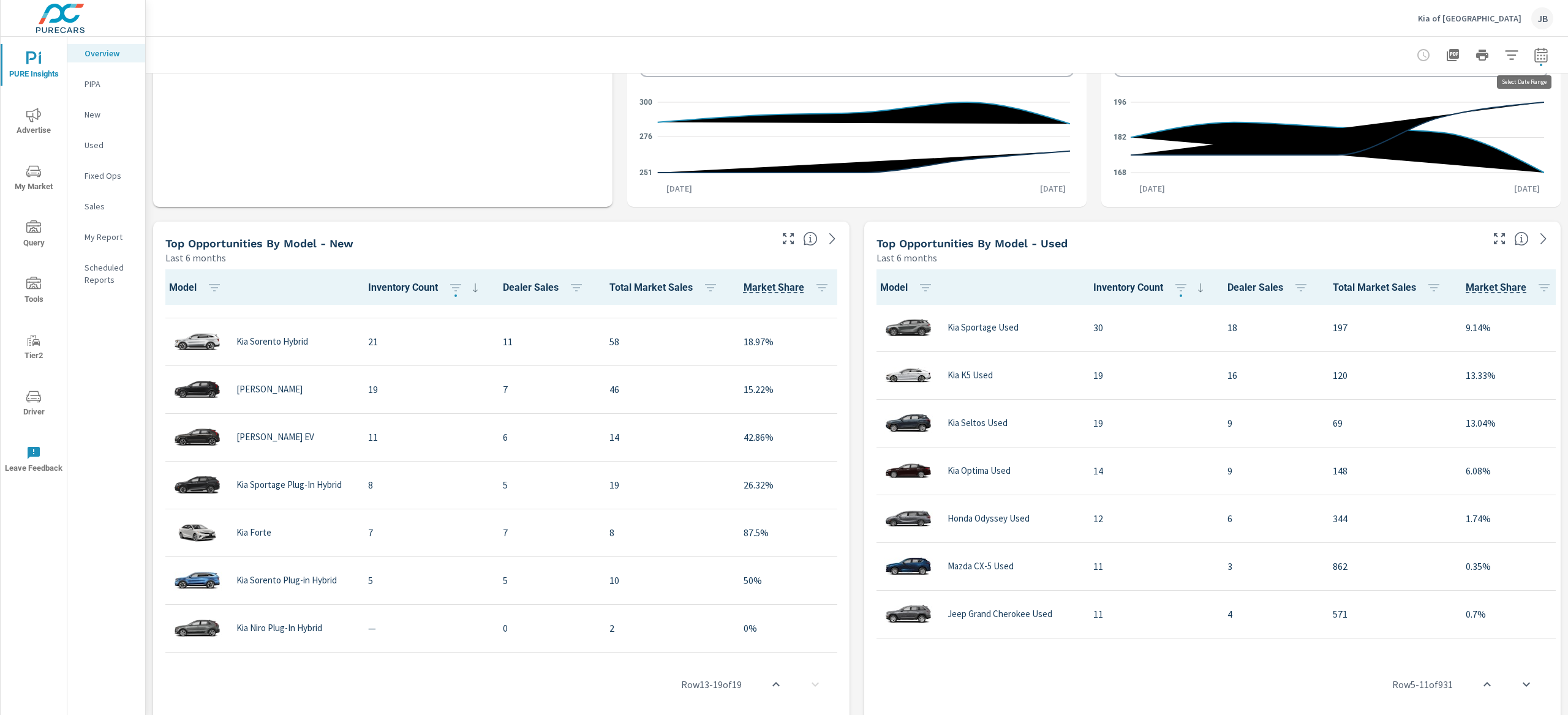
click at [1539, 56] on button "button" at bounding box center [1540, 55] width 25 height 25
select select "Previous month"
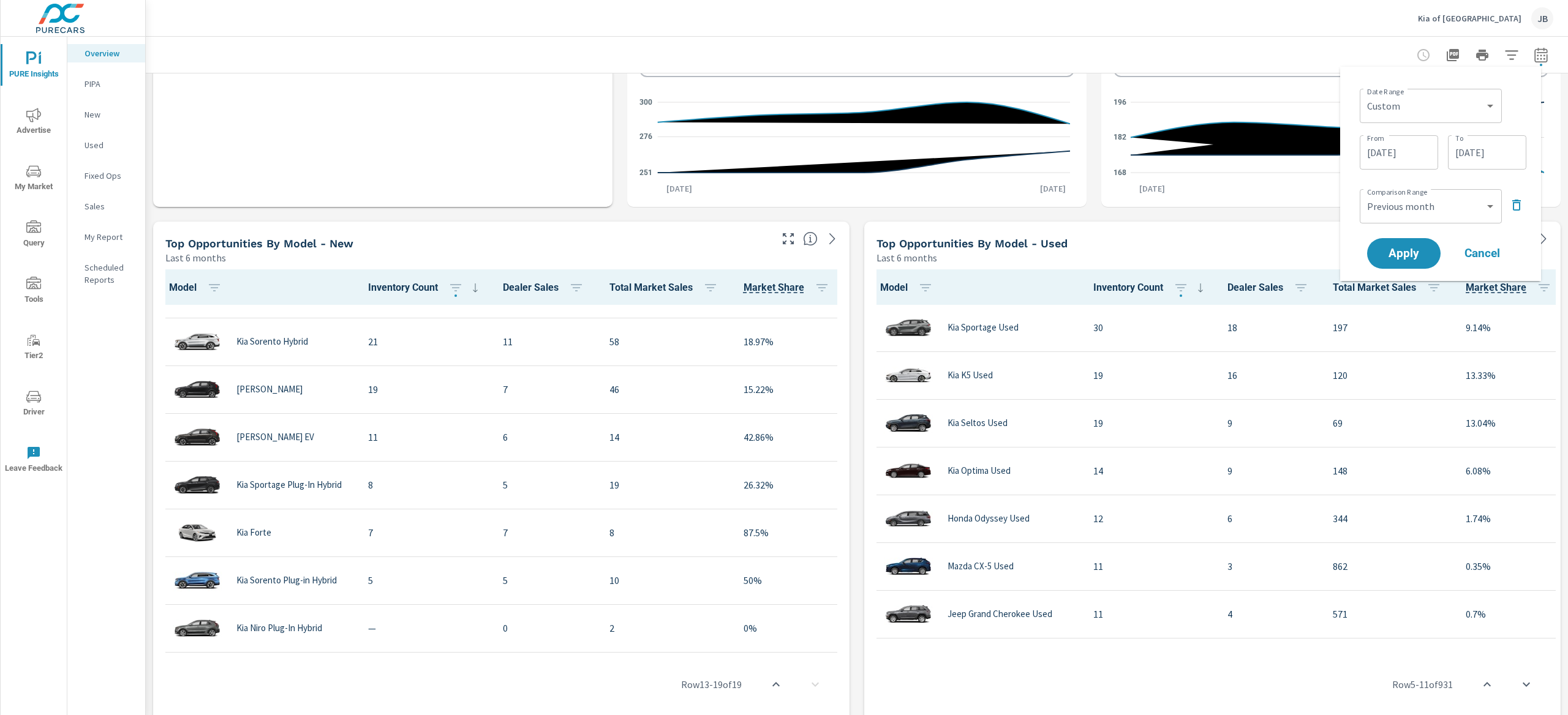
click at [1516, 207] on icon "button" at bounding box center [1516, 205] width 15 height 15
click at [1394, 98] on select "Custom [DATE] Last week Last 7 days Last 14 days Last 30 days Last 45 days Last…" at bounding box center [1431, 106] width 133 height 25
select select "Last 30 days"
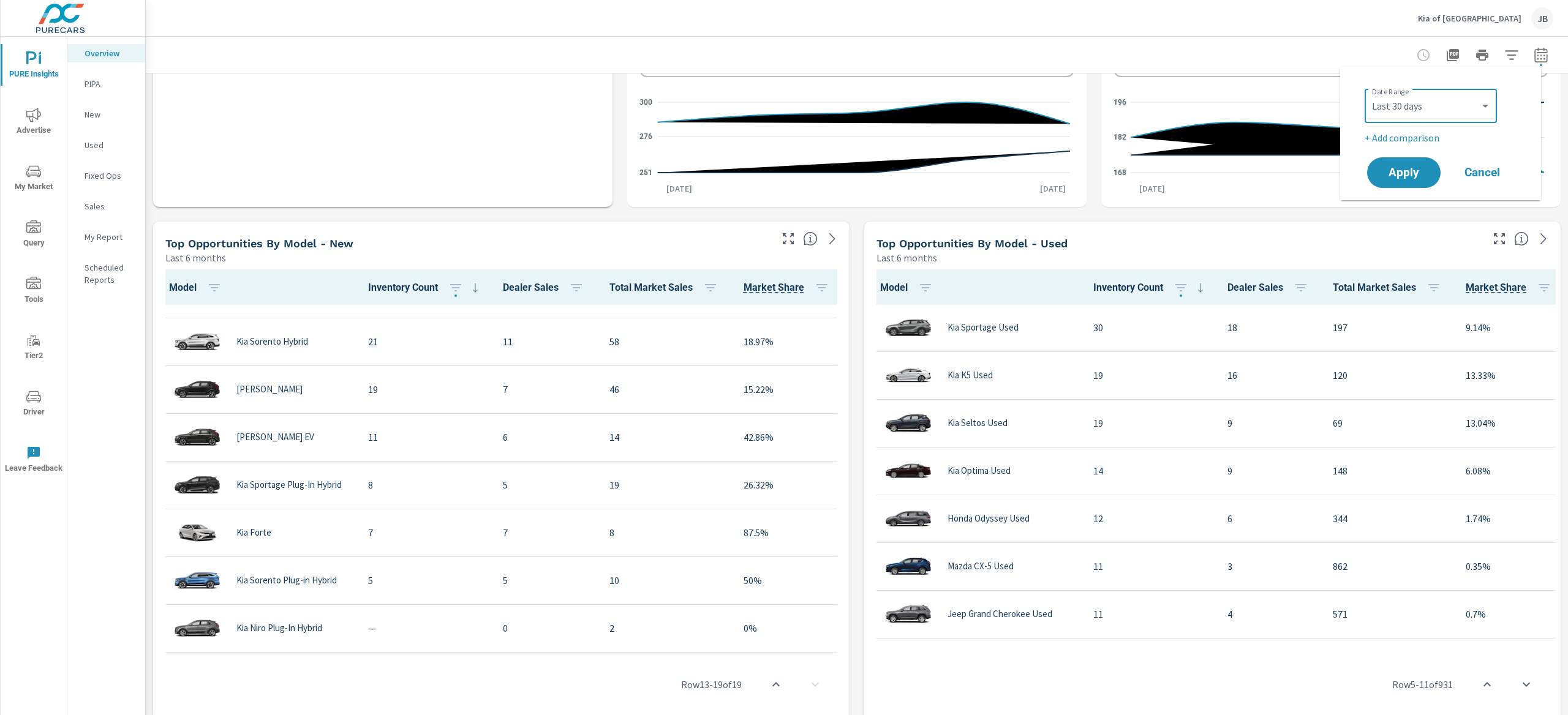
click at [34, 194] on button "My Market" at bounding box center [34, 177] width 66 height 41
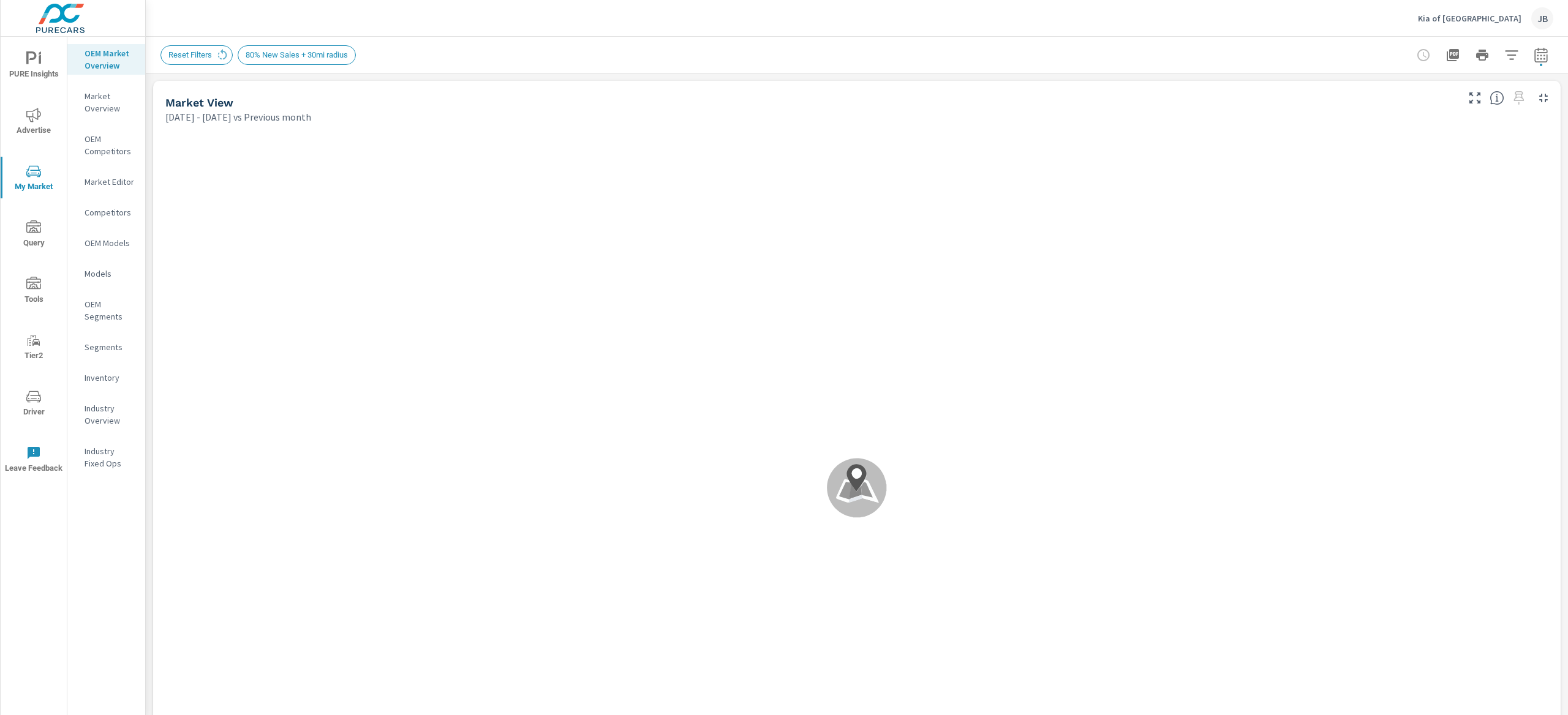
click at [1535, 51] on icon "button" at bounding box center [1540, 54] width 13 height 15
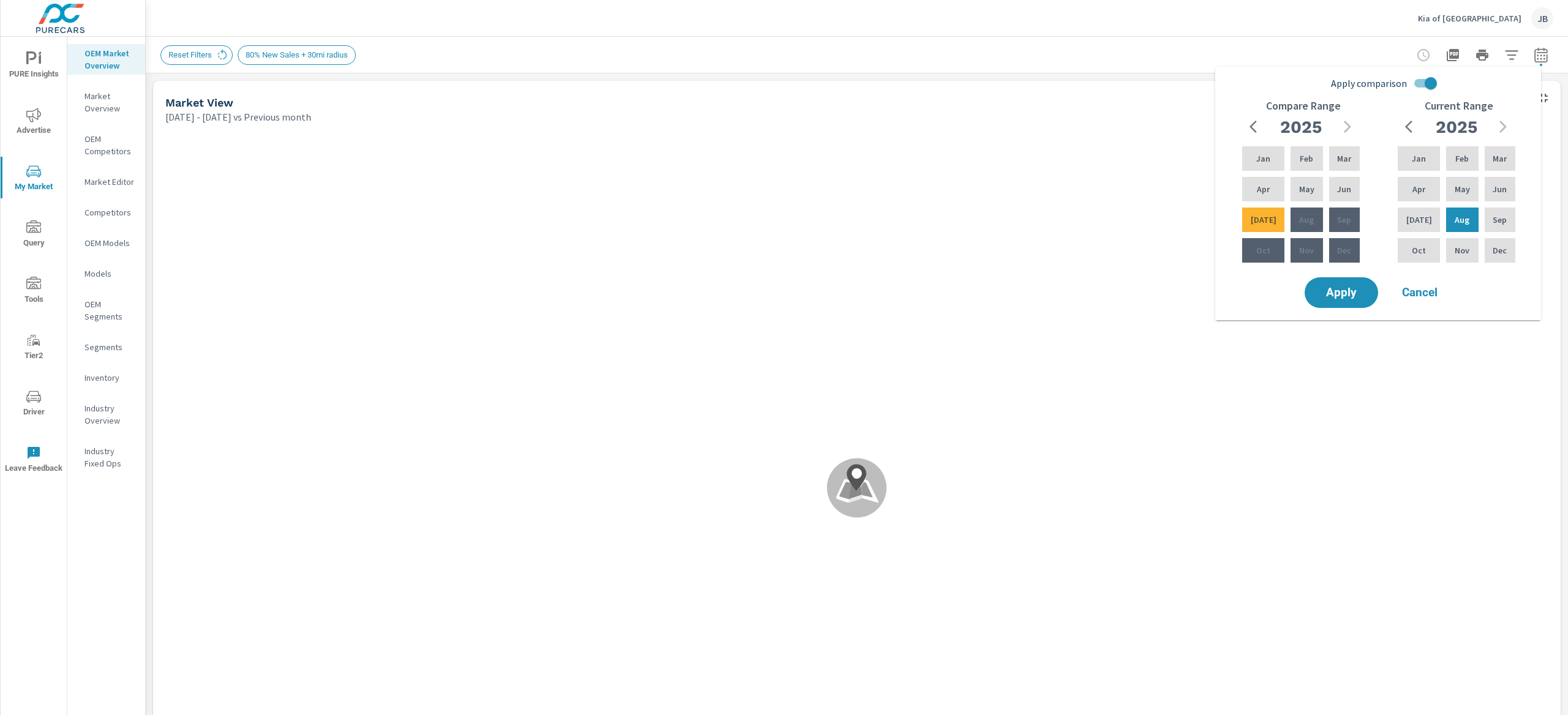
click at [1425, 86] on input "Apply comparison" at bounding box center [1431, 83] width 70 height 23
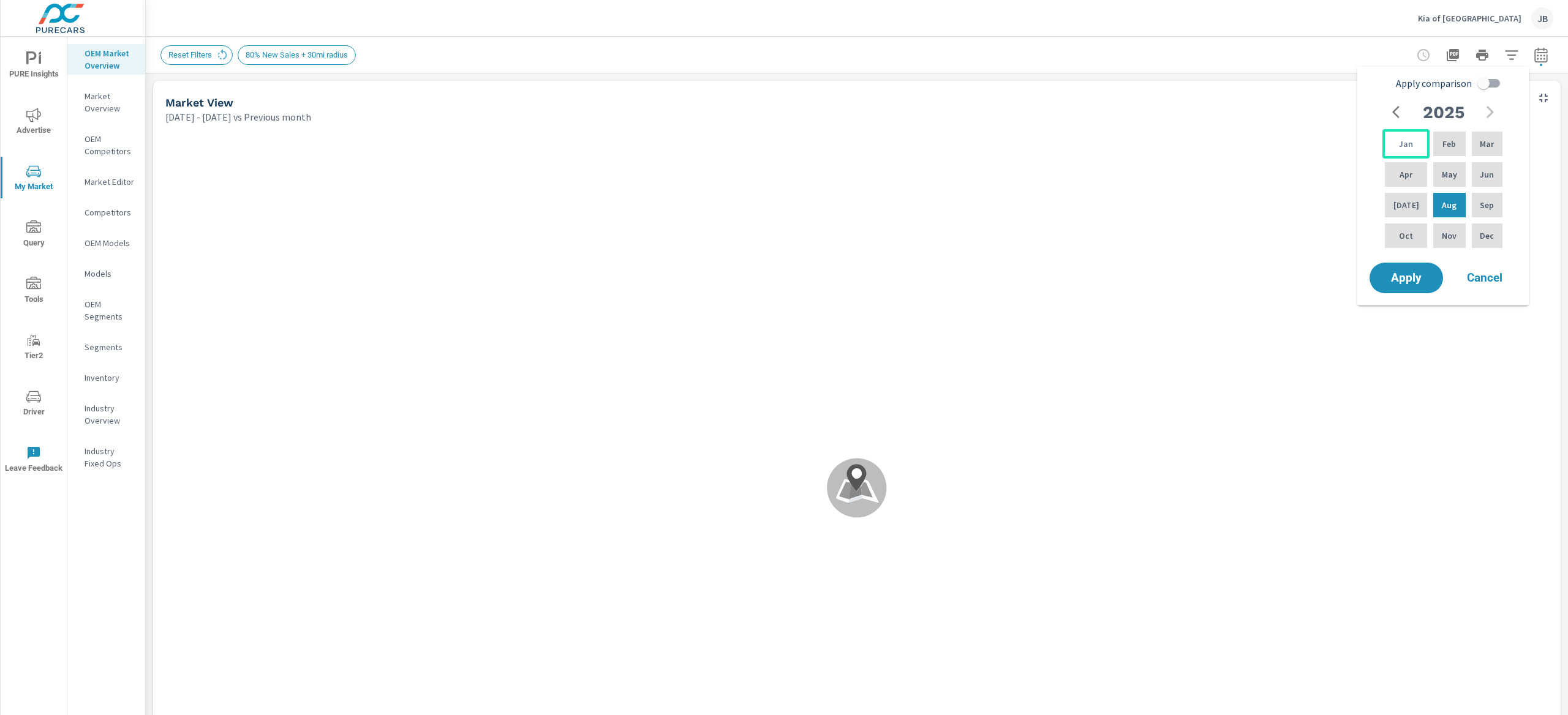
click at [1408, 143] on p "Jan" at bounding box center [1405, 144] width 14 height 12
click at [1484, 173] on p "Jun" at bounding box center [1486, 174] width 14 height 12
click at [1493, 85] on input "Apply comparison" at bounding box center [1483, 83] width 70 height 23
checkbox input "true"
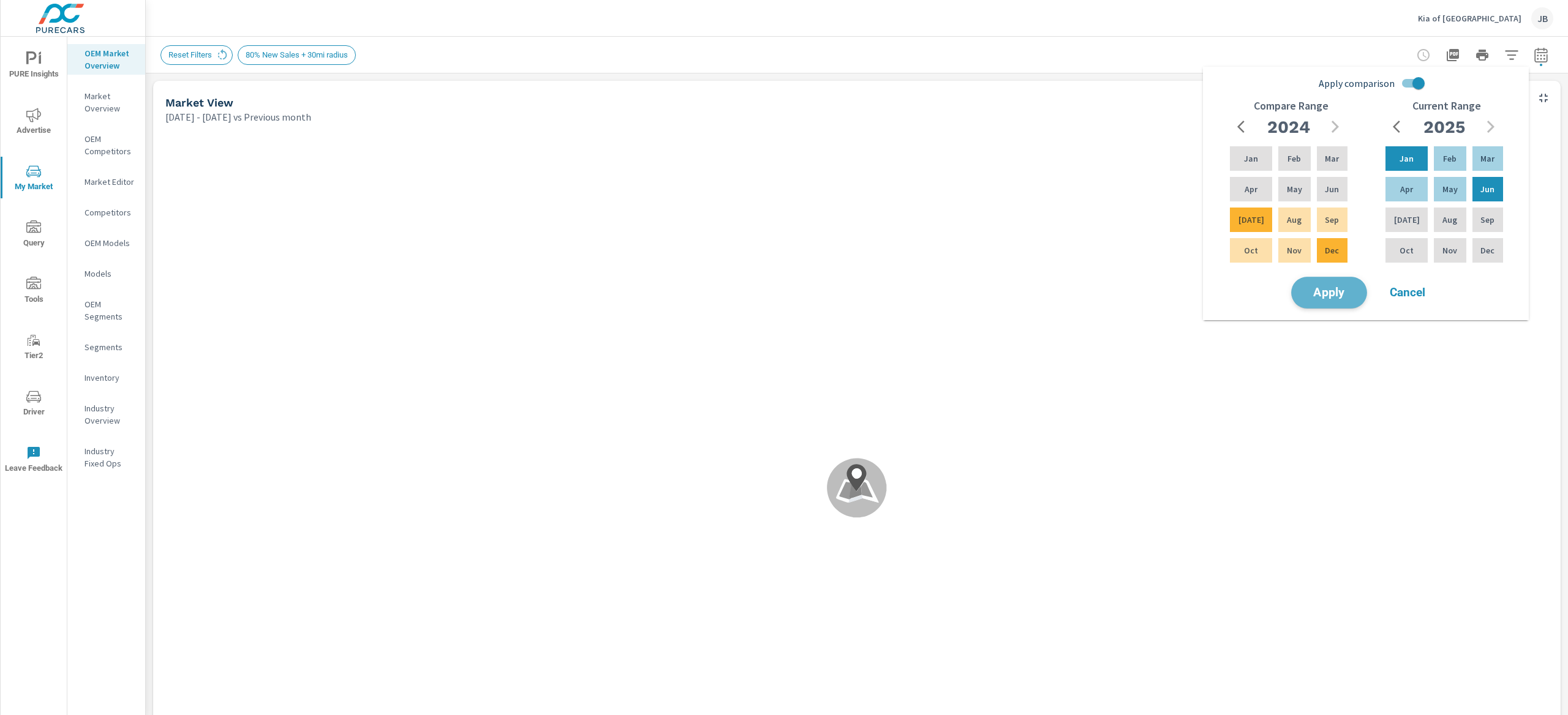
click at [1360, 294] on button "Apply" at bounding box center [1329, 293] width 75 height 32
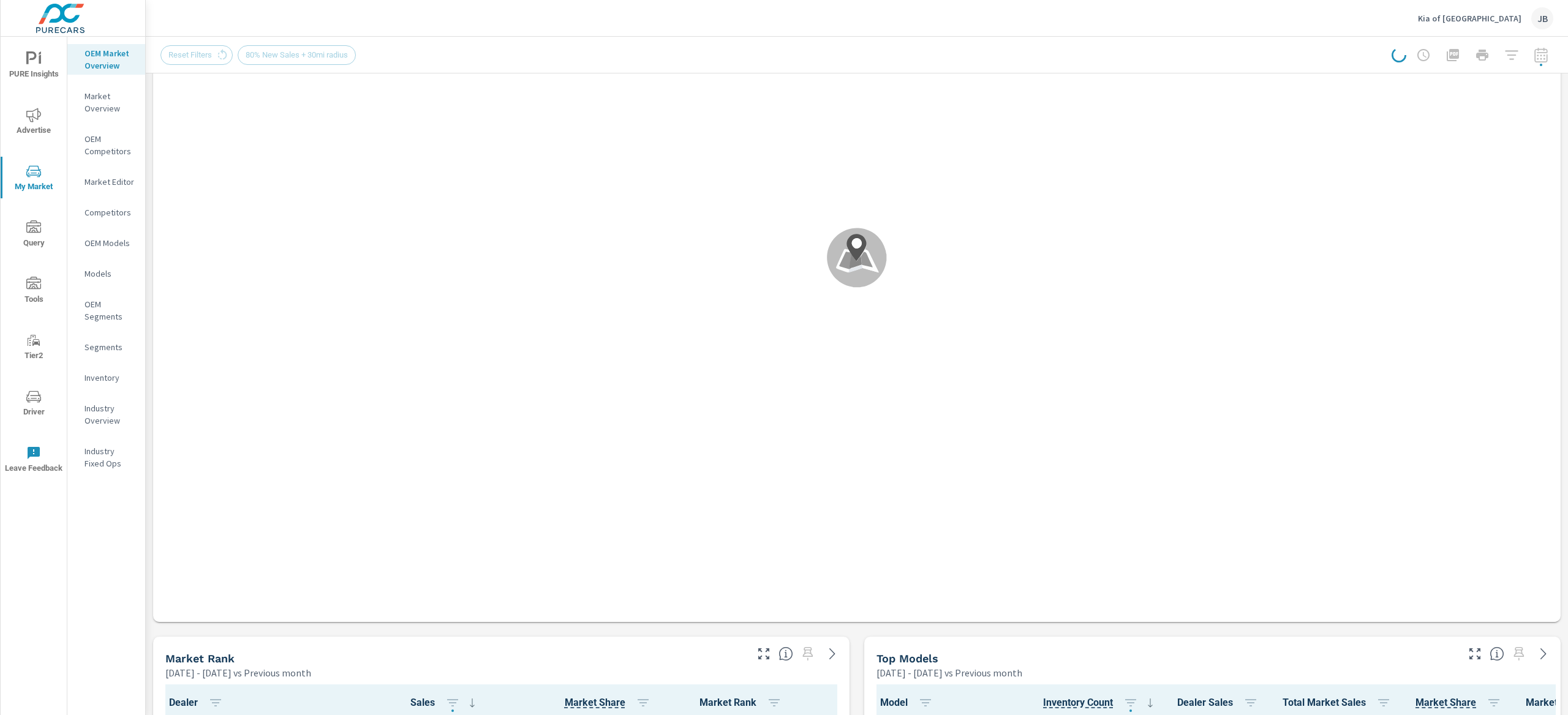
scroll to position [1257, 0]
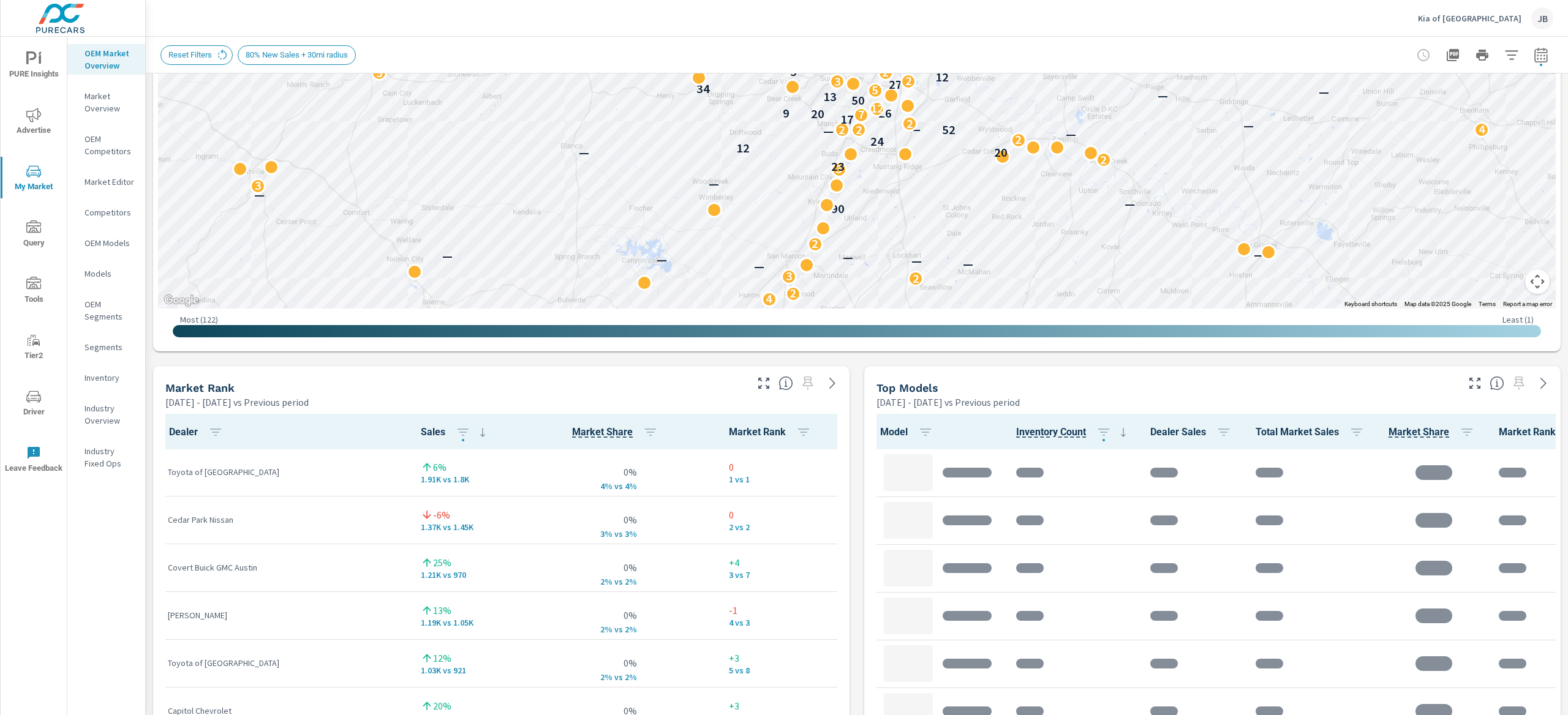
scroll to position [533, 0]
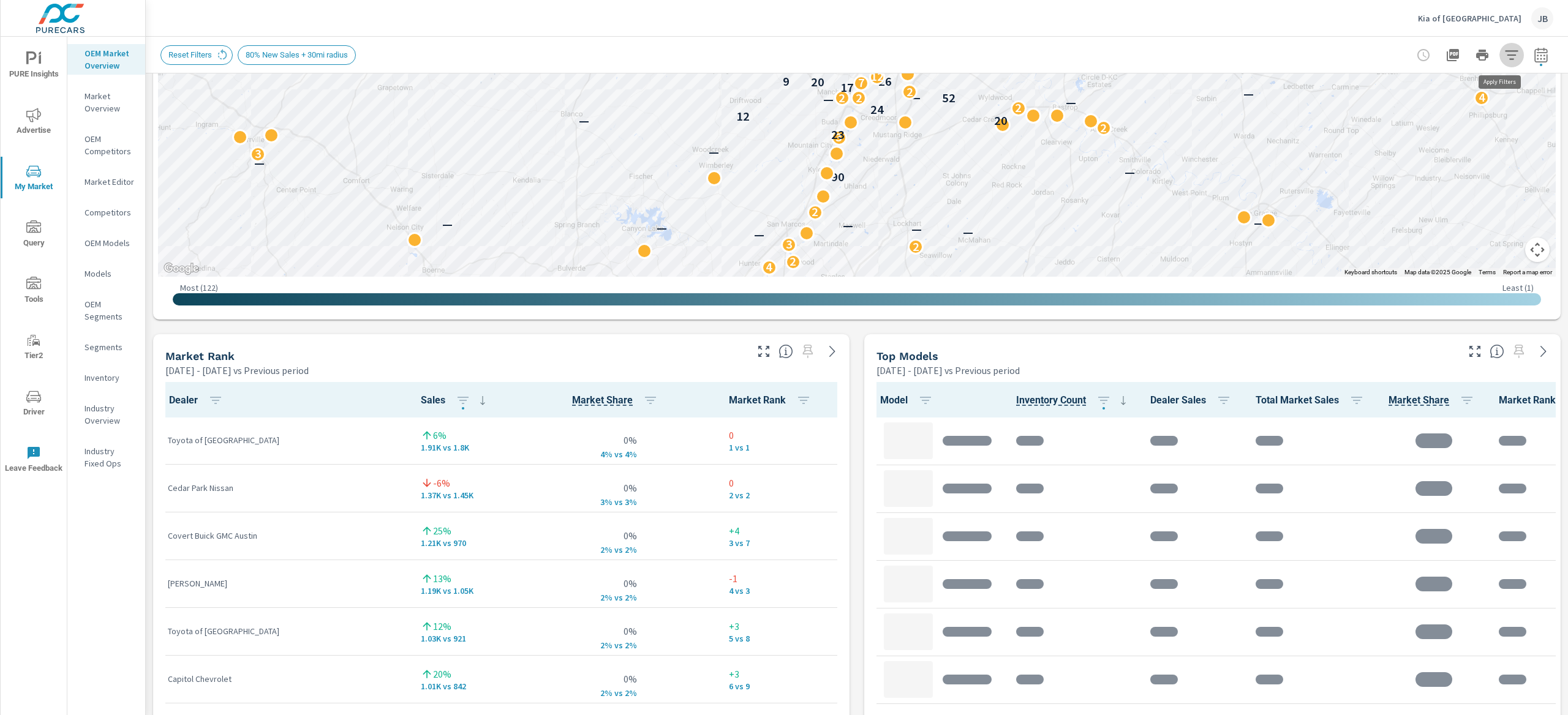
click at [1504, 54] on icon "button" at bounding box center [1511, 55] width 13 height 9
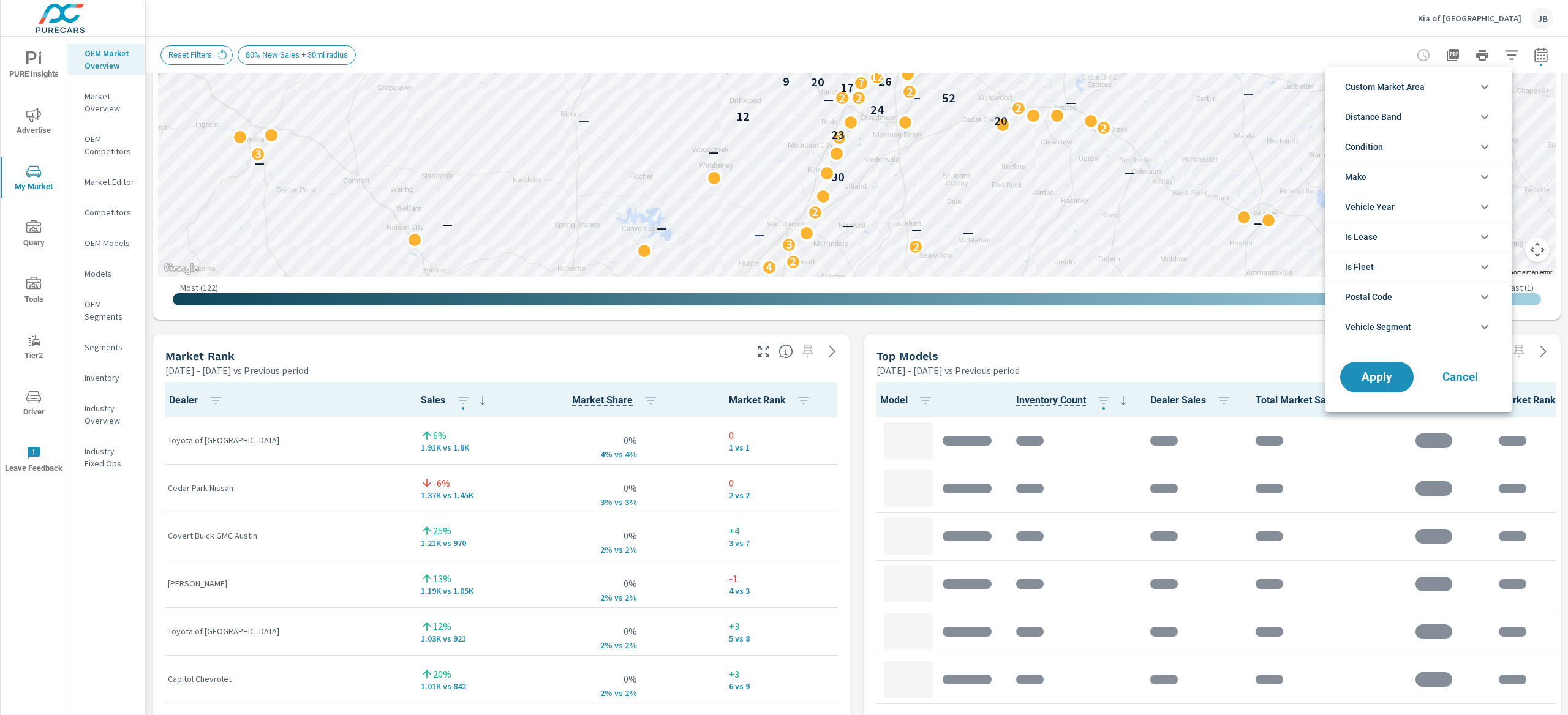
scroll to position [82, 0]
click at [1374, 145] on span "Condition" at bounding box center [1364, 147] width 38 height 29
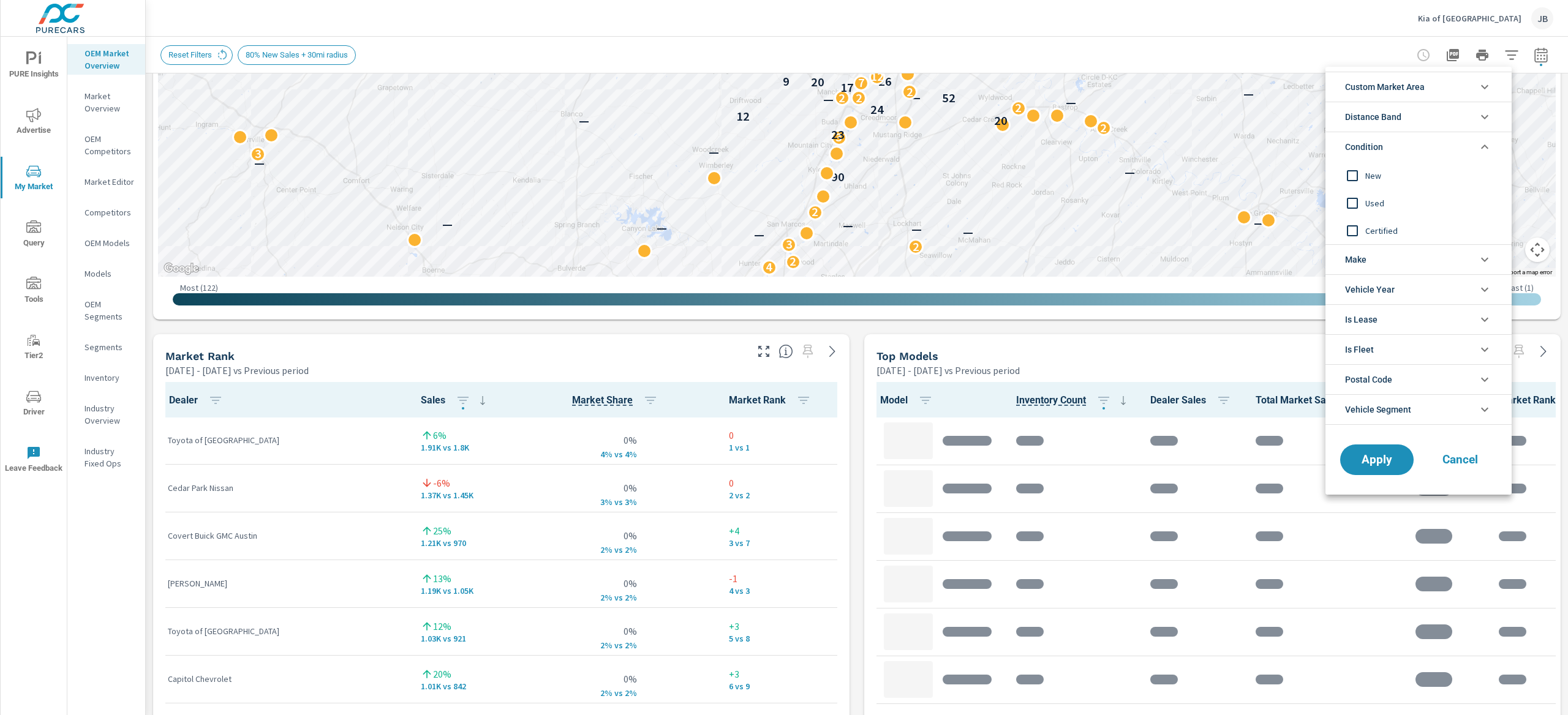
click at [1374, 172] on span "New" at bounding box center [1433, 176] width 134 height 15
click at [1362, 259] on span "Make" at bounding box center [1355, 259] width 21 height 29
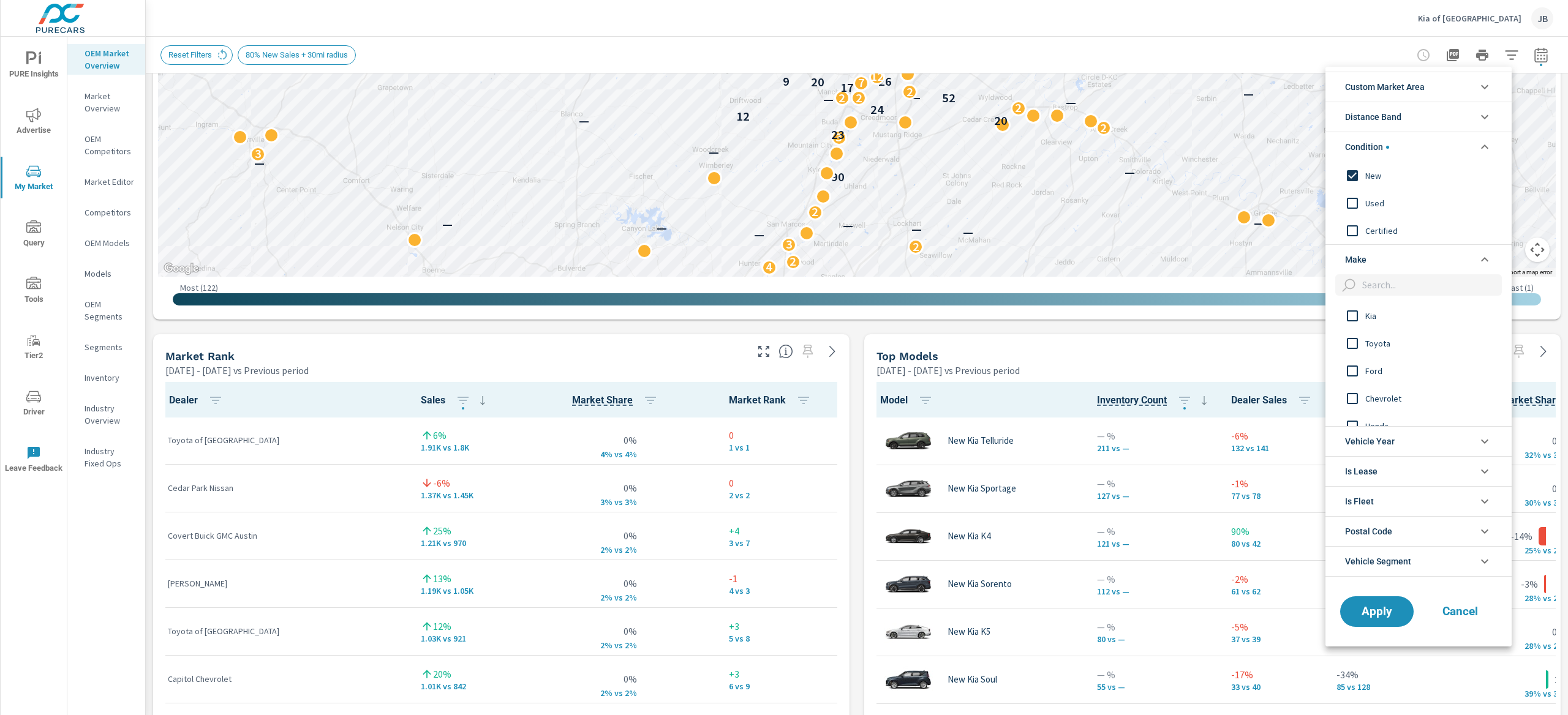
scroll to position [1, 0]
click at [1359, 319] on input "filter options" at bounding box center [1353, 316] width 26 height 26
click at [1377, 610] on span "Apply" at bounding box center [1376, 611] width 51 height 12
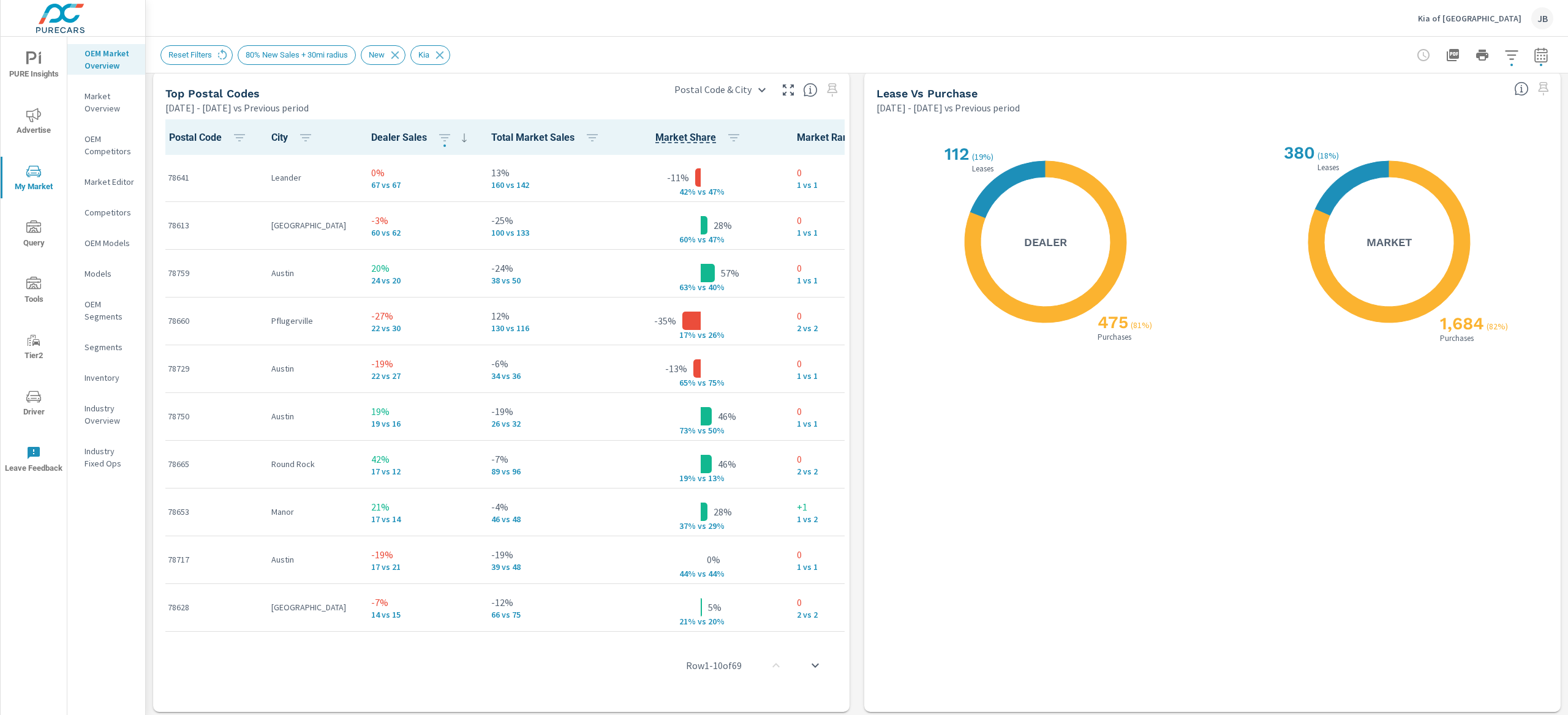
scroll to position [1454, 0]
